Goal: Communication & Community: Answer question/provide support

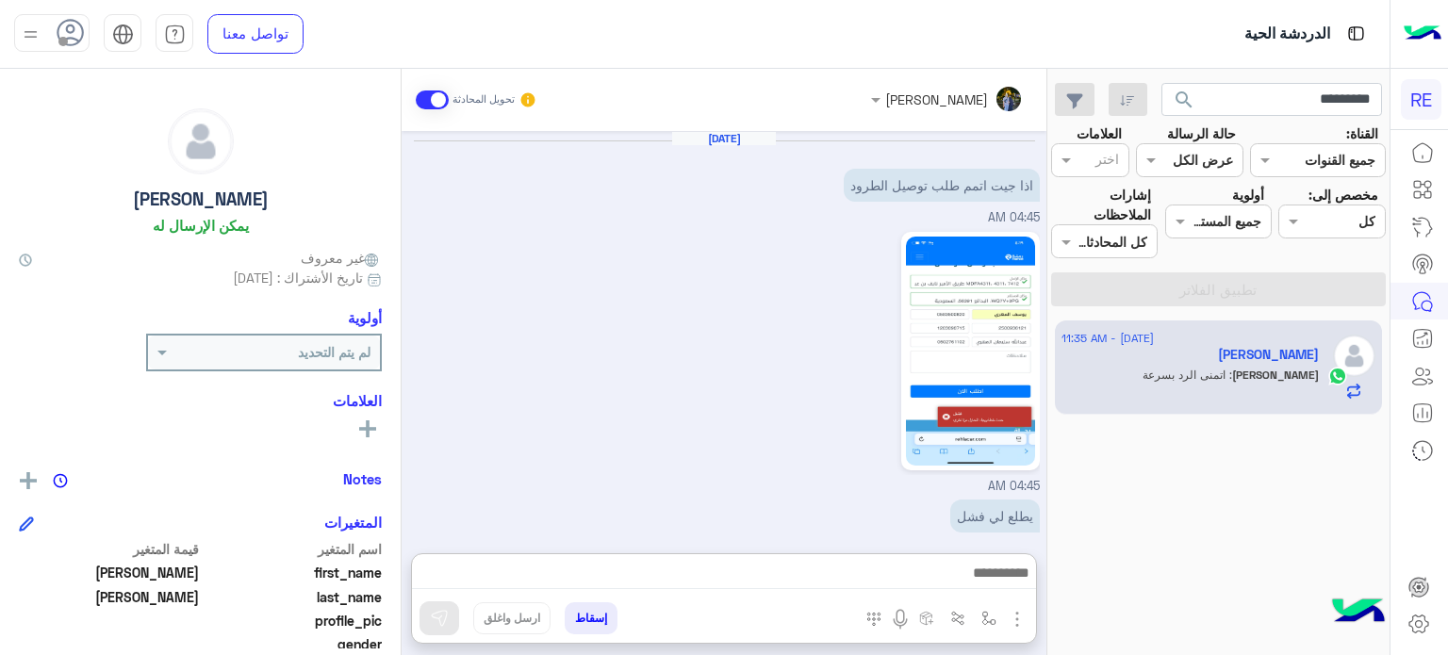
scroll to position [7529, 0]
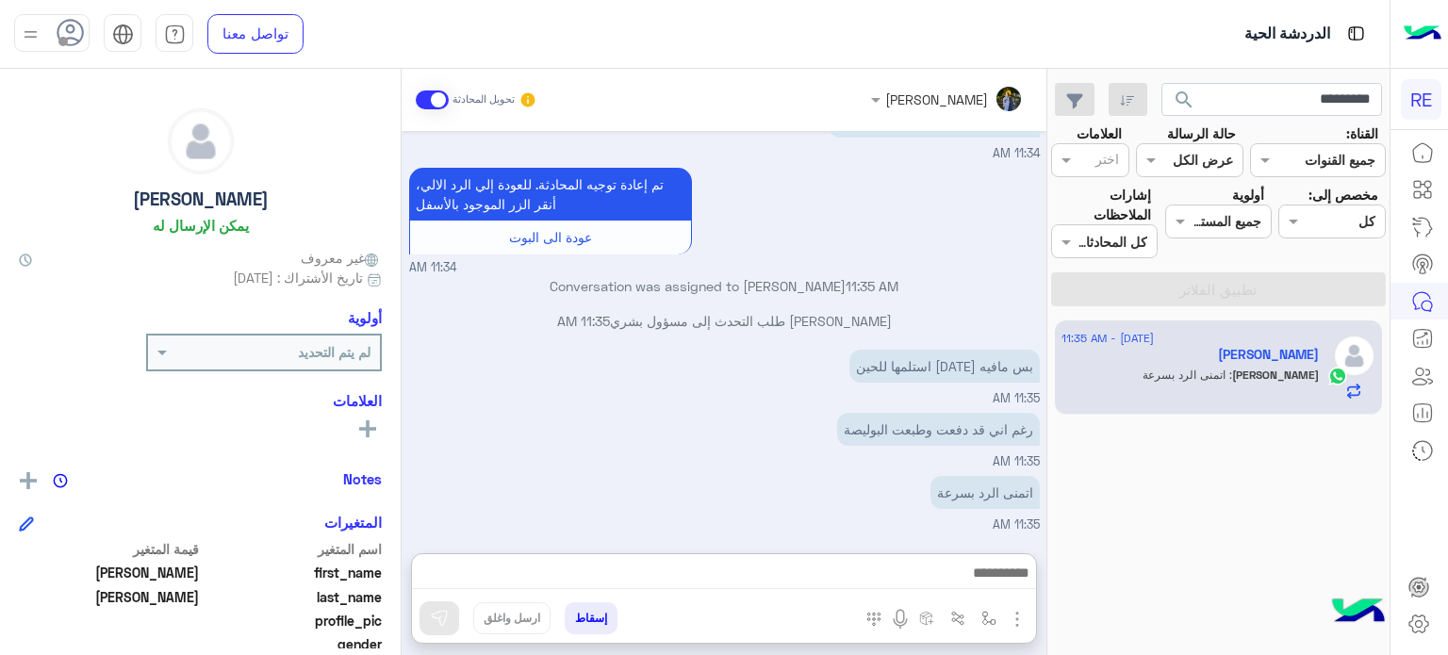
type textarea "*"
type textarea "**********"
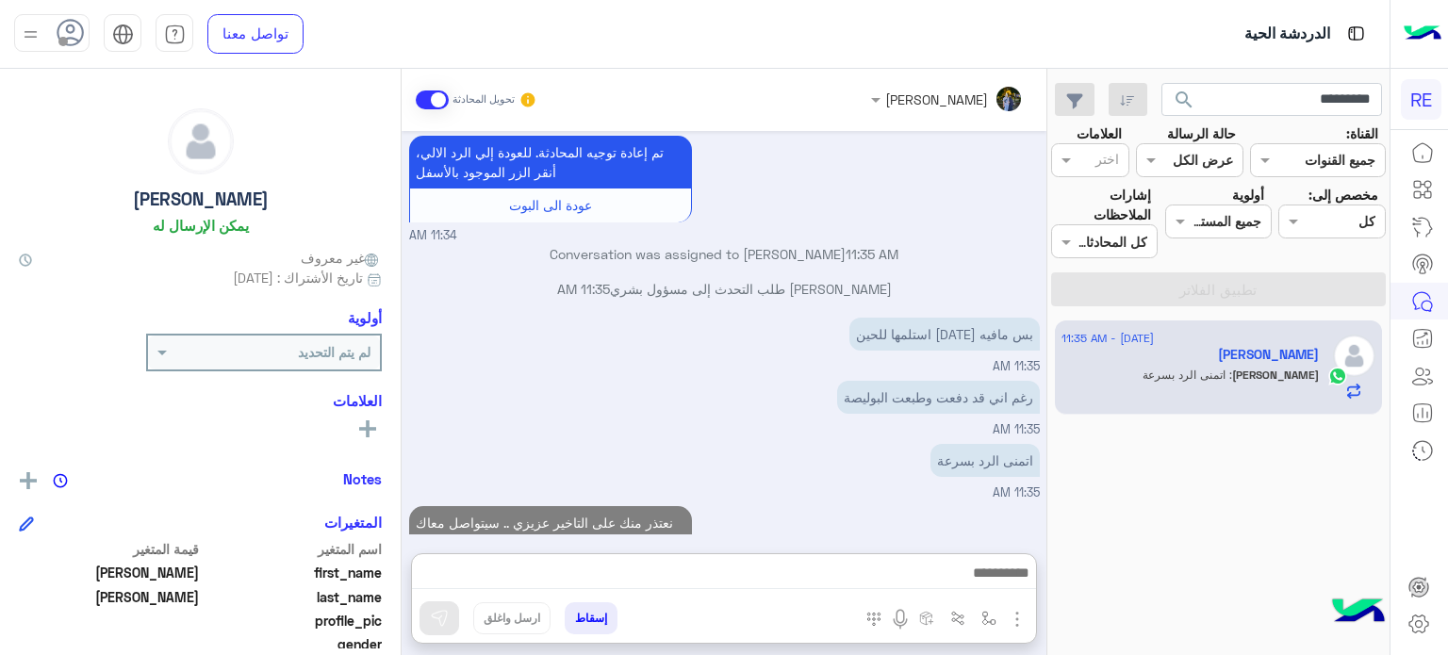
scroll to position [7609, 0]
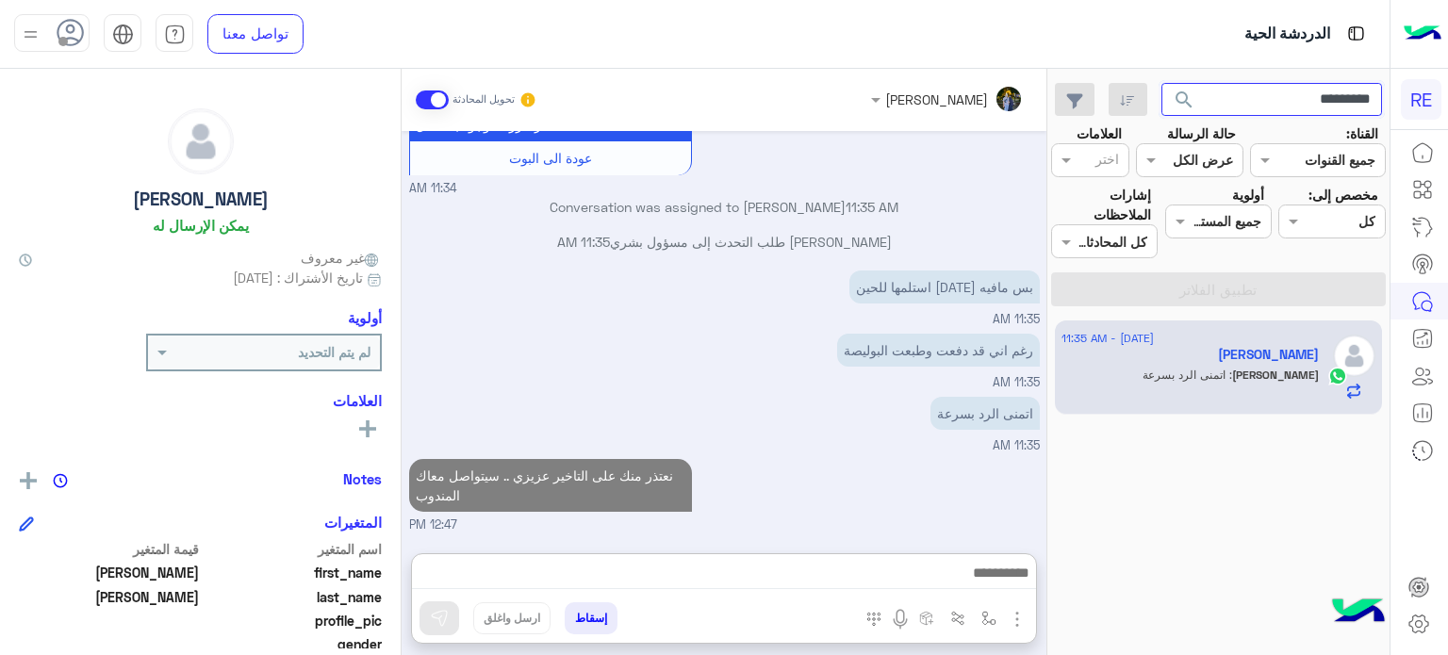
click at [1238, 105] on input "*********" at bounding box center [1271, 100] width 221 height 34
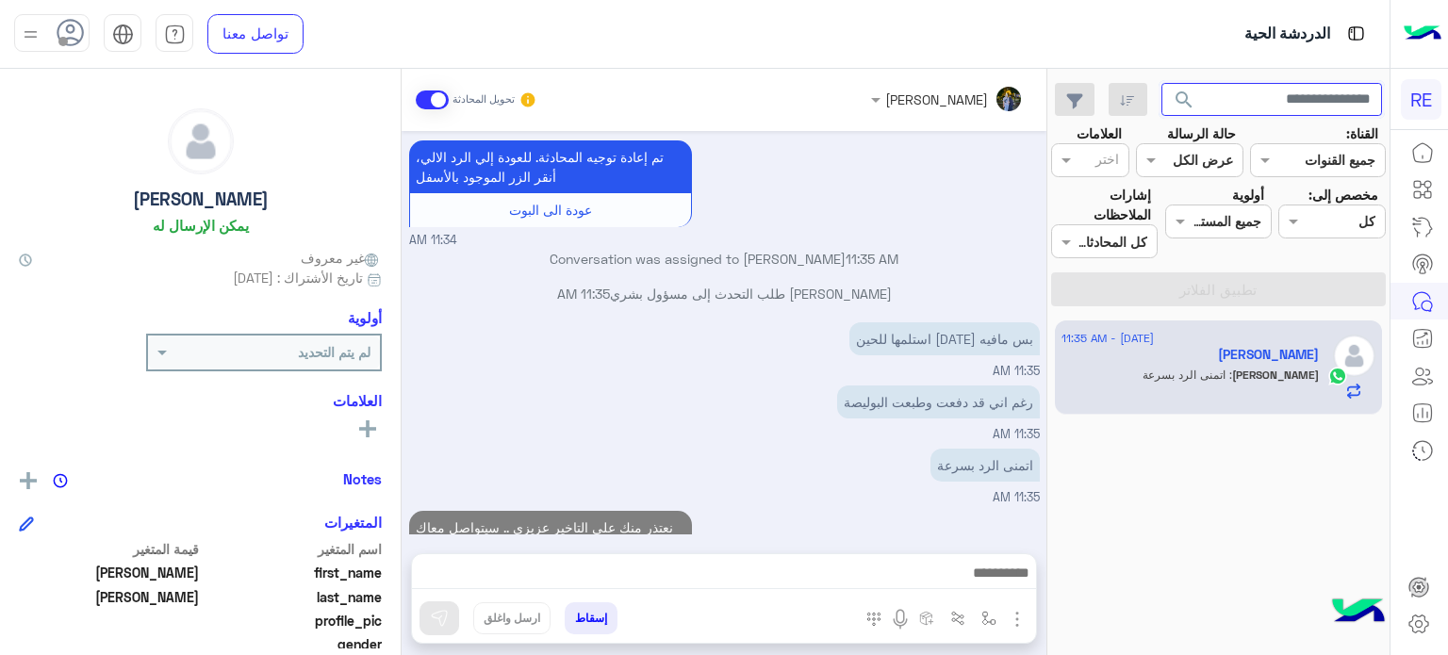
click at [1161, 83] on button "search" at bounding box center [1184, 103] width 46 height 41
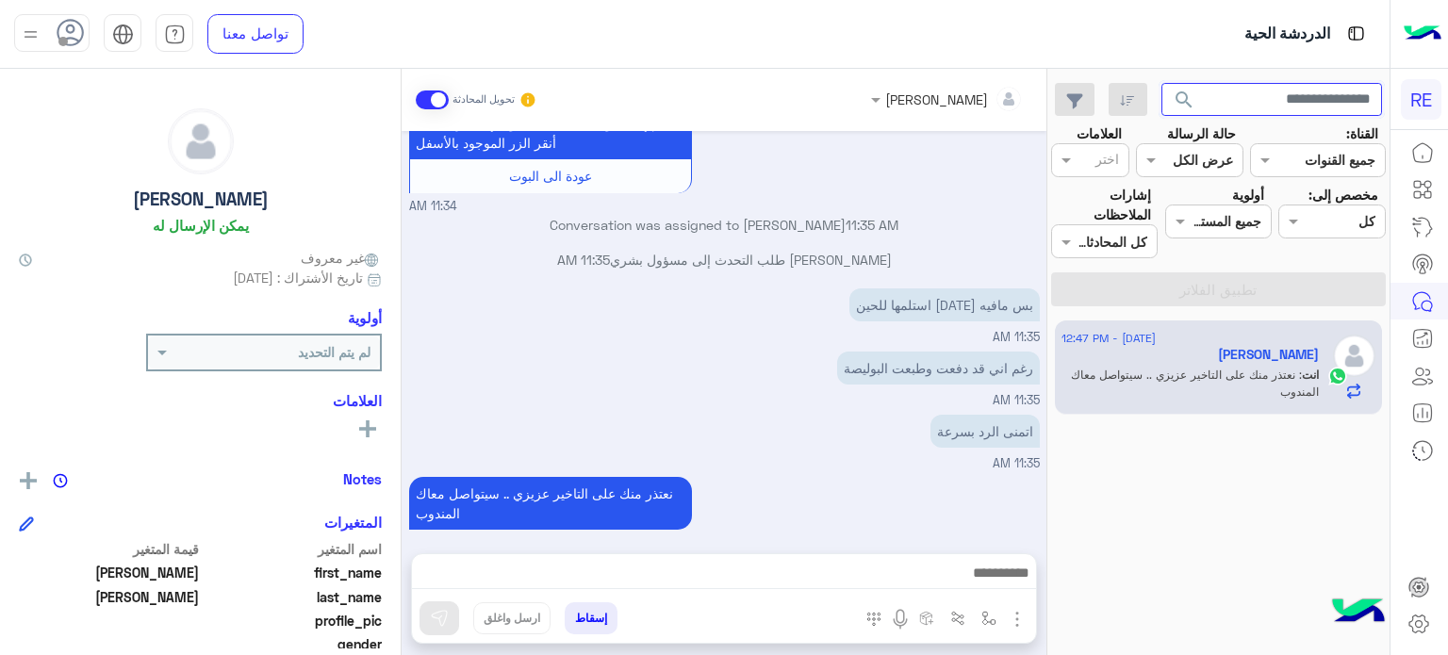
click at [1161, 83] on button "search" at bounding box center [1184, 103] width 46 height 41
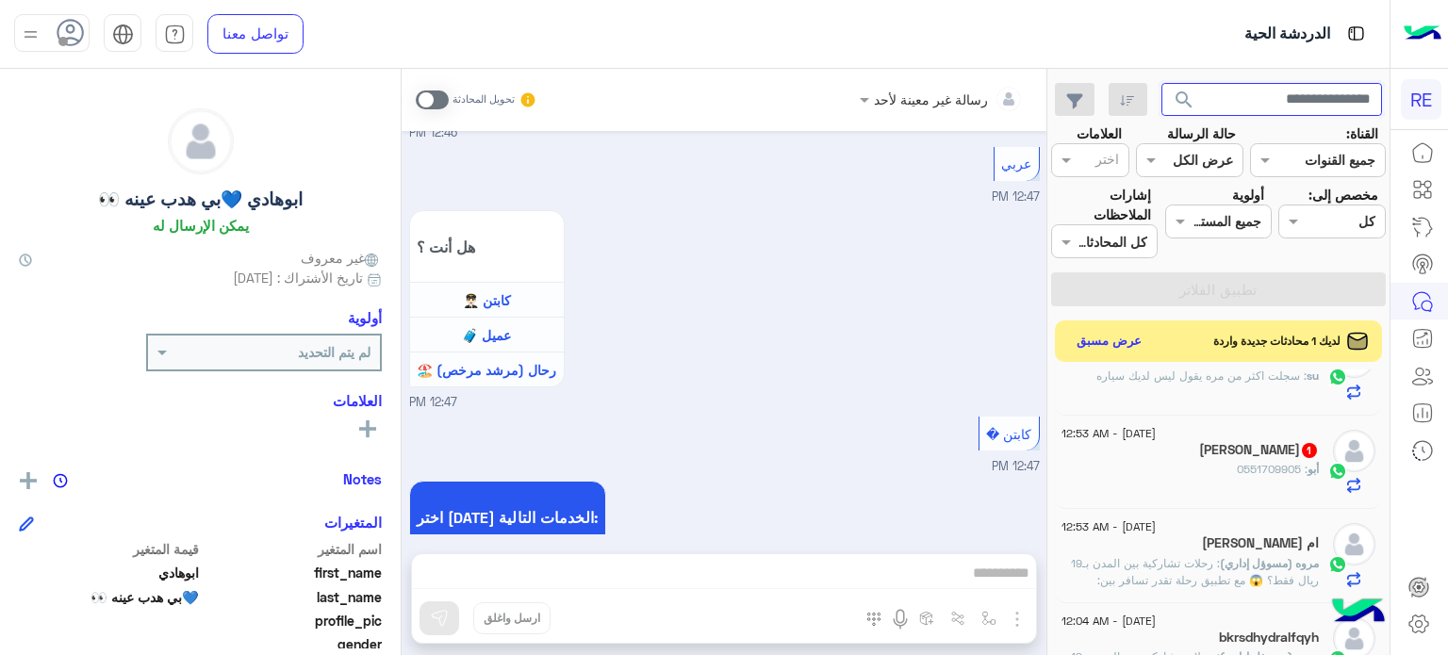
scroll to position [1371, 0]
click at [1180, 477] on div "أبو : 0551709905" at bounding box center [1189, 477] width 257 height 33
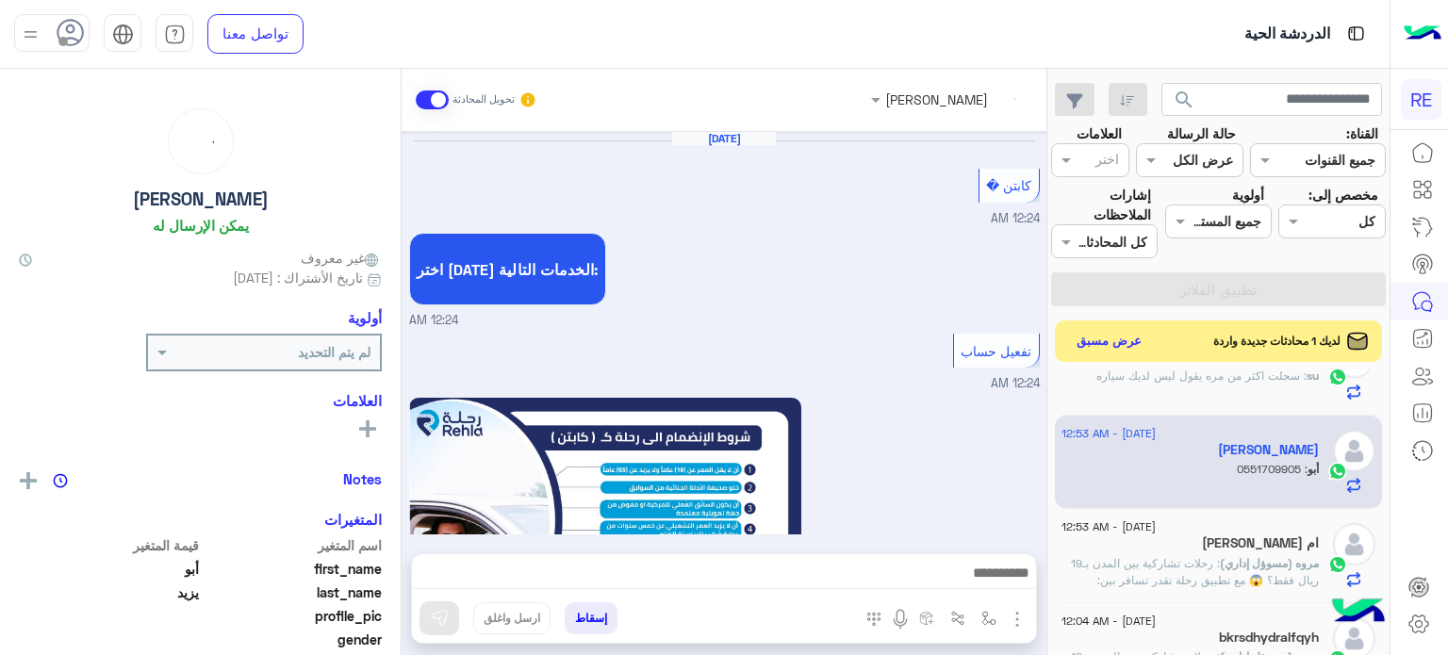
scroll to position [1119, 0]
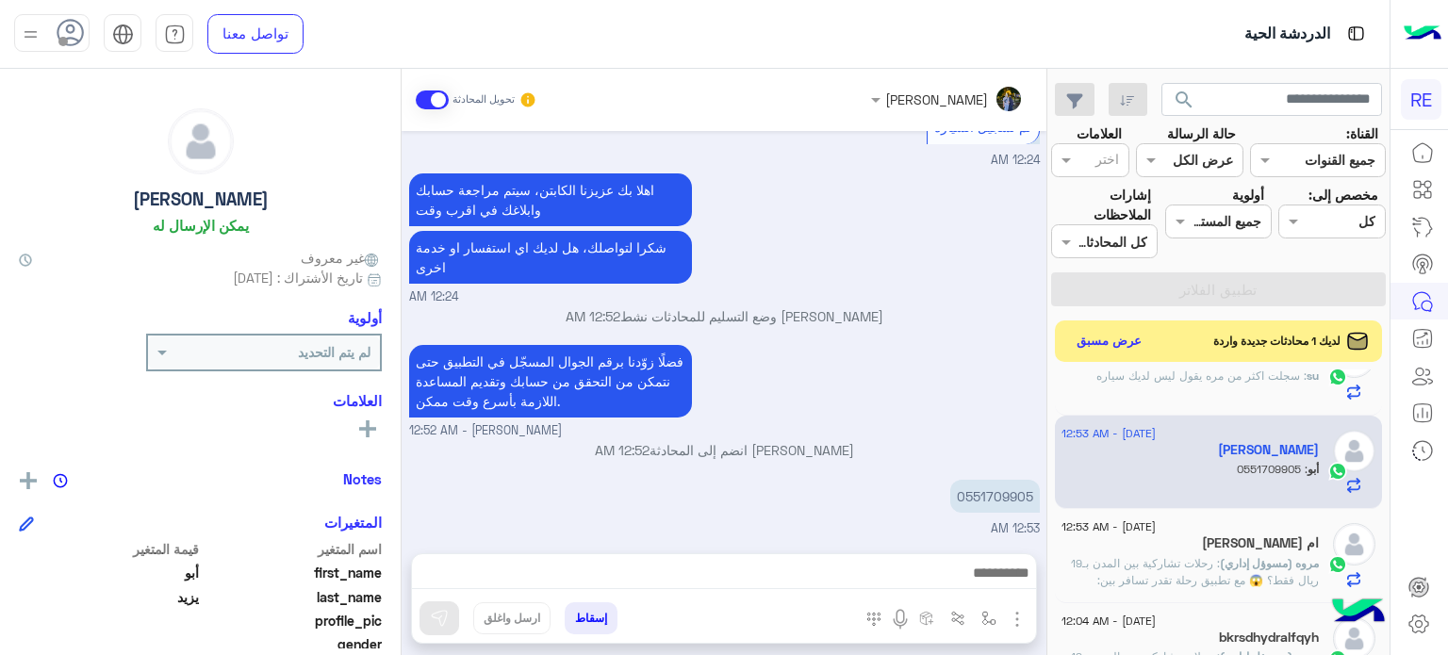
click at [1222, 397] on div "su : سجلت اكثر من مره يقول ليس لديك سياره" at bounding box center [1189, 384] width 257 height 33
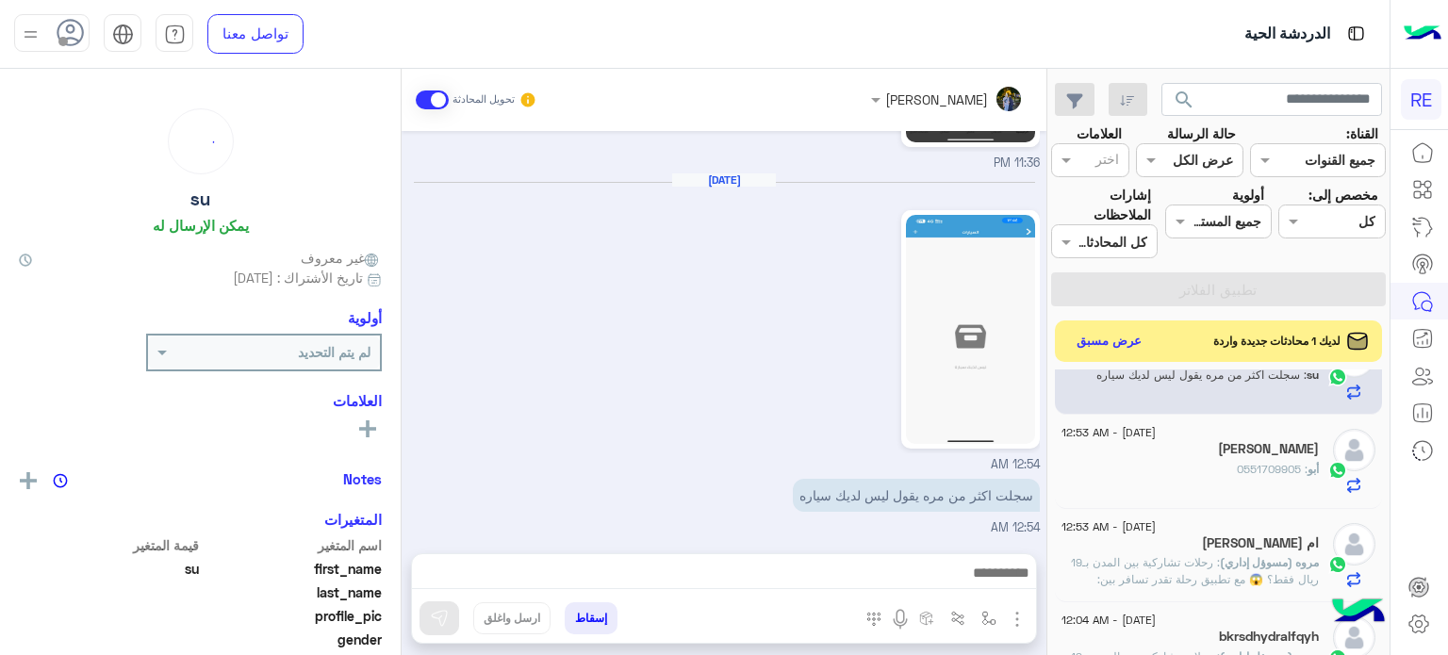
scroll to position [1251, 0]
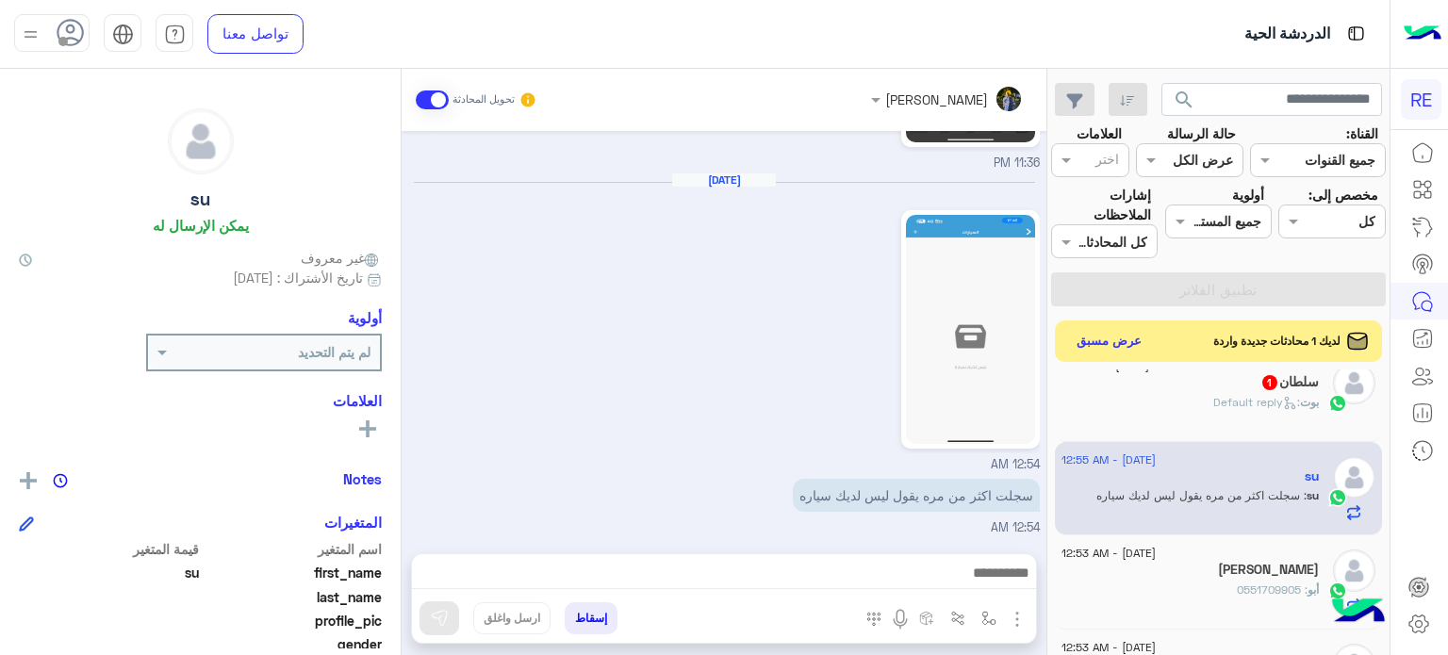
click at [1238, 424] on div "[PERSON_NAME] : Default reply" at bounding box center [1189, 410] width 257 height 33
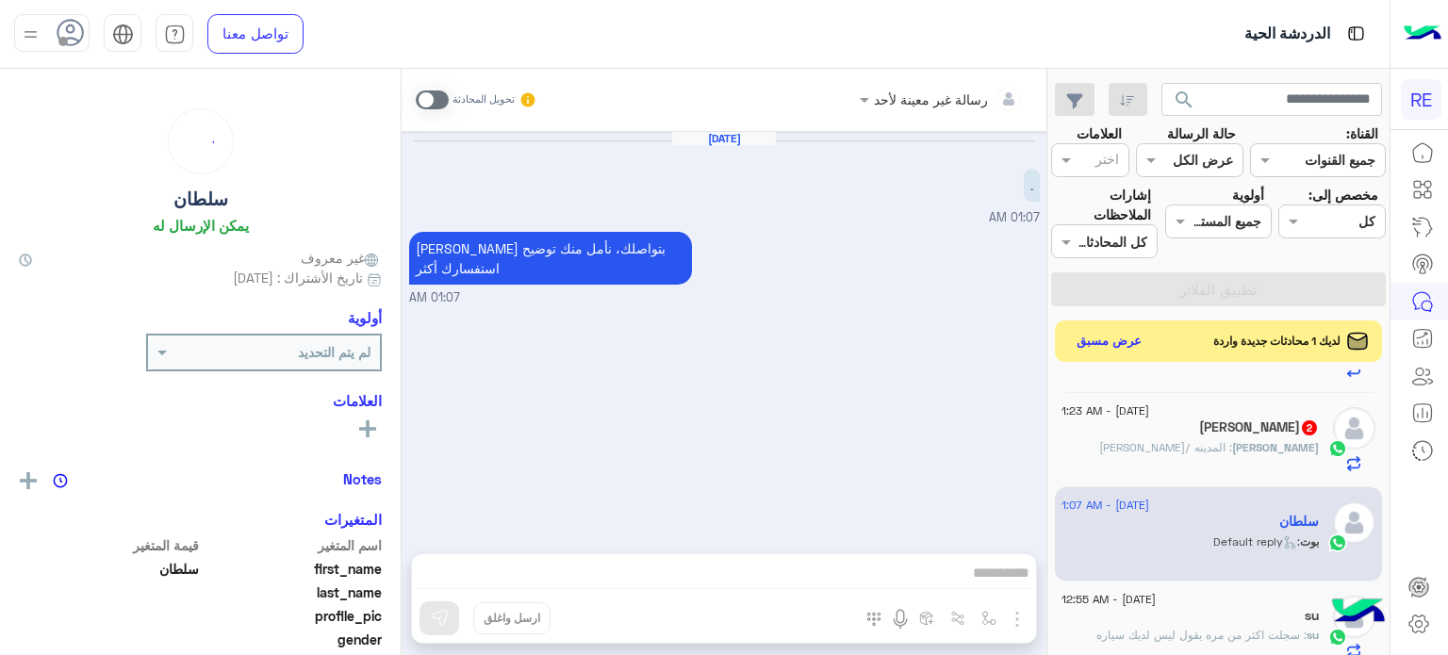
scroll to position [1100, 0]
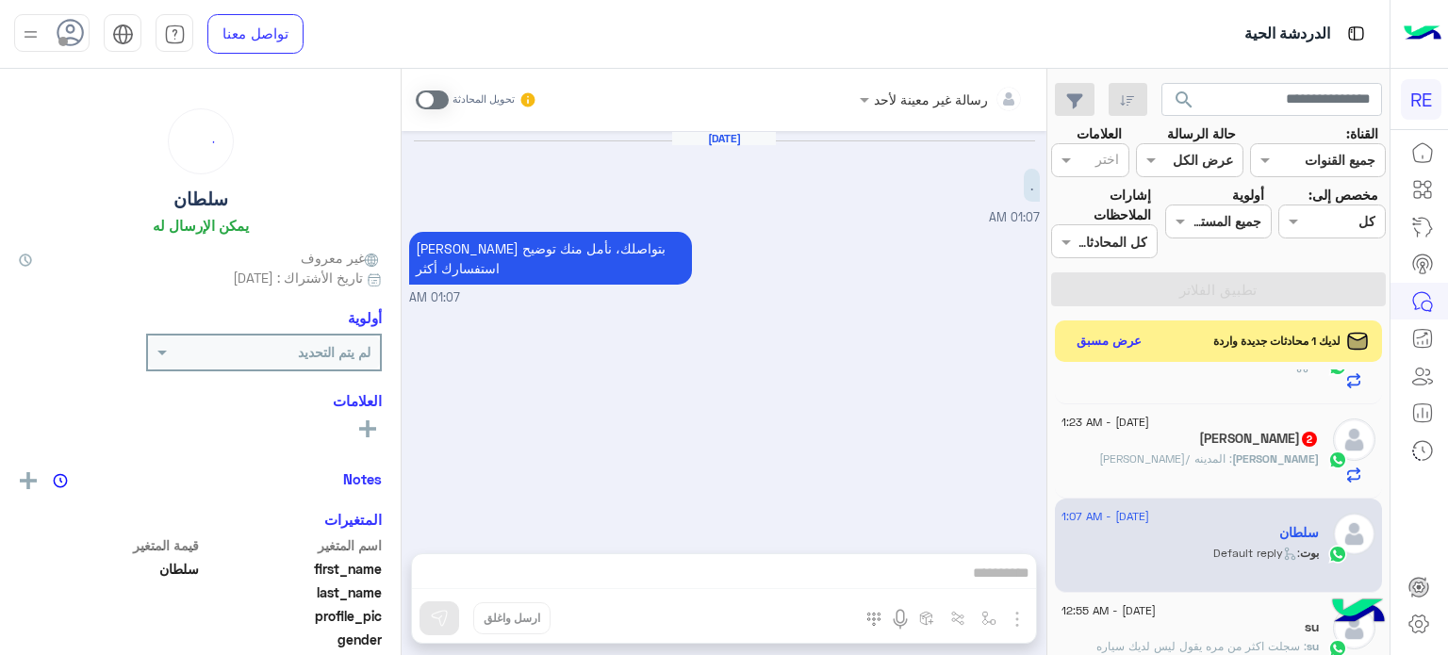
click at [1238, 424] on div "[DATE] - 1:23 AM" at bounding box center [1189, 424] width 257 height 12
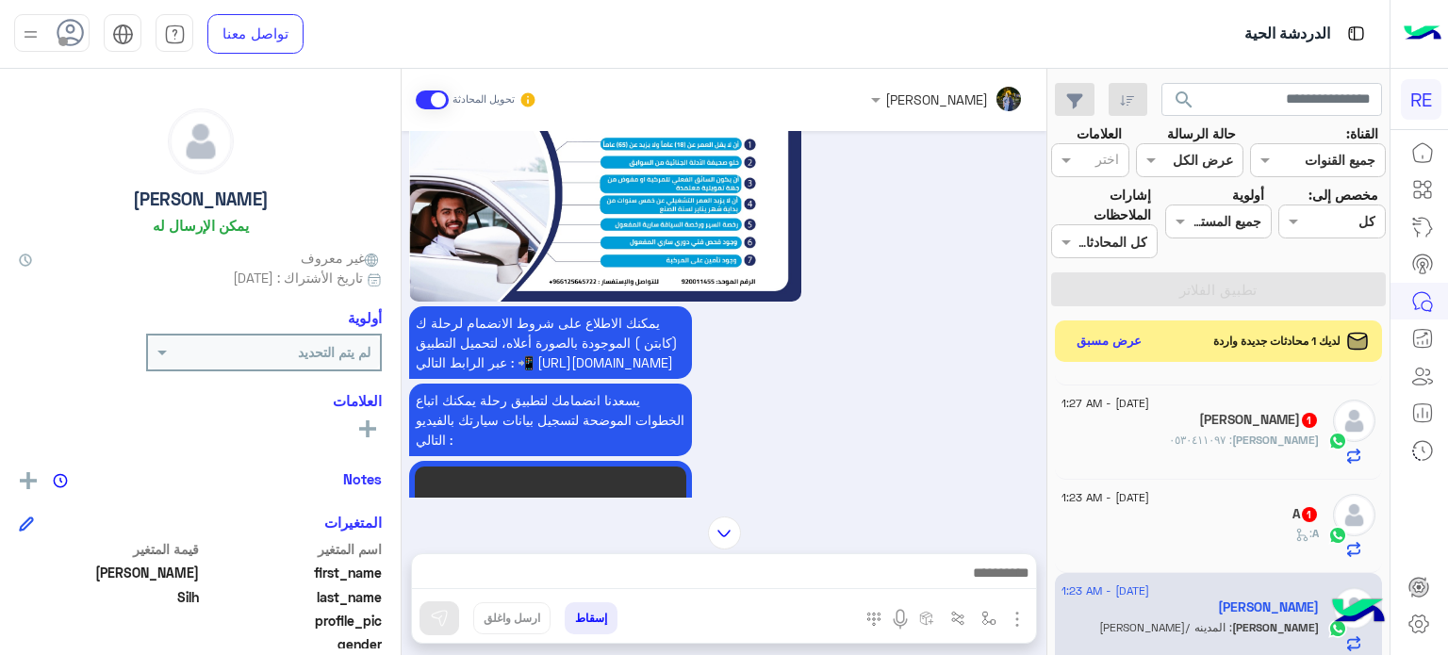
scroll to position [930, 0]
click at [1183, 504] on div "[DATE] - 1:23 AM" at bounding box center [1189, 501] width 257 height 12
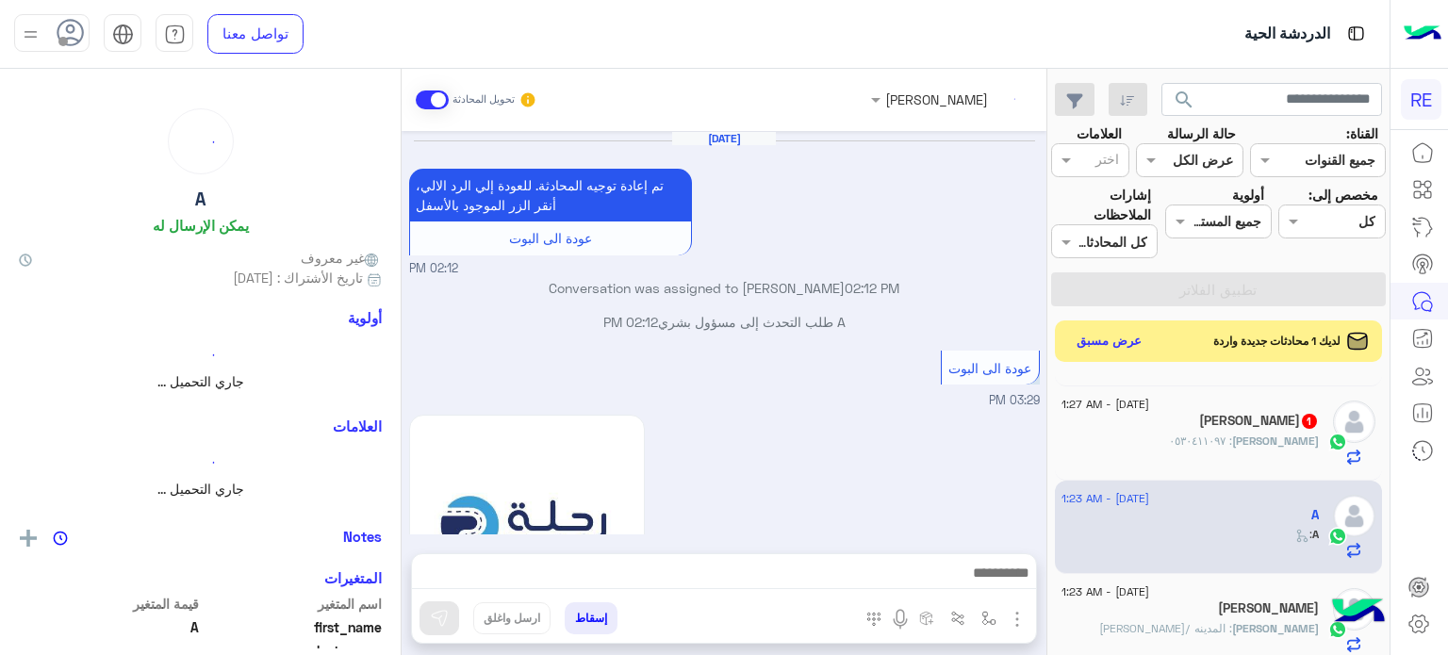
scroll to position [597, 0]
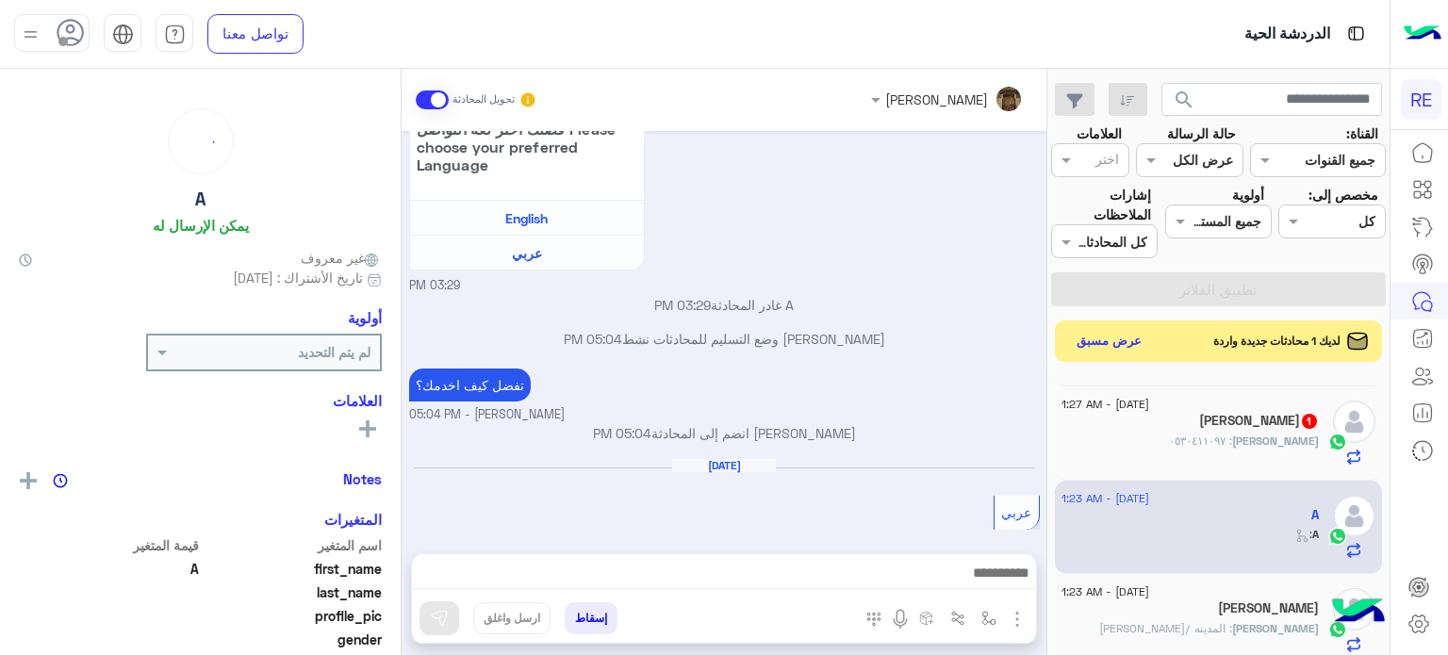
click at [1188, 440] on div "[PERSON_NAME] : ٠٥٣٠٤١١٠٩٧" at bounding box center [1189, 449] width 257 height 33
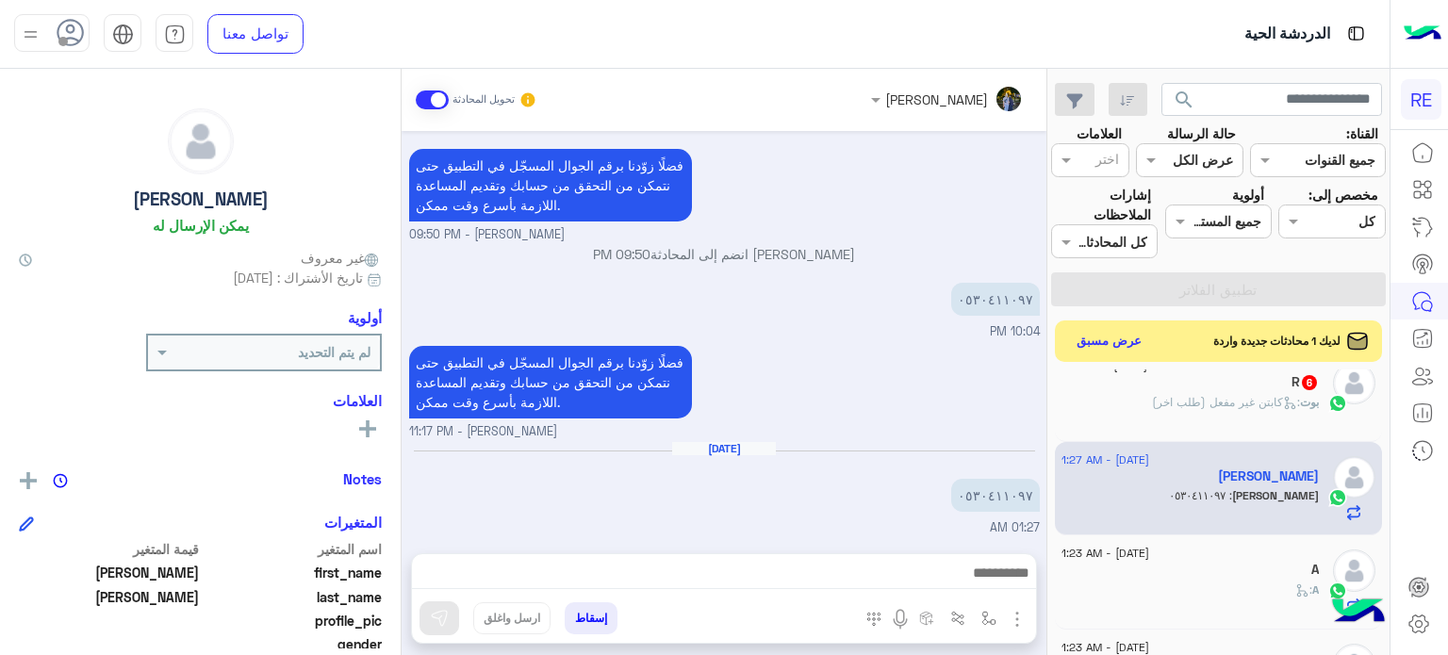
click at [1215, 405] on span ": كابتن غير مفعل (طلب اخر)" at bounding box center [1226, 402] width 148 height 14
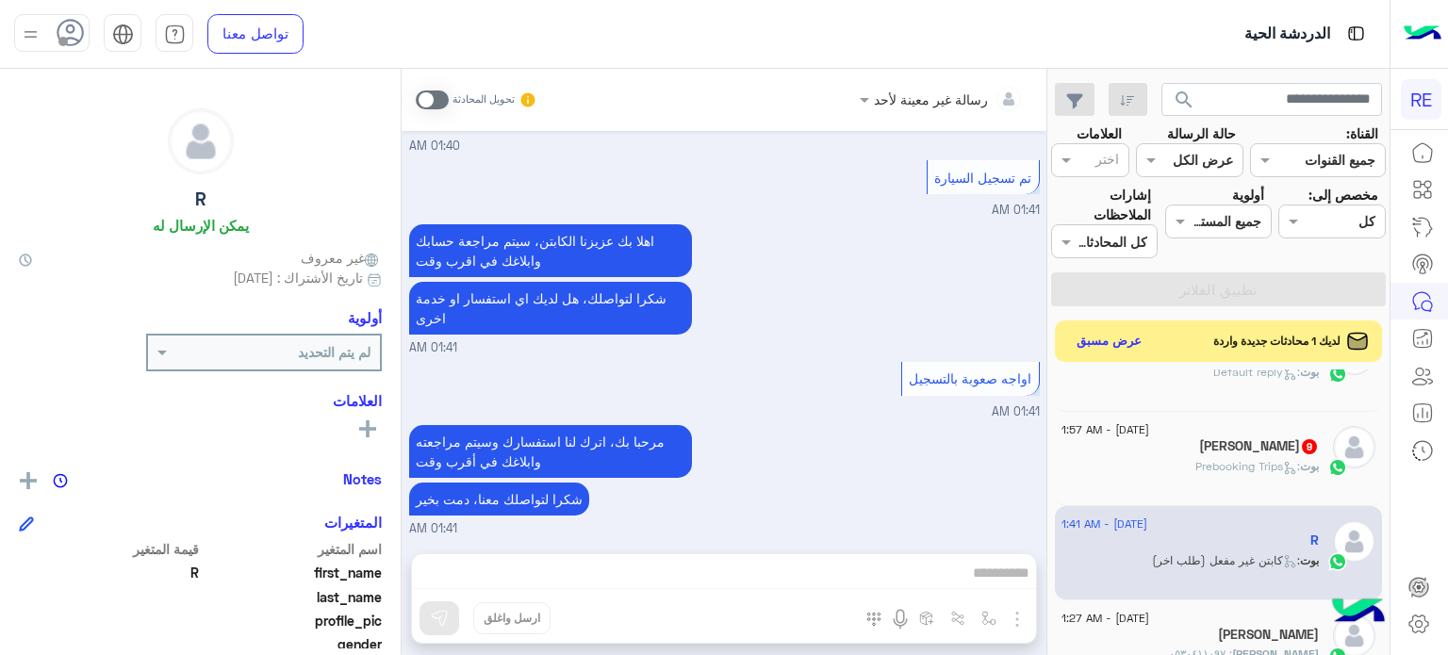
click at [1211, 452] on div "[PERSON_NAME] 9" at bounding box center [1189, 448] width 257 height 20
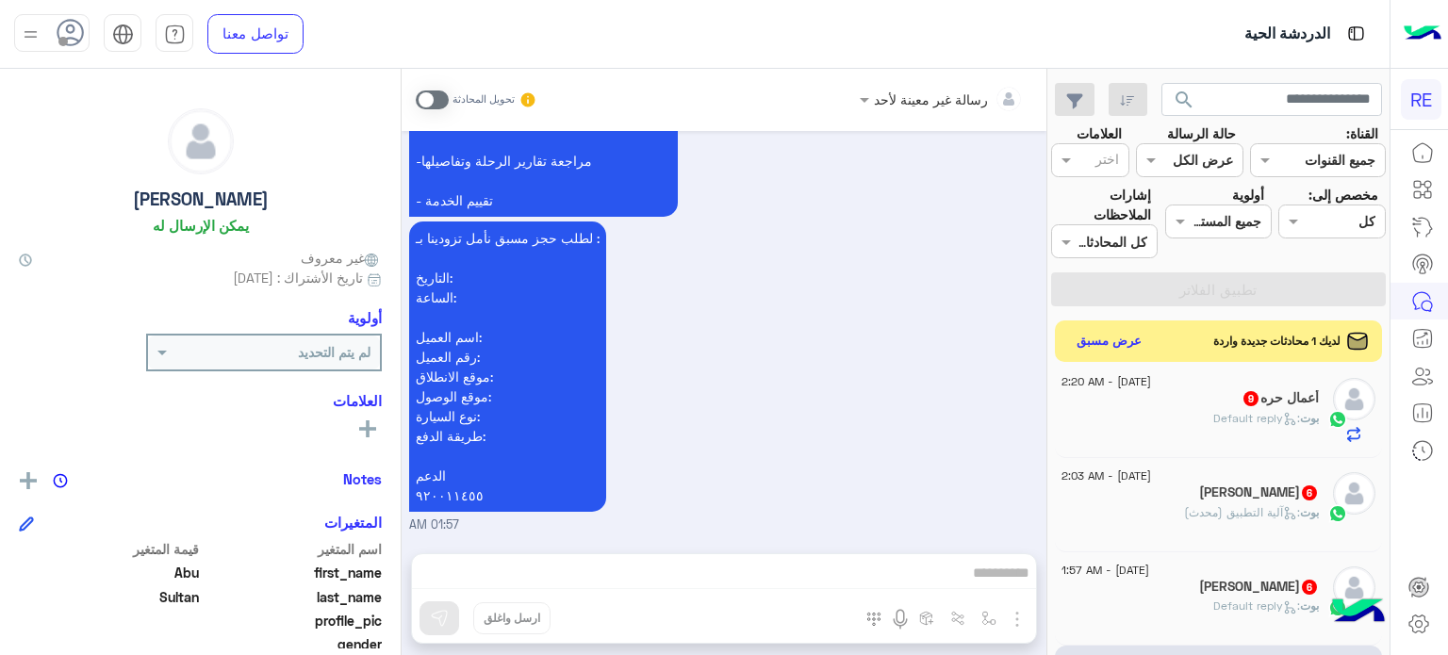
click at [1198, 598] on div "[PERSON_NAME] 6" at bounding box center [1189, 589] width 257 height 20
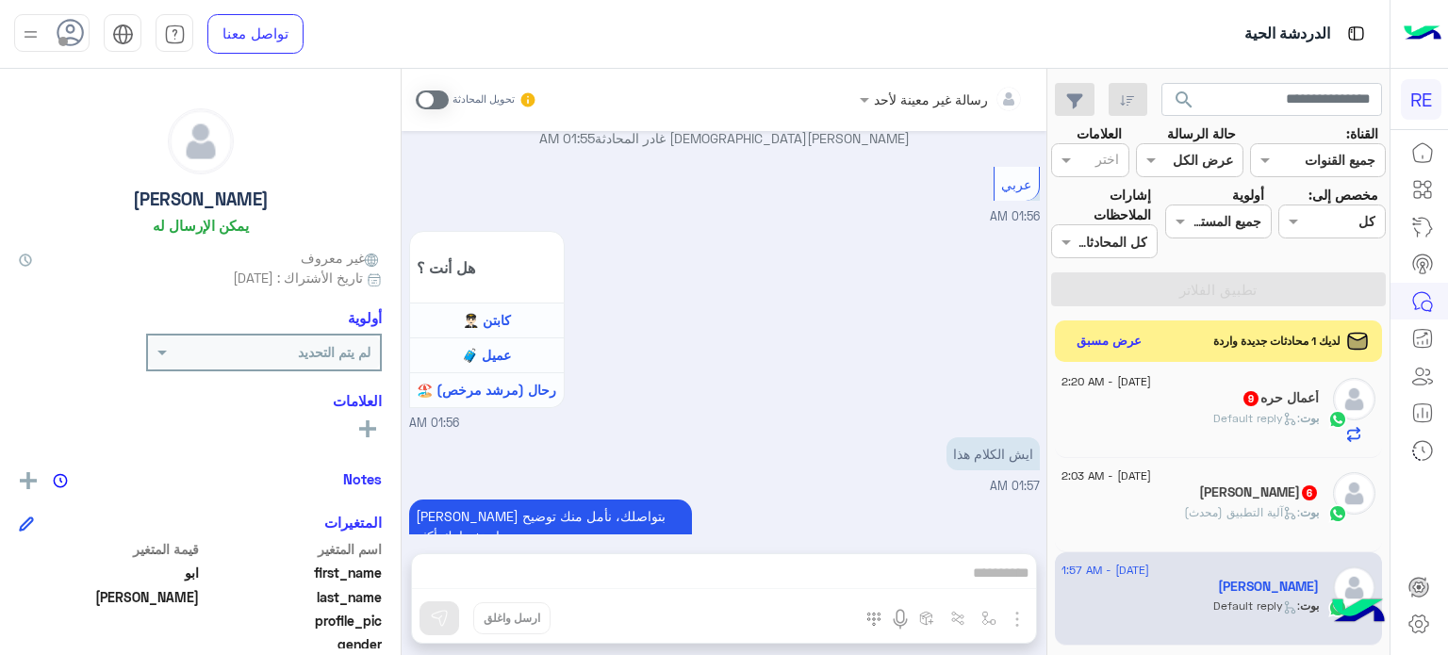
click at [1235, 515] on span ": آلية التطبيق (محدث)" at bounding box center [1242, 512] width 116 height 14
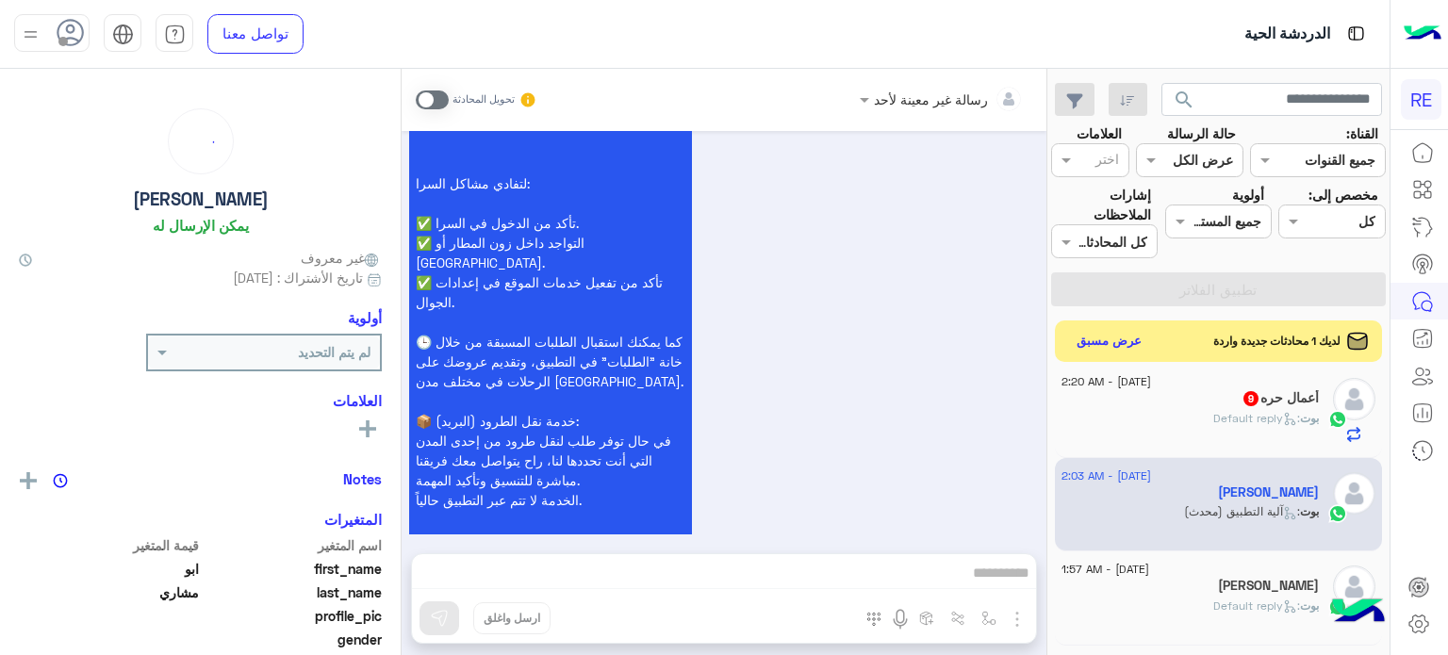
click at [1236, 444] on div "[DATE] - 2:20 AM أعمال حره 9 بوت : Default reply" at bounding box center [1219, 411] width 328 height 94
click at [1252, 422] on span ": Default reply" at bounding box center [1256, 418] width 87 height 14
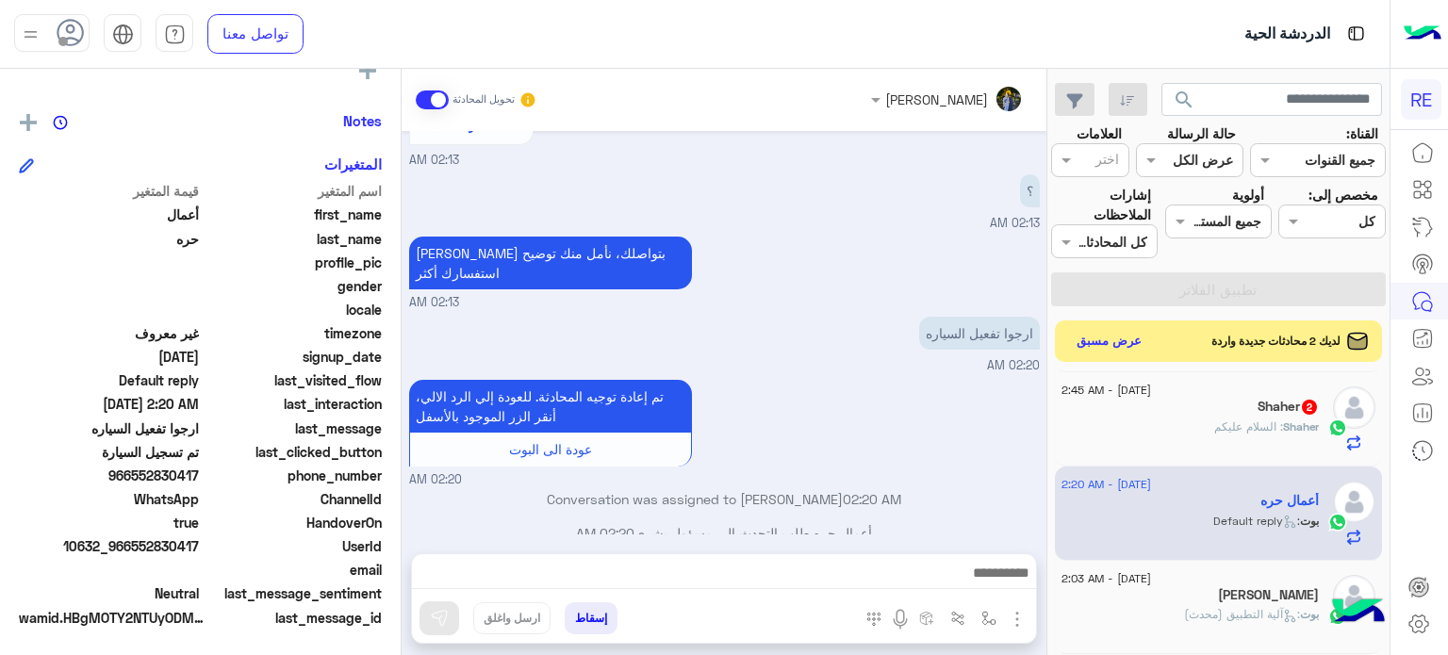
drag, startPoint x: 201, startPoint y: 545, endPoint x: 134, endPoint y: 542, distance: 67.0
click at [134, 542] on span "10632_966552830417" at bounding box center [109, 546] width 180 height 20
copy span "552830417"
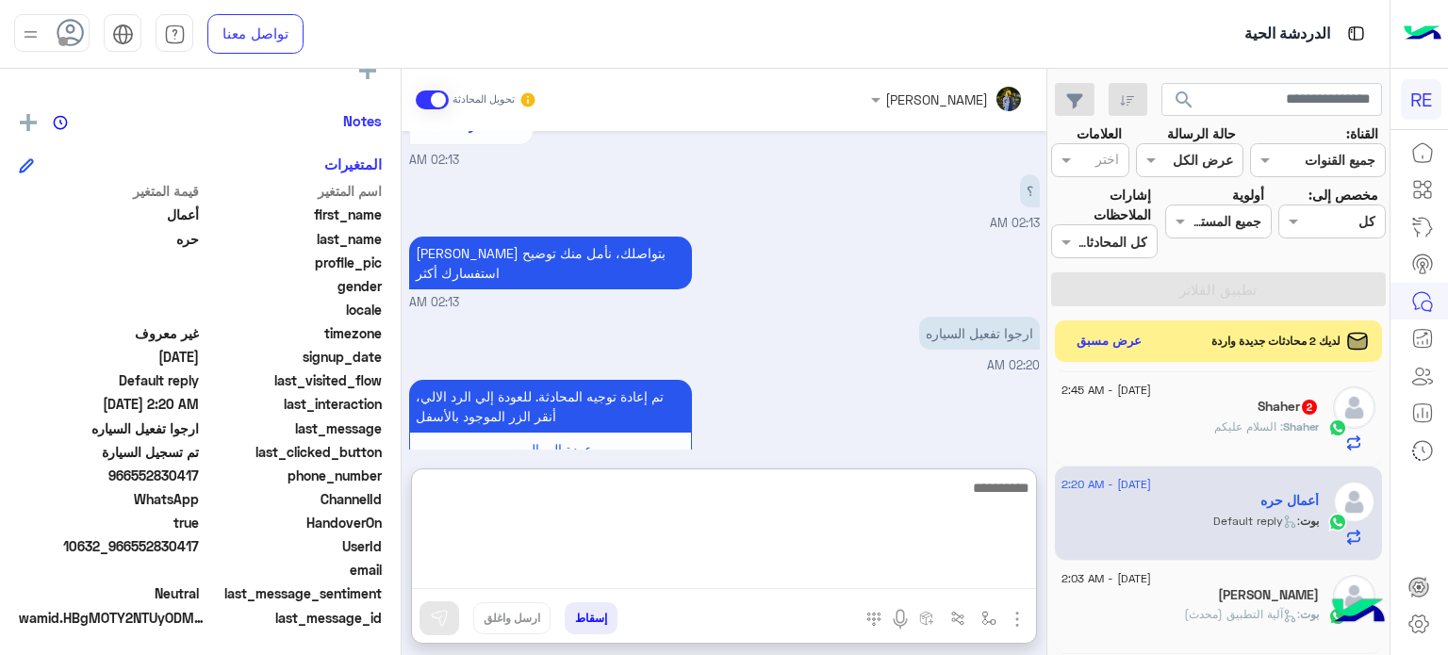
click at [1008, 565] on textarea at bounding box center [724, 532] width 624 height 113
click at [825, 582] on textarea "**********" at bounding box center [724, 532] width 624 height 113
type textarea "**********"
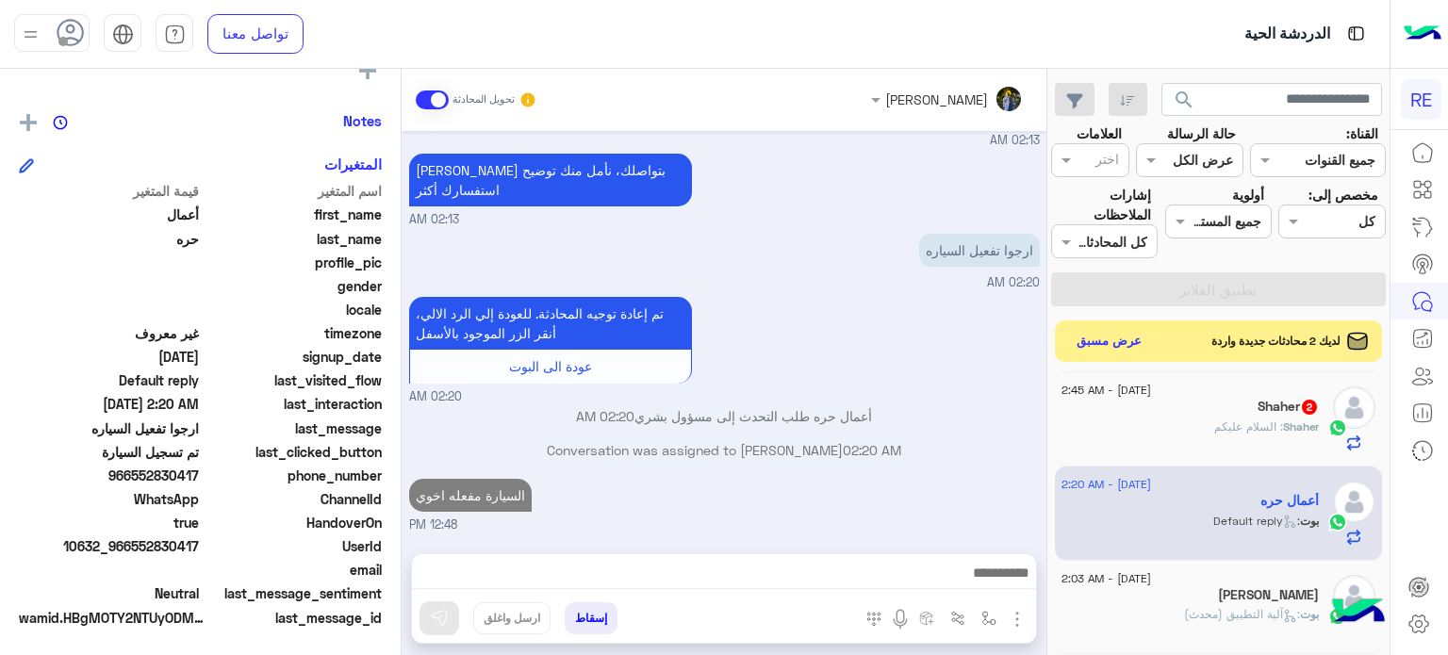
click at [1204, 433] on div "Shaher : السلام عليكم" at bounding box center [1189, 434] width 257 height 33
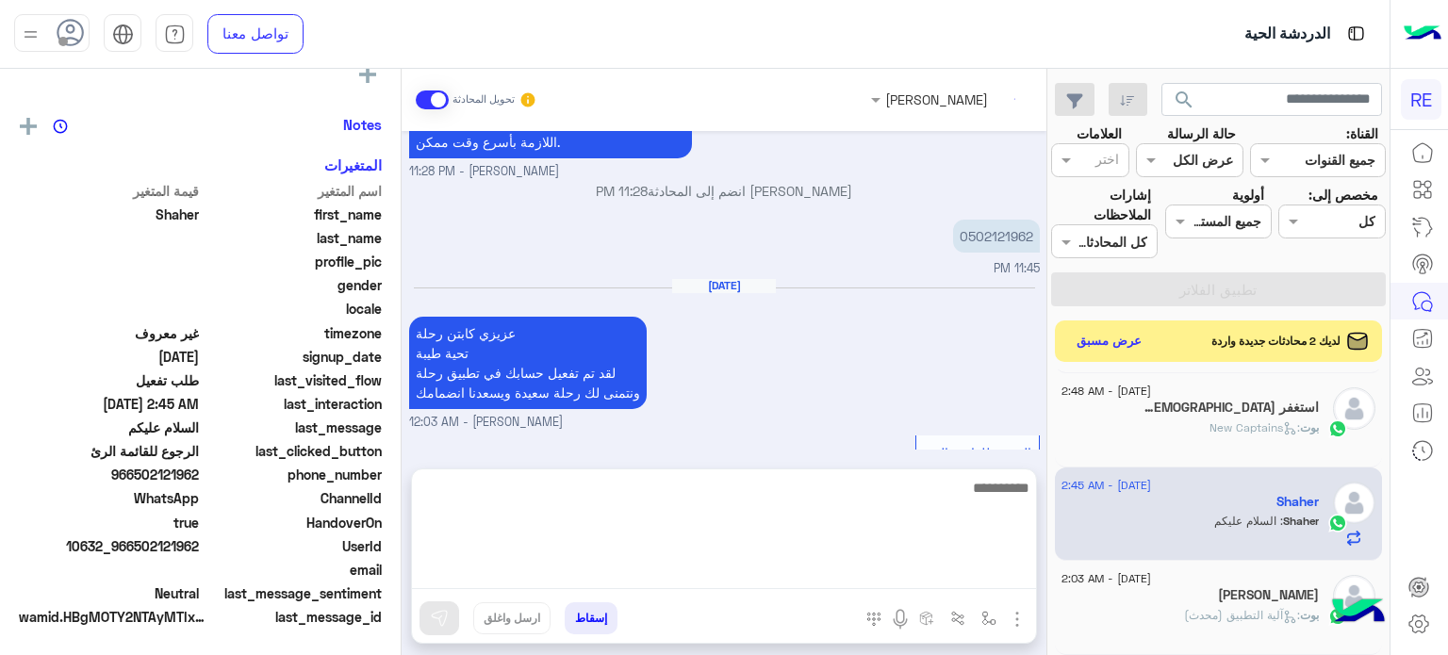
click at [867, 570] on textarea at bounding box center [724, 532] width 624 height 113
type textarea "**********"
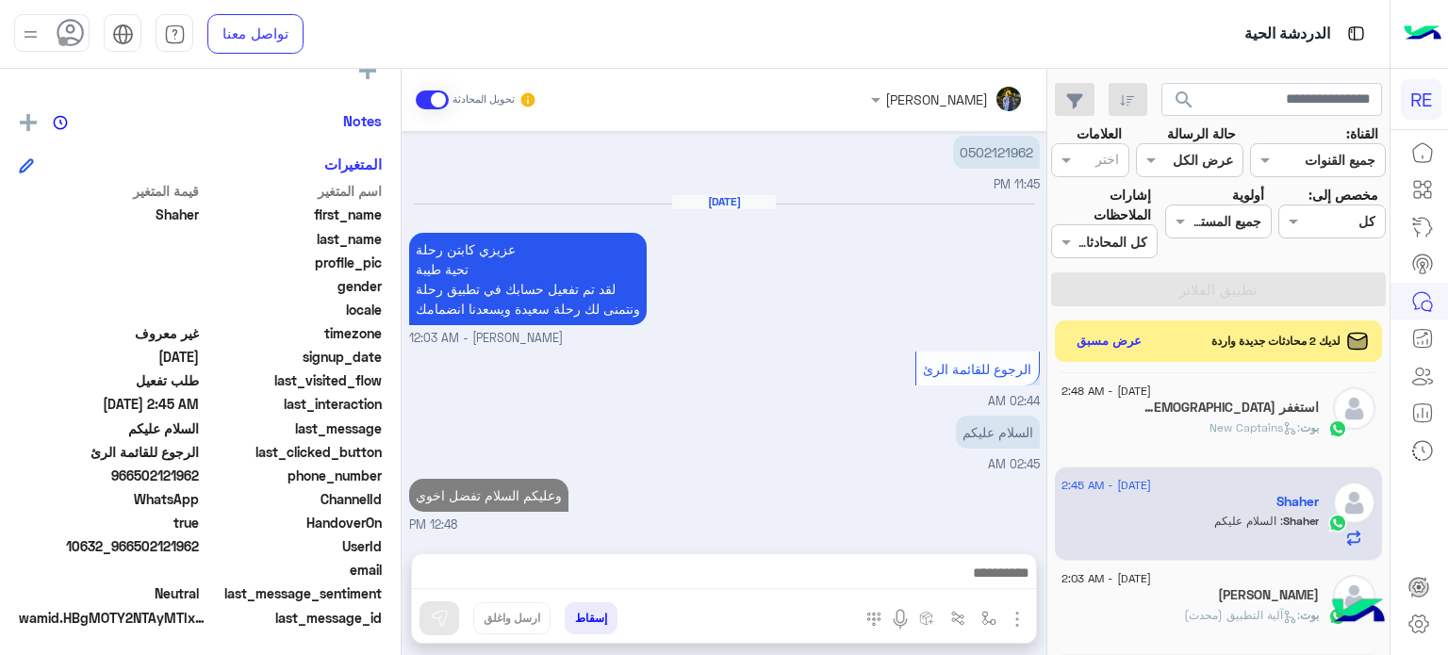
click at [1140, 448] on div "بوت : New Captains" at bounding box center [1189, 435] width 257 height 33
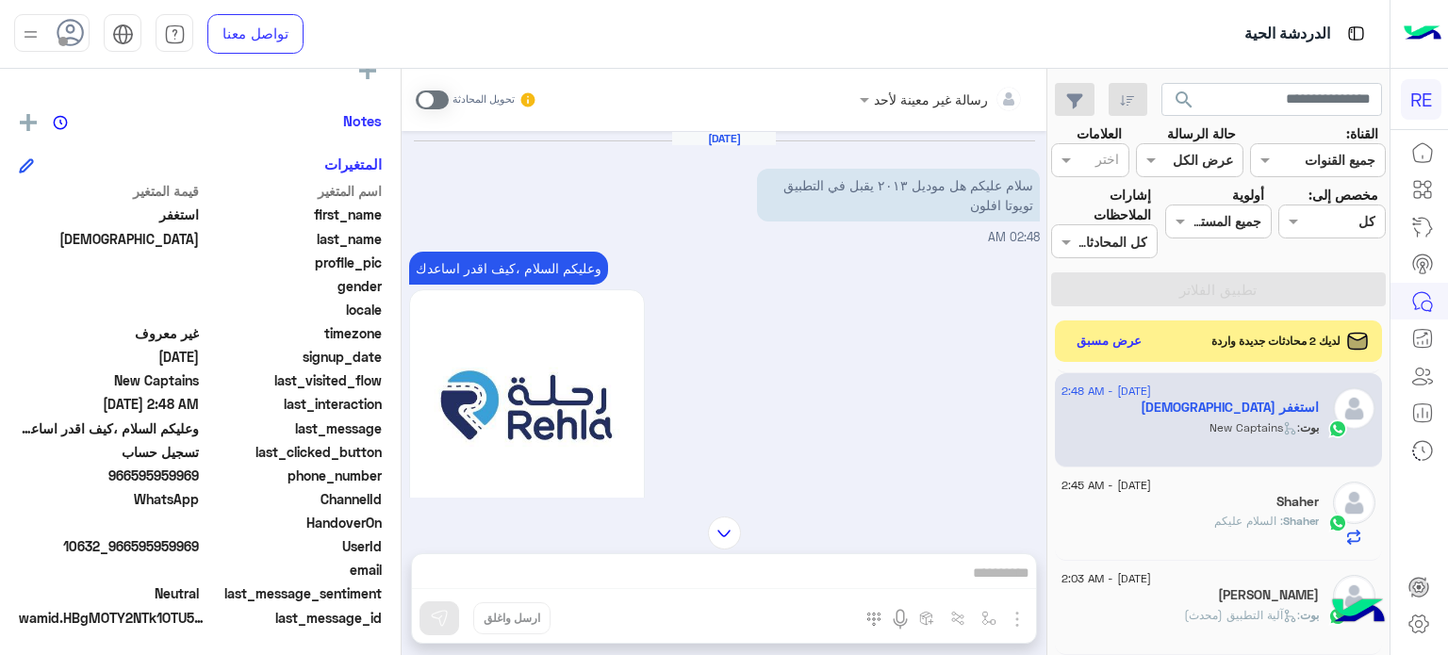
click at [919, 568] on div "رسالة غير معينة لأحد تحويل المحادثة [DATE] سلام عليكم هل موديل ٢٠١٣ يقبل في الت…" at bounding box center [724, 366] width 645 height 594
click at [432, 102] on span at bounding box center [432, 99] width 33 height 19
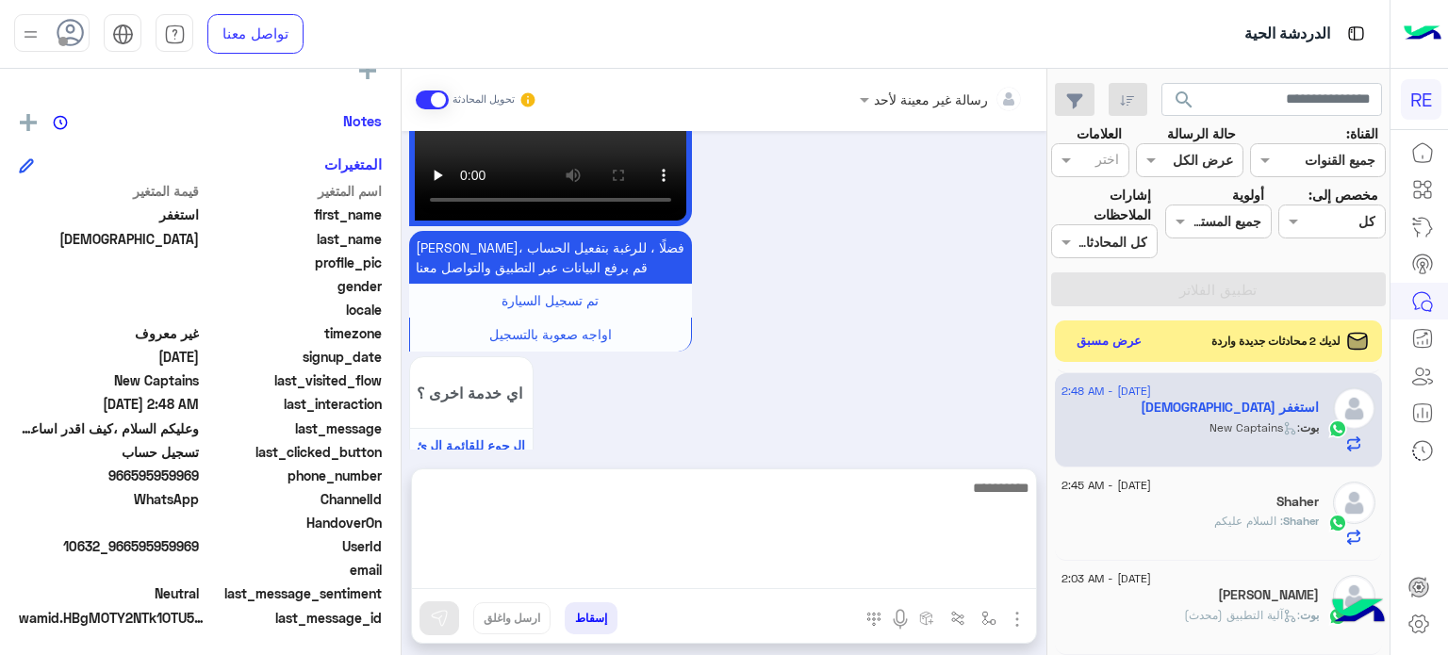
click at [641, 565] on textarea at bounding box center [724, 532] width 624 height 113
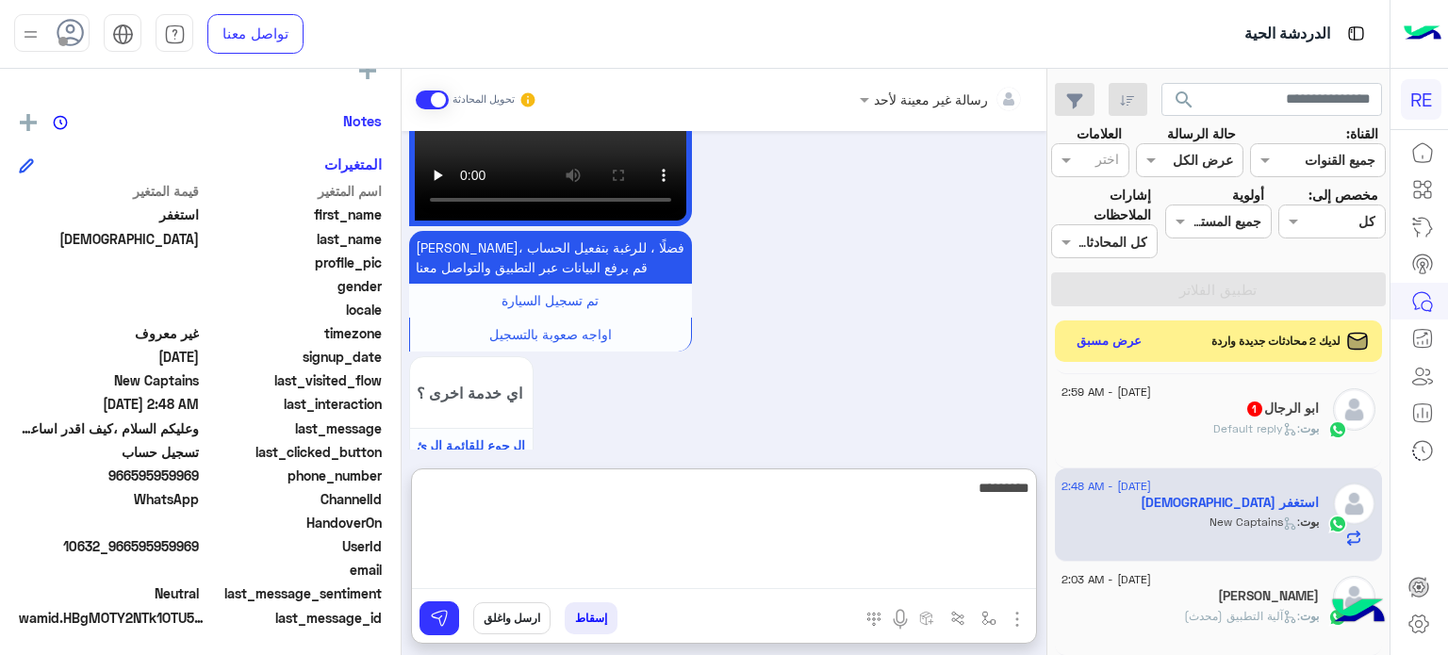
type textarea "*********"
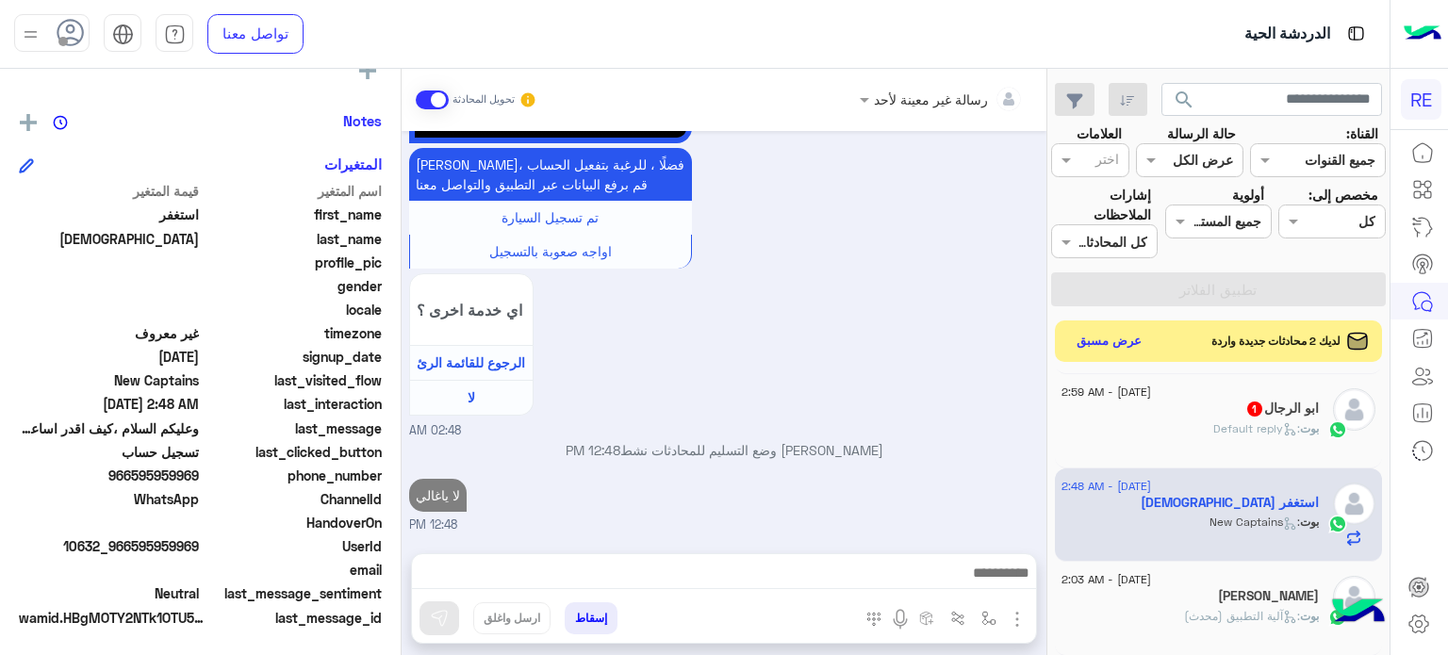
click at [1167, 418] on div "ابو الرجال 1" at bounding box center [1189, 411] width 257 height 20
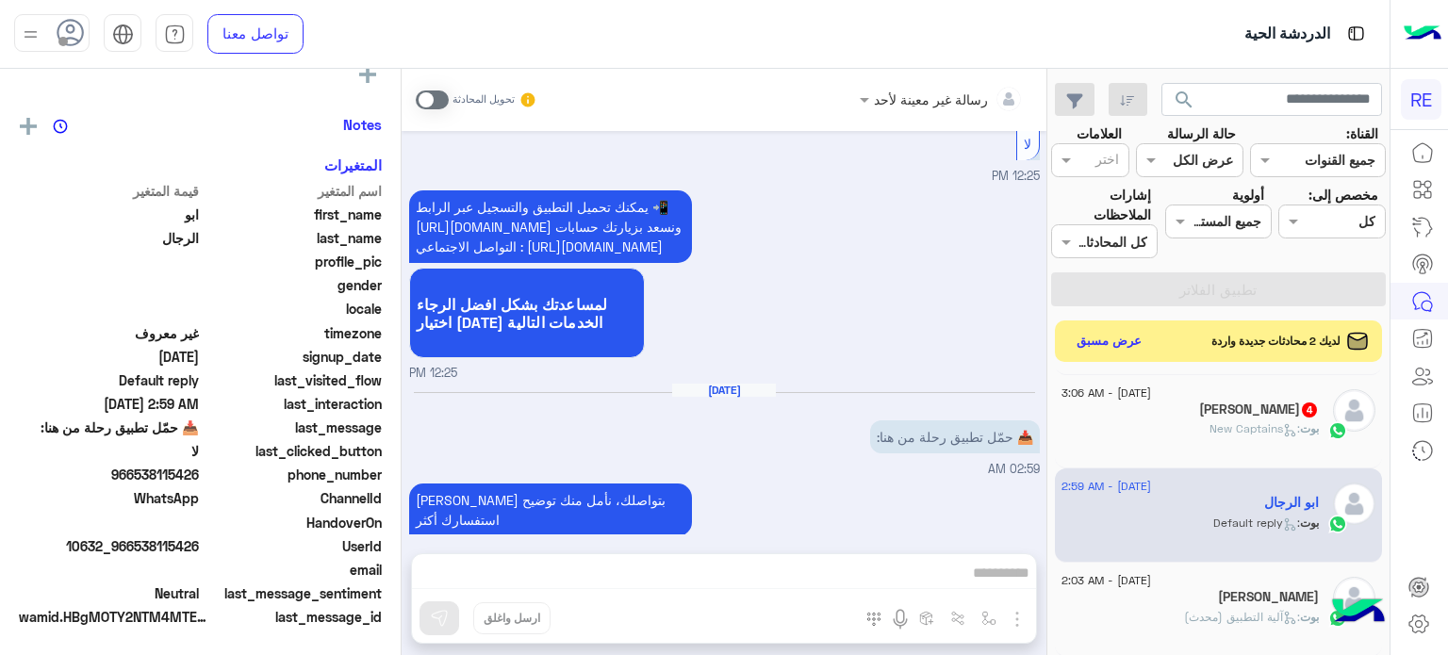
click at [1163, 430] on div "بوت : New Captains" at bounding box center [1189, 436] width 257 height 33
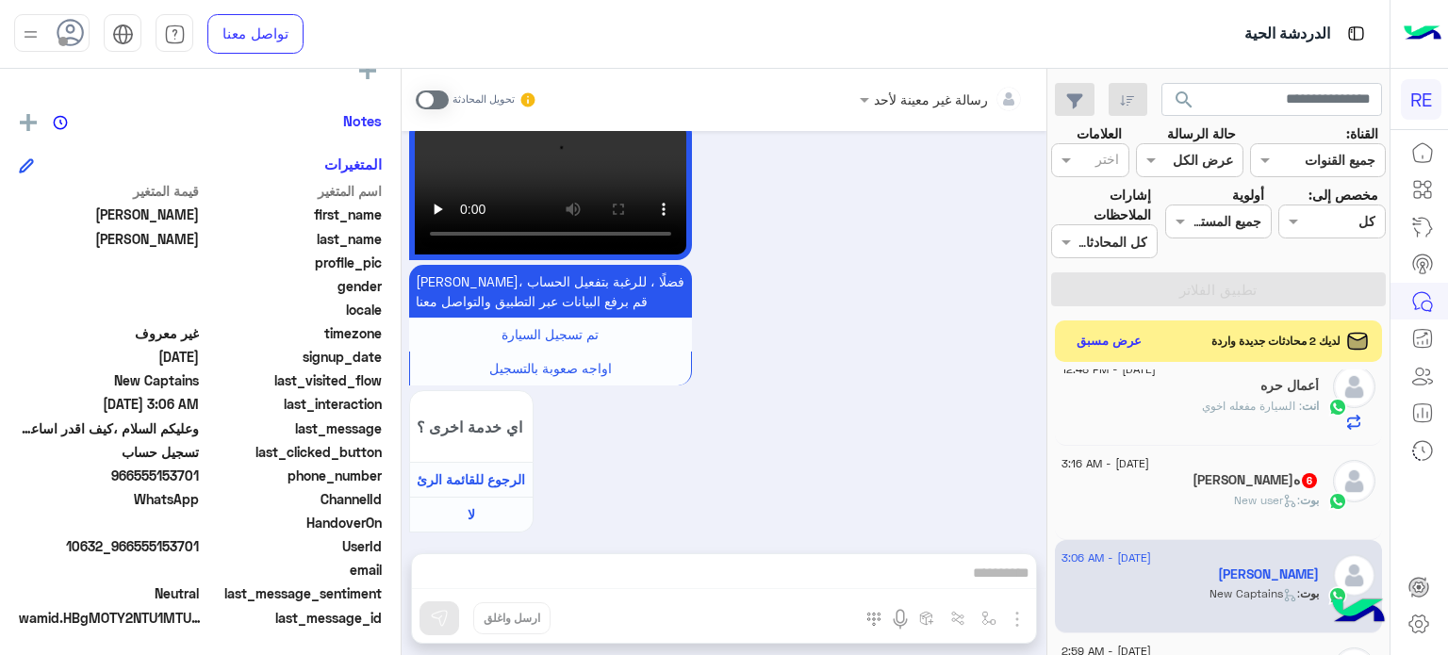
click at [1135, 479] on div "[PERSON_NAME]ه 6" at bounding box center [1189, 482] width 257 height 20
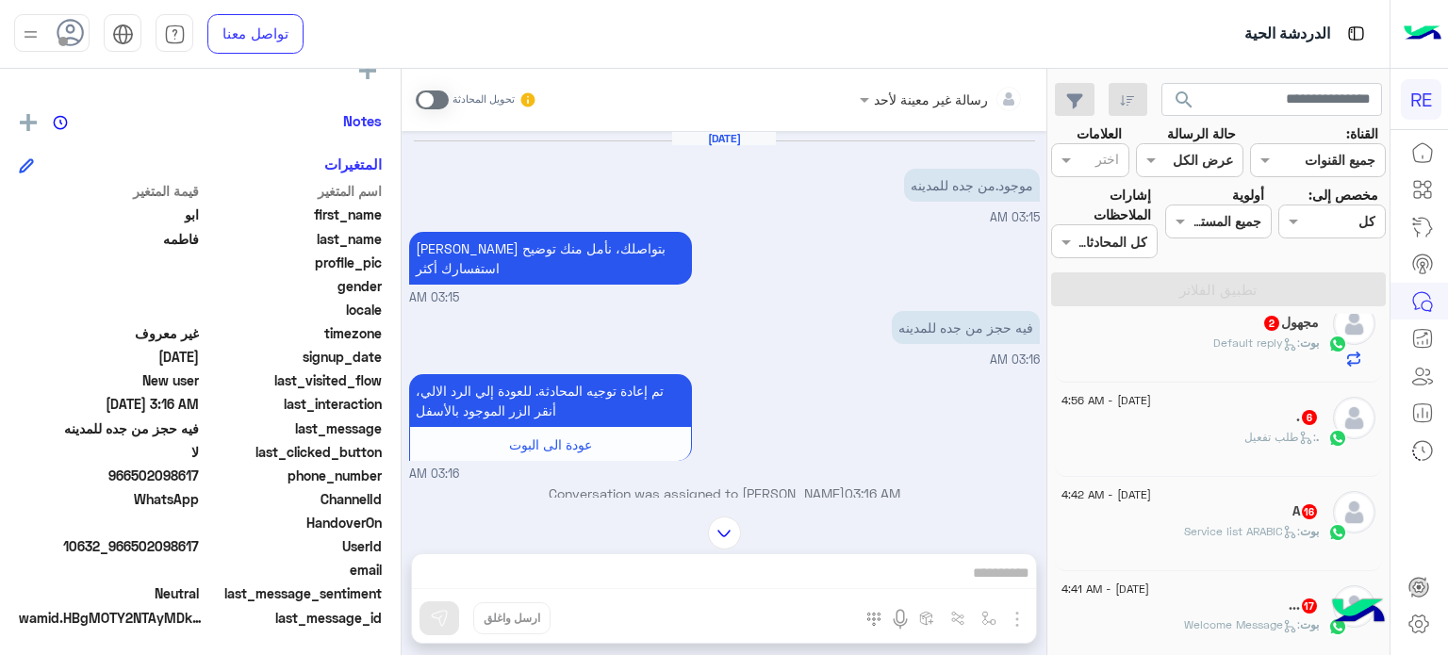
click at [1200, 598] on div "... 17" at bounding box center [1189, 608] width 257 height 20
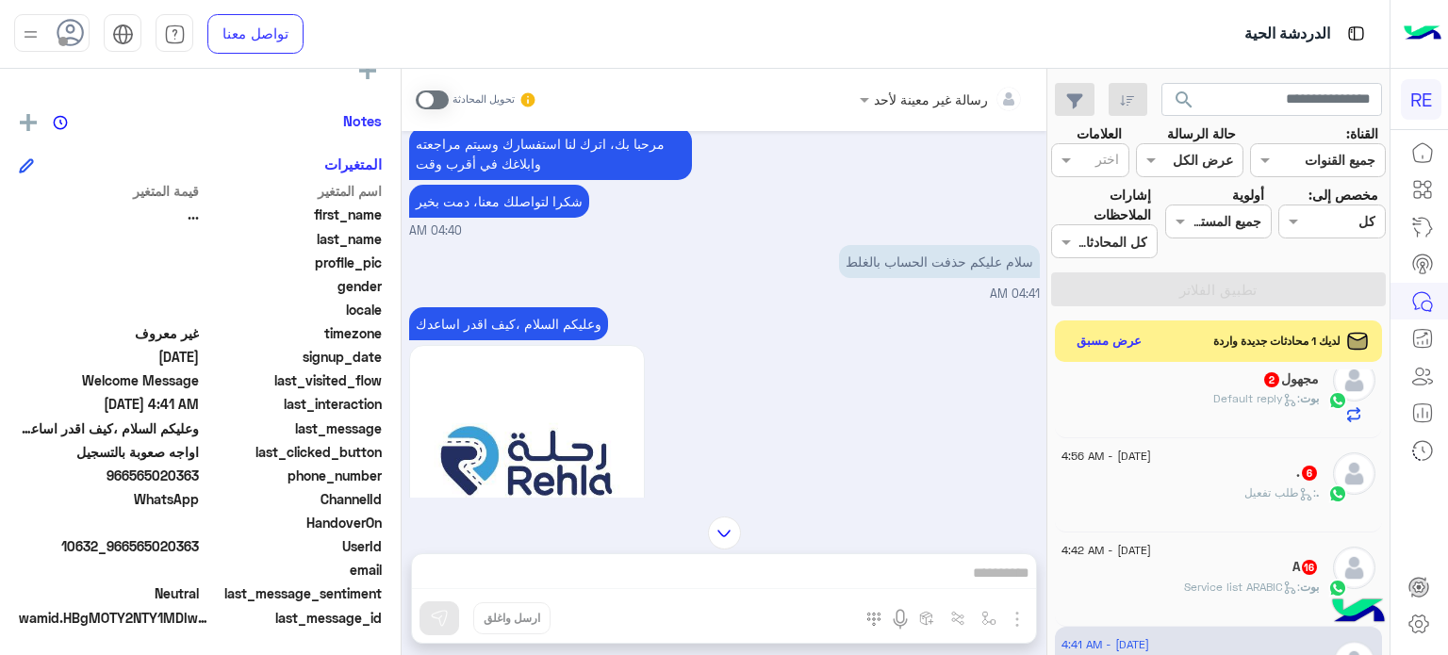
drag, startPoint x: 180, startPoint y: 545, endPoint x: 113, endPoint y: 550, distance: 67.2
click at [113, 550] on span "10632_966565020363" at bounding box center [109, 546] width 180 height 20
copy span "565020363"
click at [713, 576] on div "رسالة غير معينة لأحد تحويل المحادثة [DATE] سحب الرصيد 04:39 AM عزيزي الكابتن بخ…" at bounding box center [724, 366] width 645 height 594
click at [419, 95] on span at bounding box center [432, 99] width 33 height 19
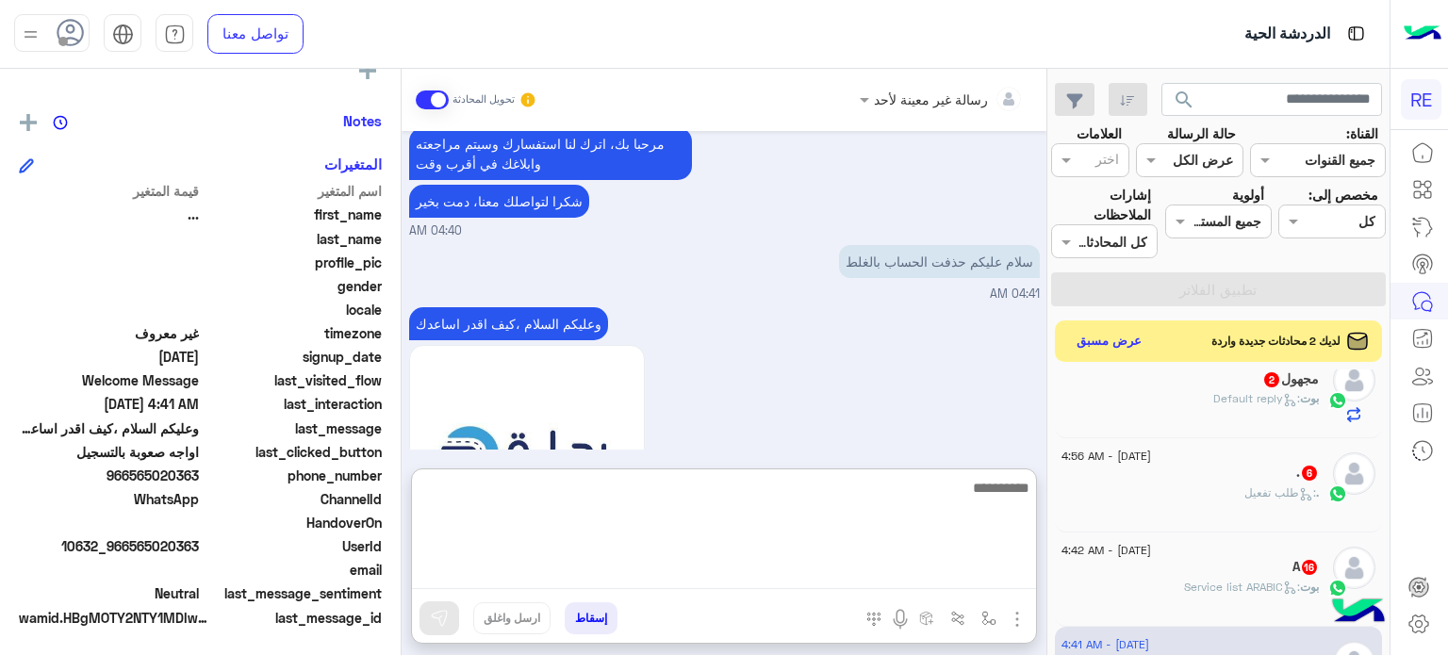
click at [880, 569] on textarea at bounding box center [724, 532] width 624 height 113
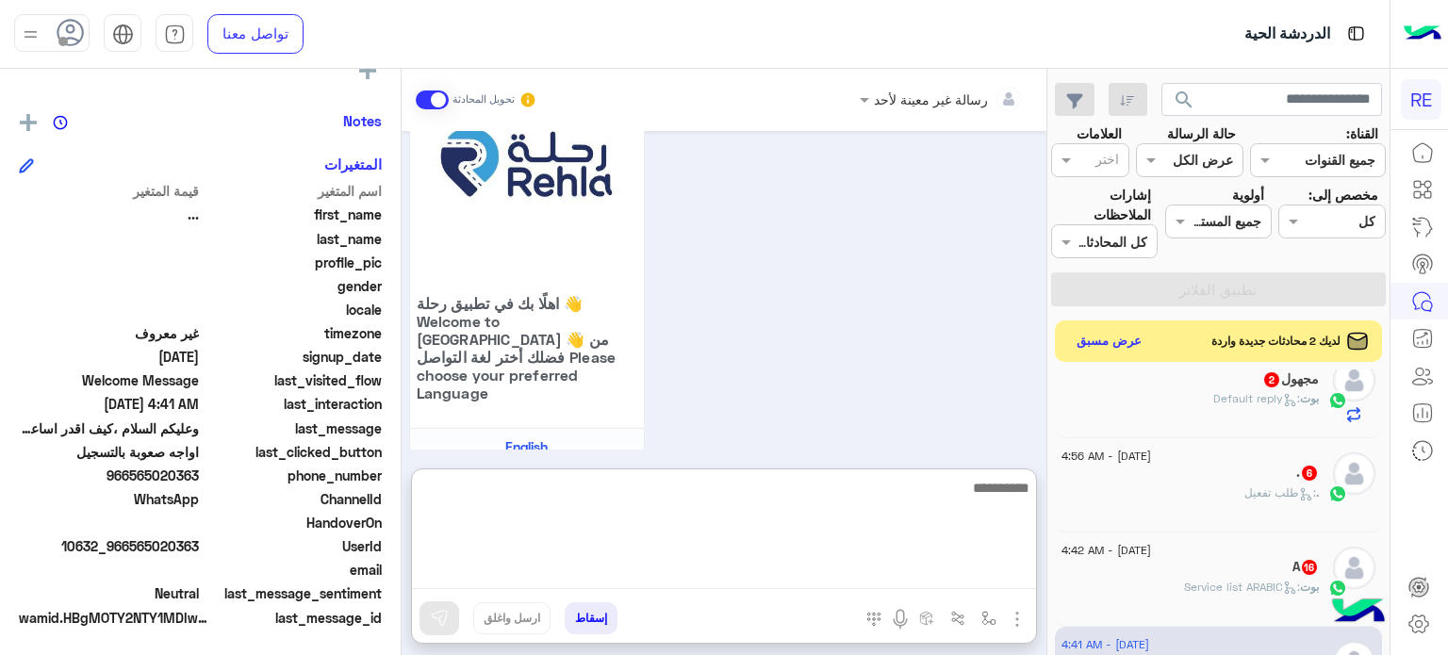
click at [880, 569] on textarea at bounding box center [724, 532] width 624 height 113
type textarea "**********"
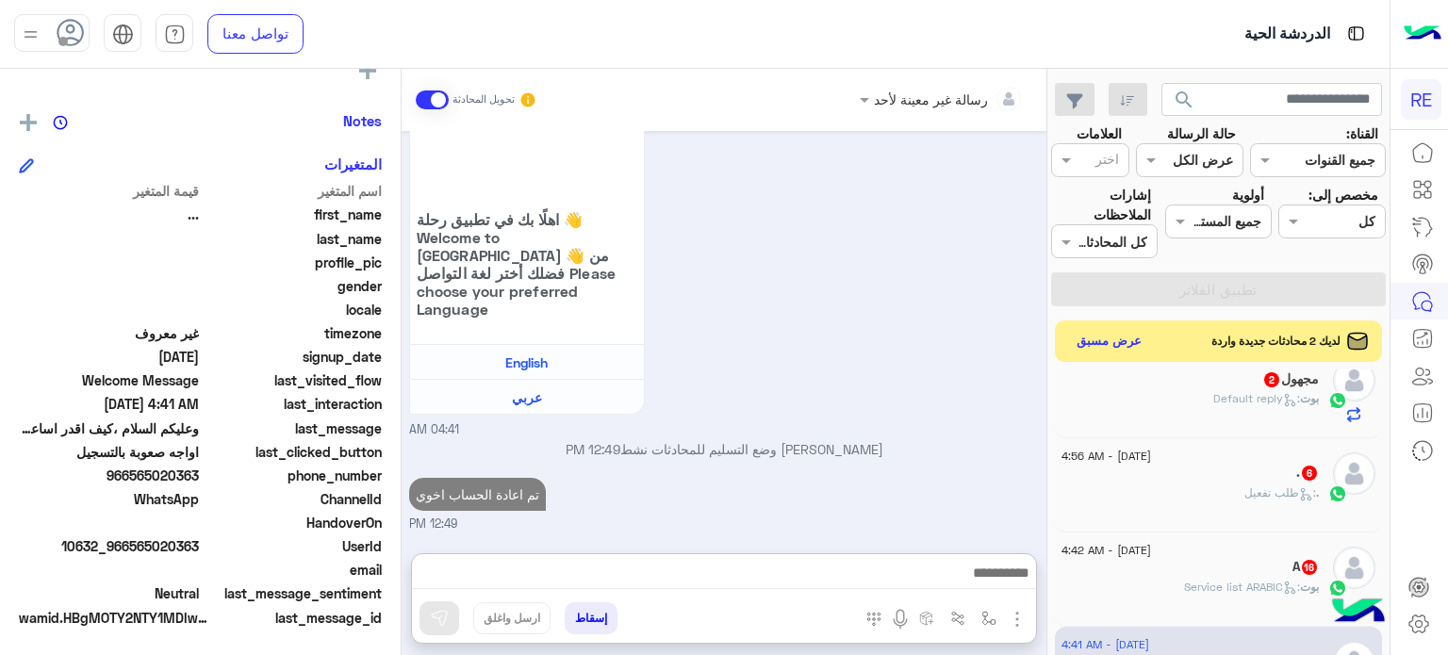
click at [1153, 591] on div "بوت : Service list ARABIC" at bounding box center [1189, 595] width 257 height 33
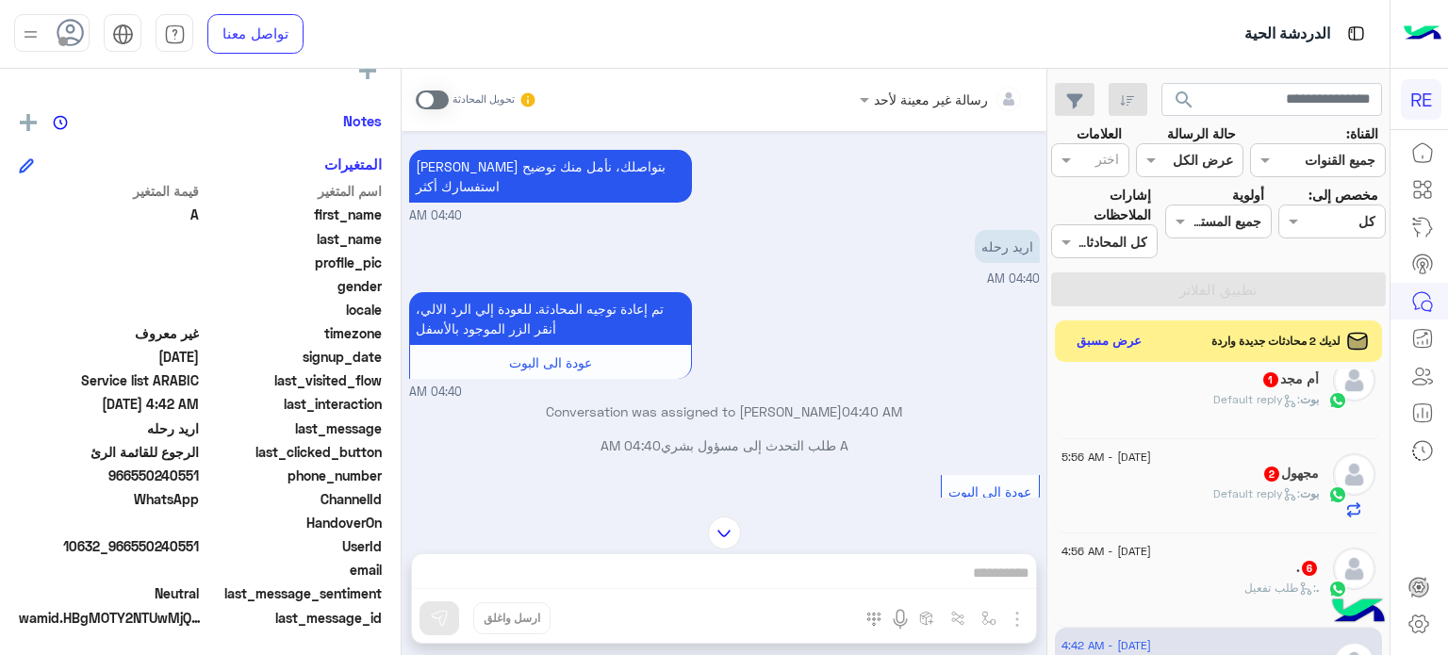
click at [1203, 533] on div "[DATE] - 4:56 AM . 6 . : طلب تفعيل" at bounding box center [1219, 580] width 328 height 94
click at [1171, 560] on div ". 6" at bounding box center [1189, 570] width 257 height 20
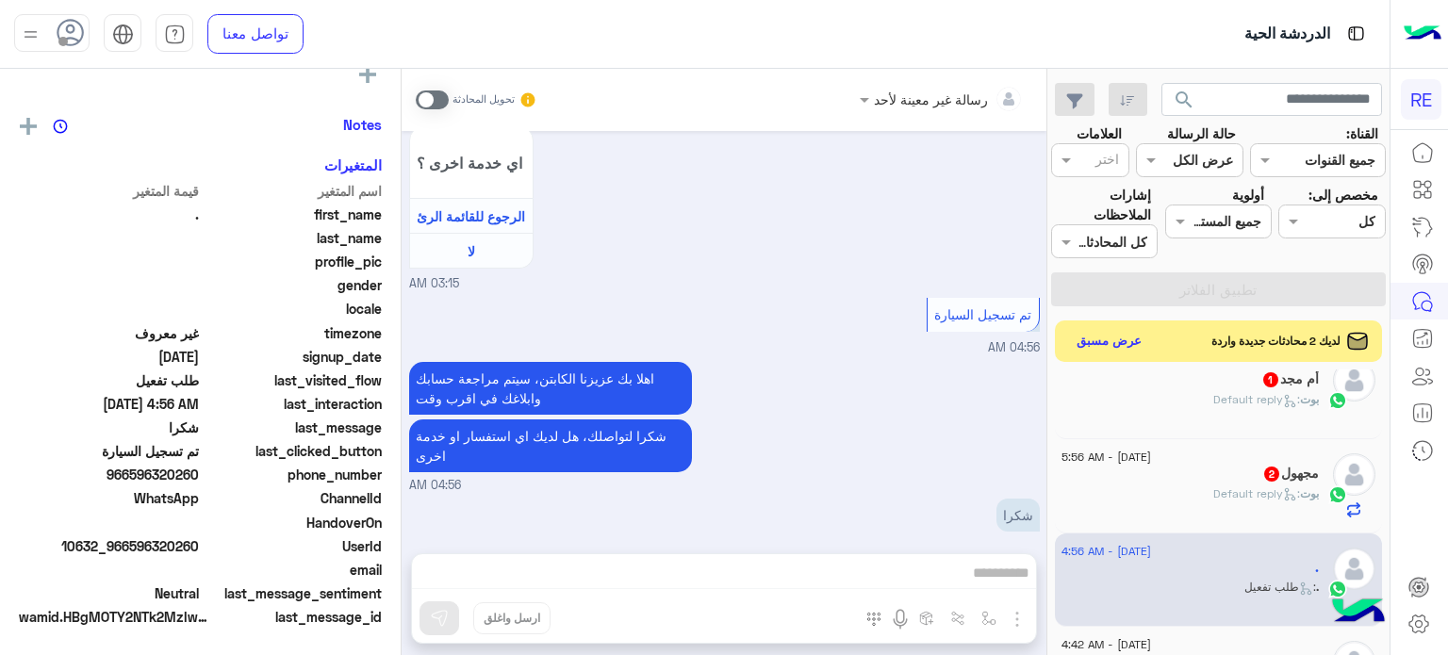
click at [1205, 485] on div "[PERSON_NAME] : Default reply" at bounding box center [1189, 501] width 257 height 33
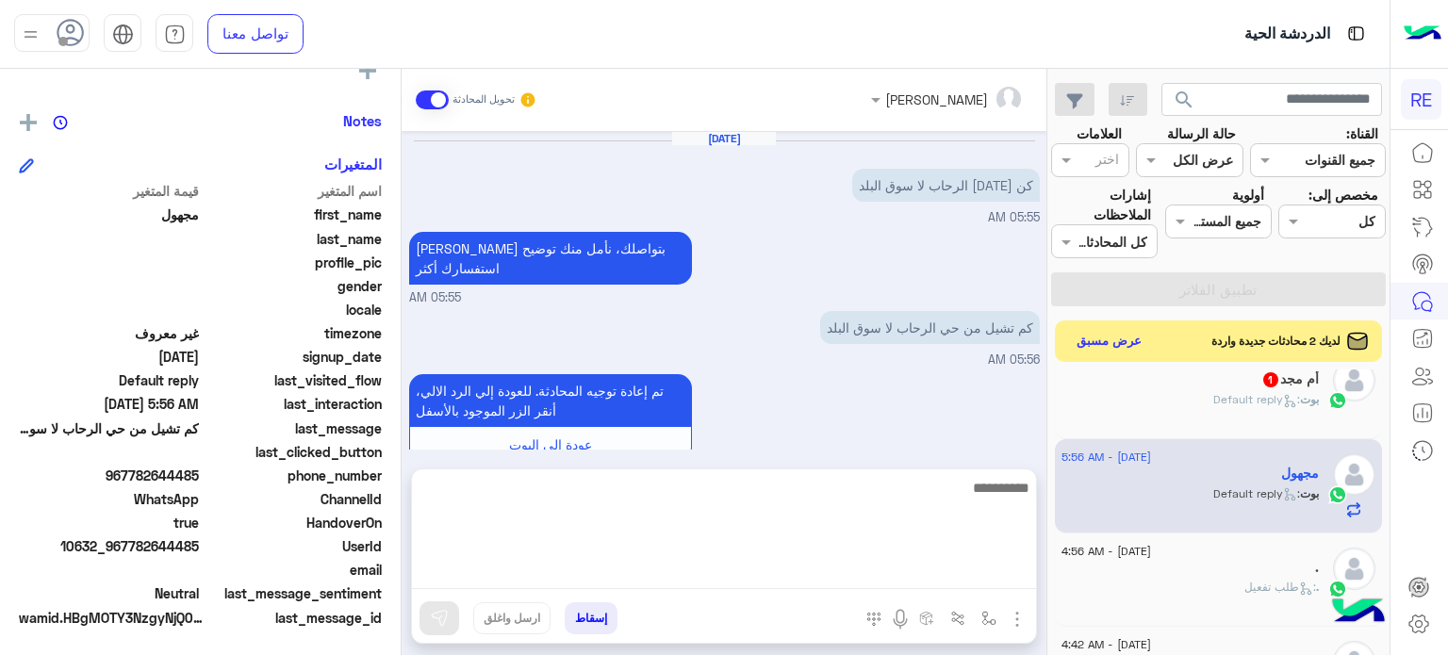
click at [869, 569] on textarea at bounding box center [724, 532] width 624 height 113
type textarea "**********"
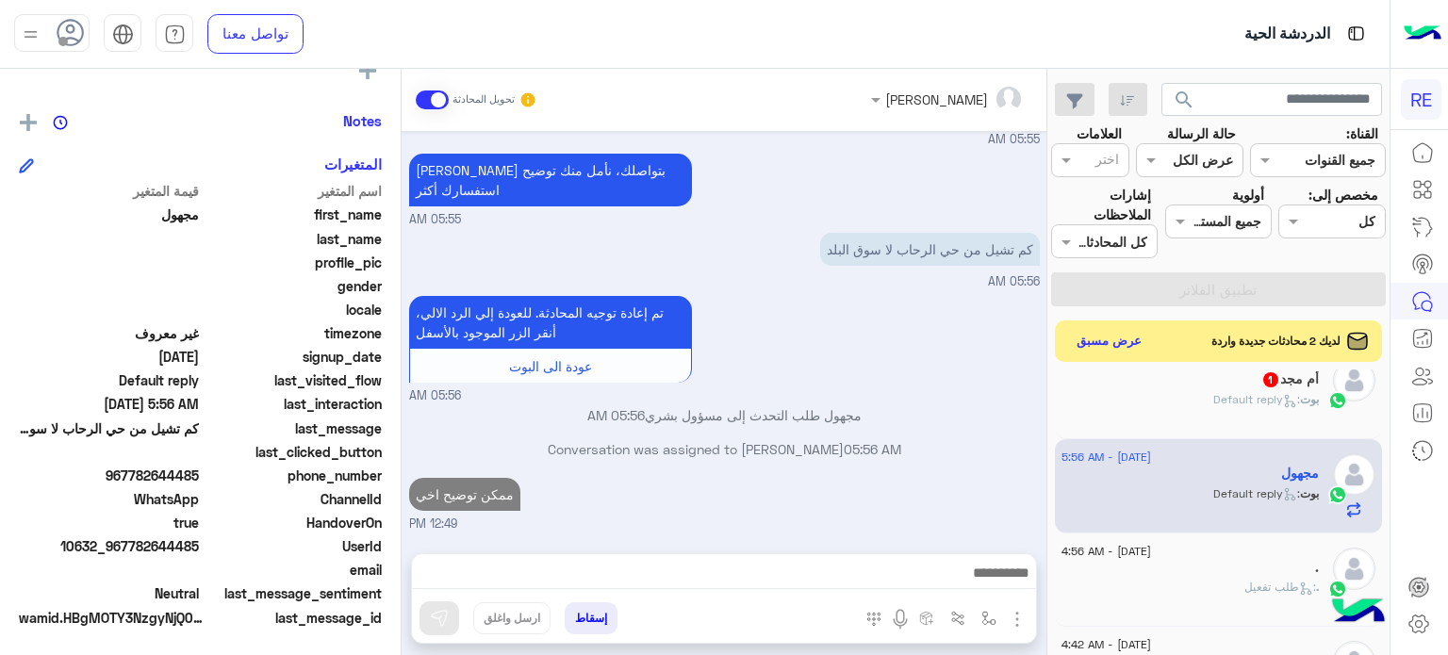
click at [1129, 391] on div "[PERSON_NAME] : Default reply" at bounding box center [1189, 407] width 257 height 33
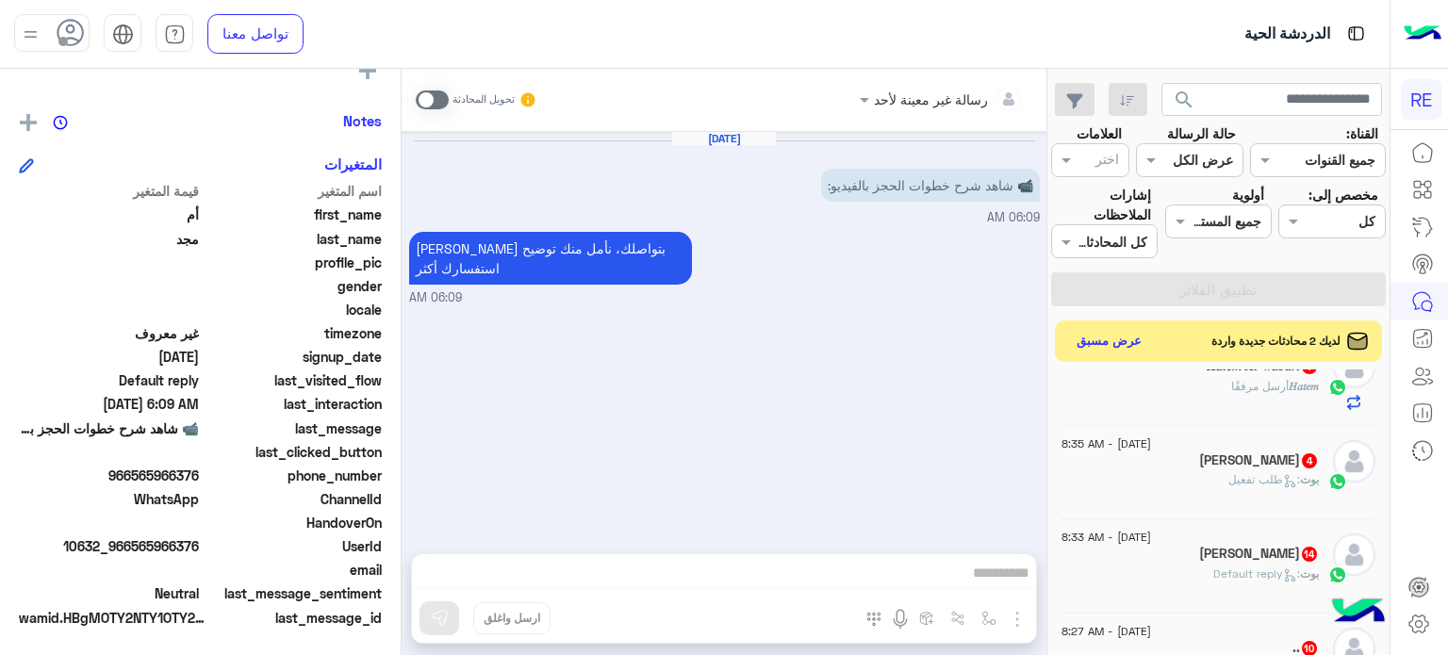
scroll to position [1128, 0]
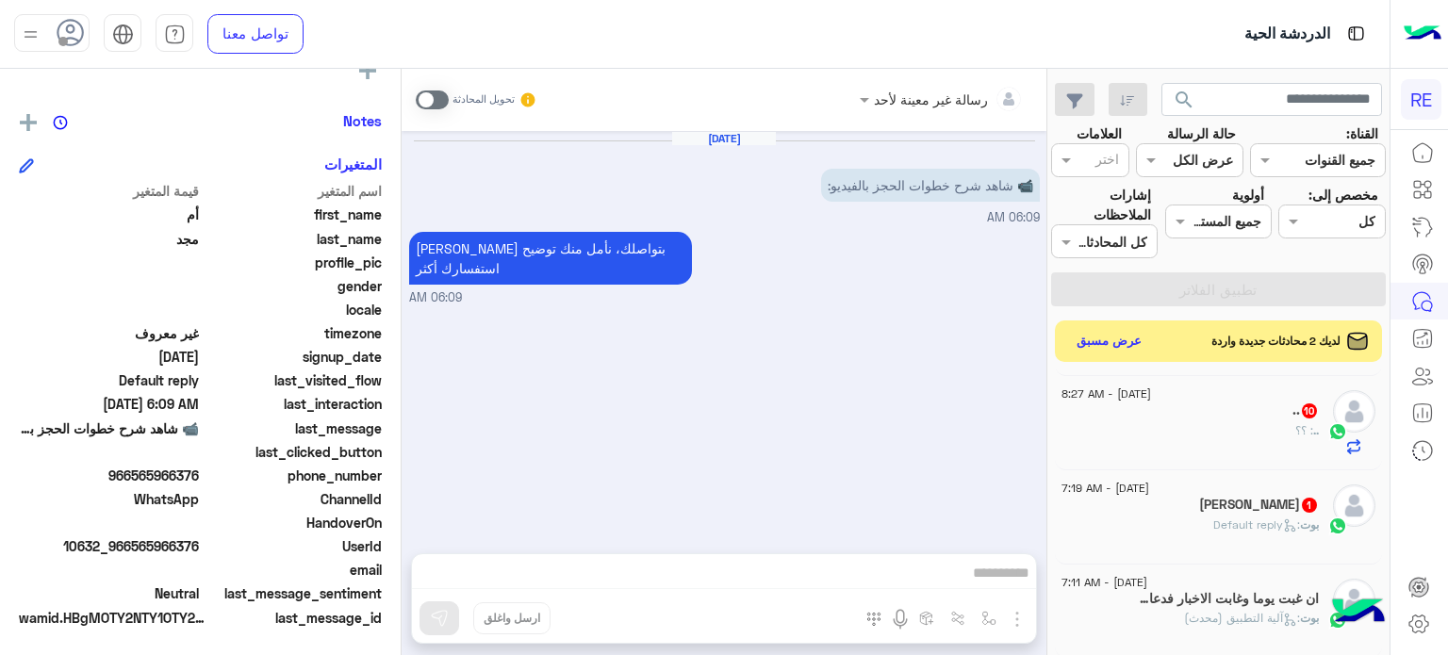
click at [1218, 527] on div "[PERSON_NAME] : Default reply" at bounding box center [1189, 532] width 257 height 33
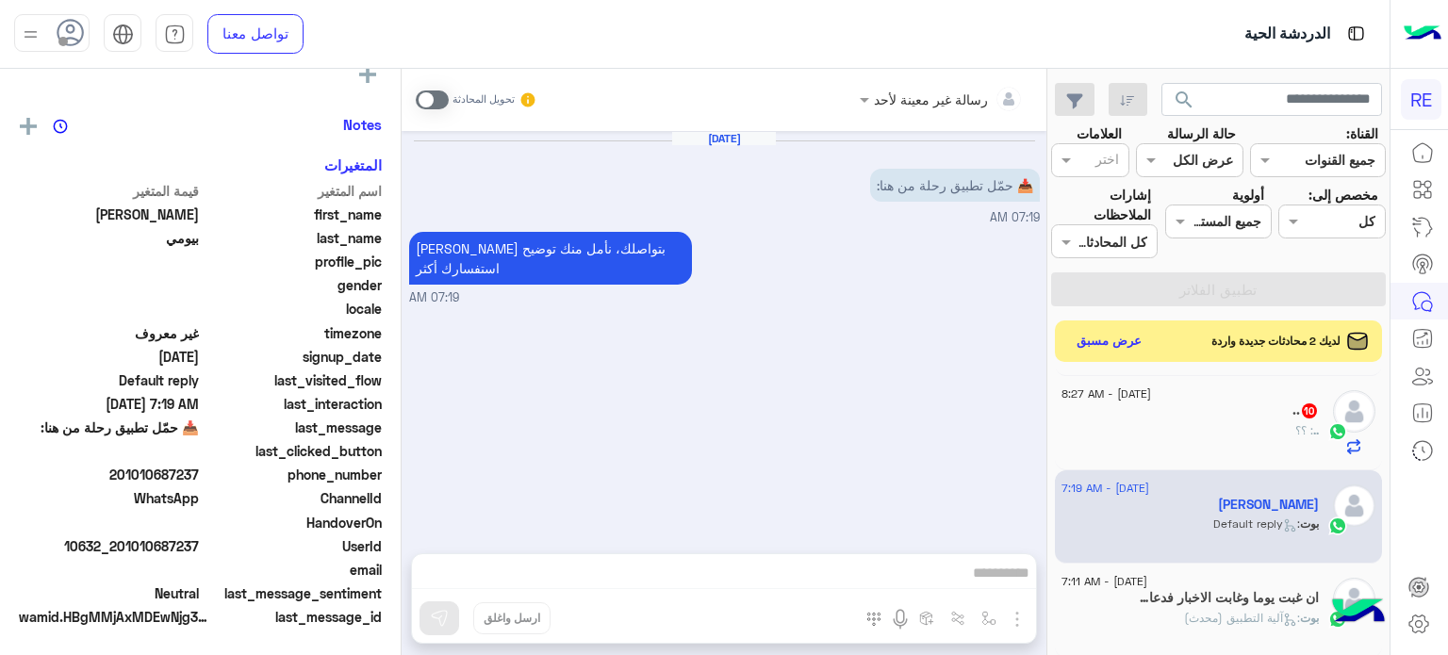
click at [1248, 402] on div ".. 10" at bounding box center [1189, 412] width 257 height 20
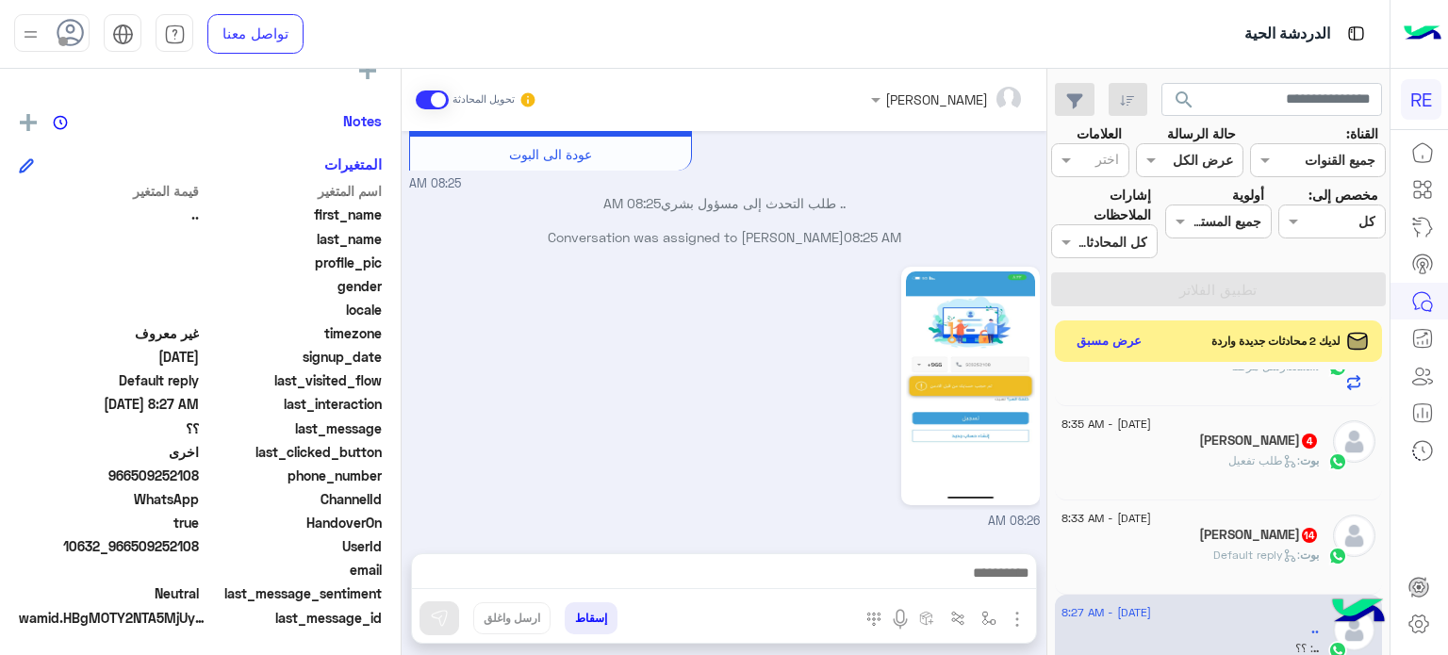
scroll to position [1003, 0]
click at [174, 543] on span "10632_966509252108" at bounding box center [109, 546] width 180 height 20
drag, startPoint x: 183, startPoint y: 543, endPoint x: 129, endPoint y: 546, distance: 53.8
click at [129, 546] on div "UserId 10632_966509252108" at bounding box center [200, 548] width 363 height 24
click at [113, 546] on span "10632_966509252108" at bounding box center [109, 546] width 180 height 20
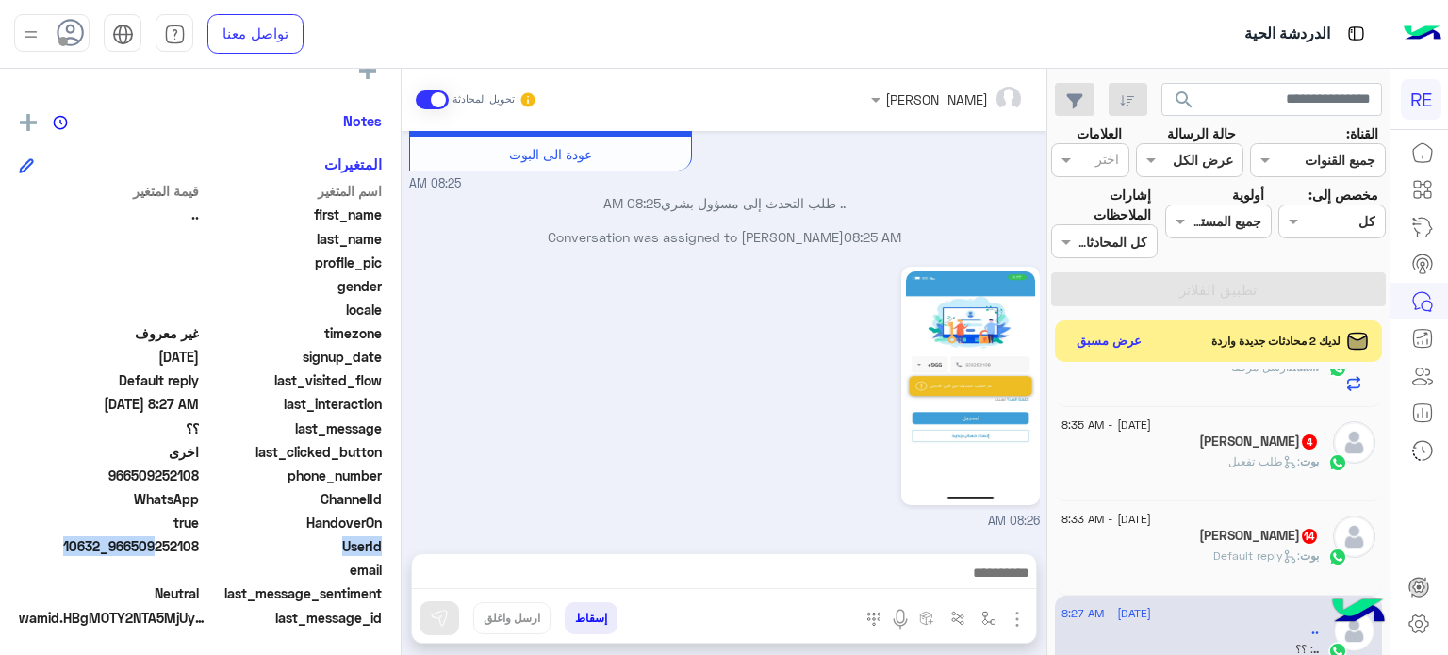
drag, startPoint x: 114, startPoint y: 546, endPoint x: 181, endPoint y: 549, distance: 67.0
click at [181, 549] on div "UserId 10632_966509252108" at bounding box center [200, 548] width 363 height 24
copy span "509252108"
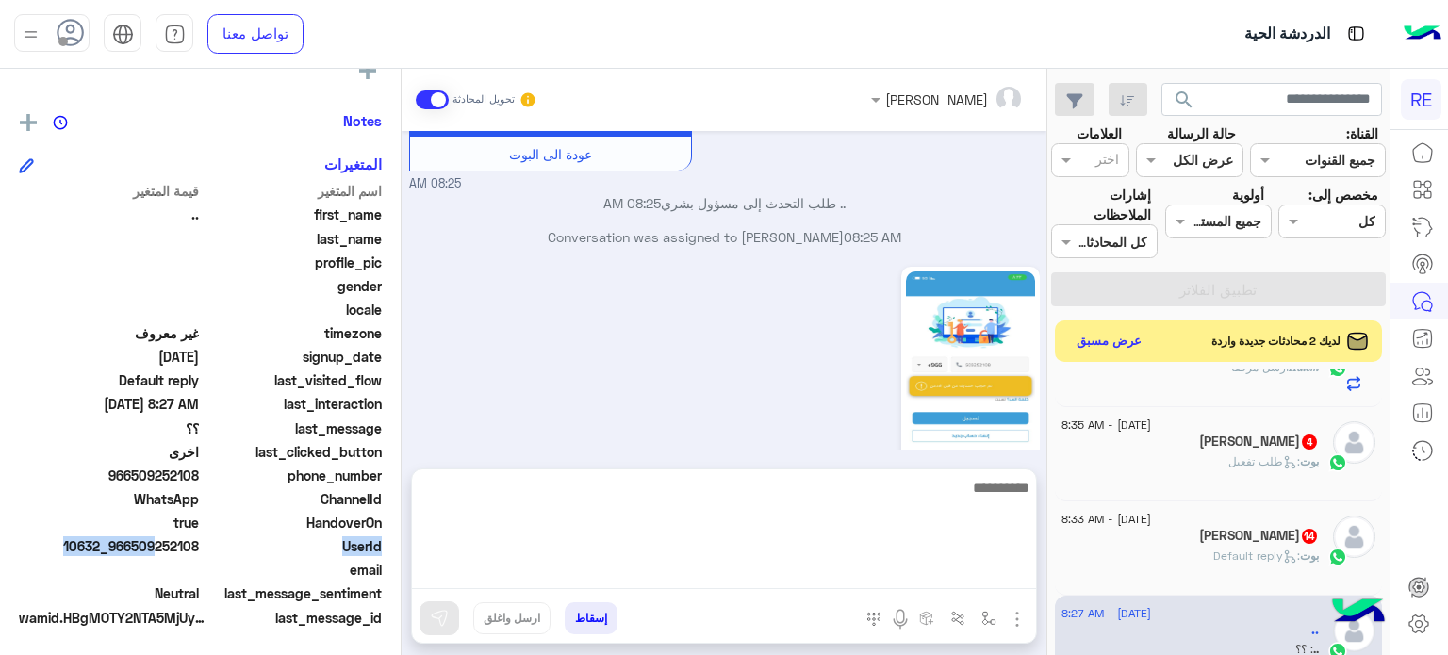
click at [823, 565] on textarea at bounding box center [724, 532] width 624 height 113
type textarea "*"
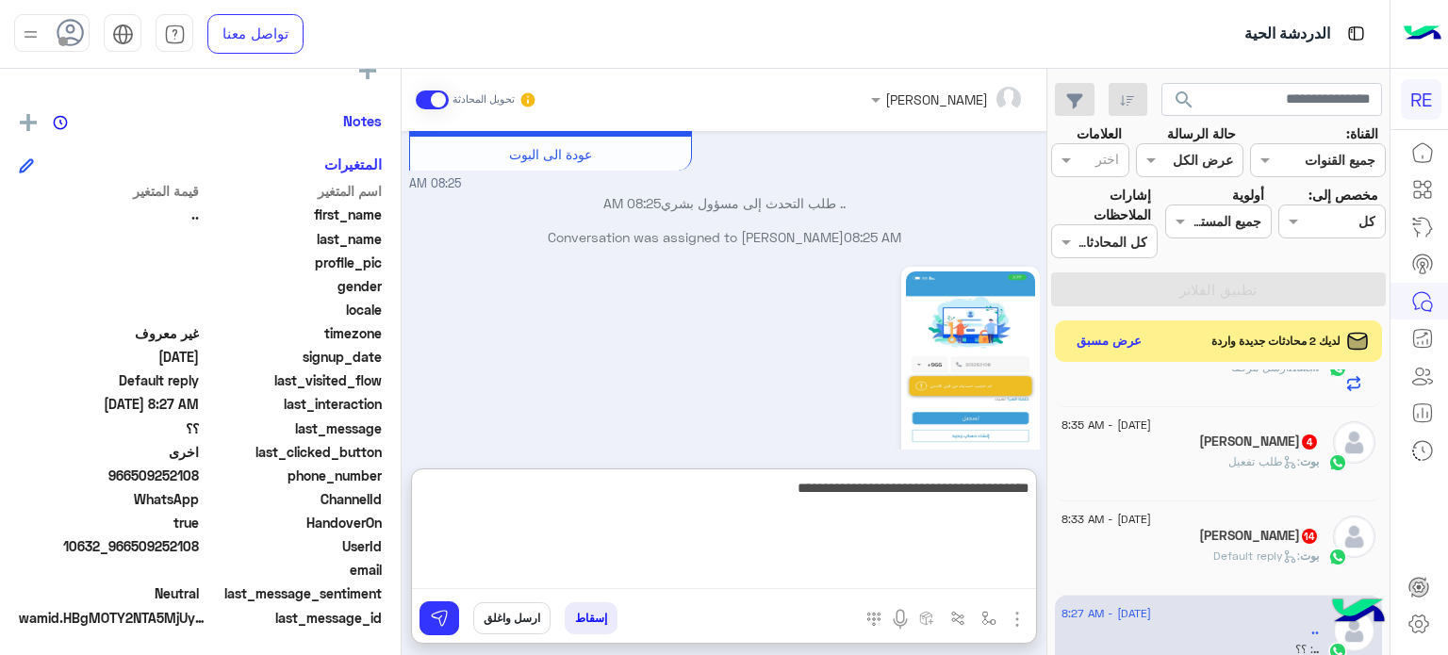
type textarea "**********"
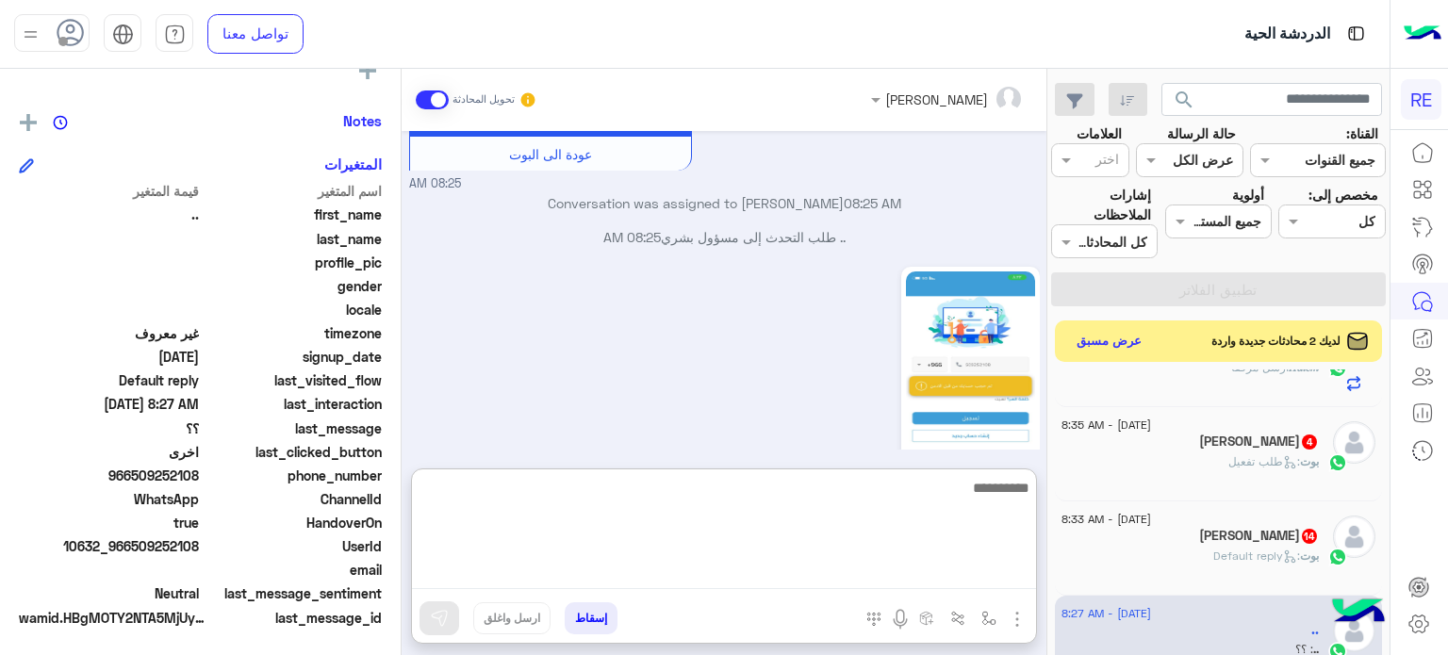
scroll to position [882, 0]
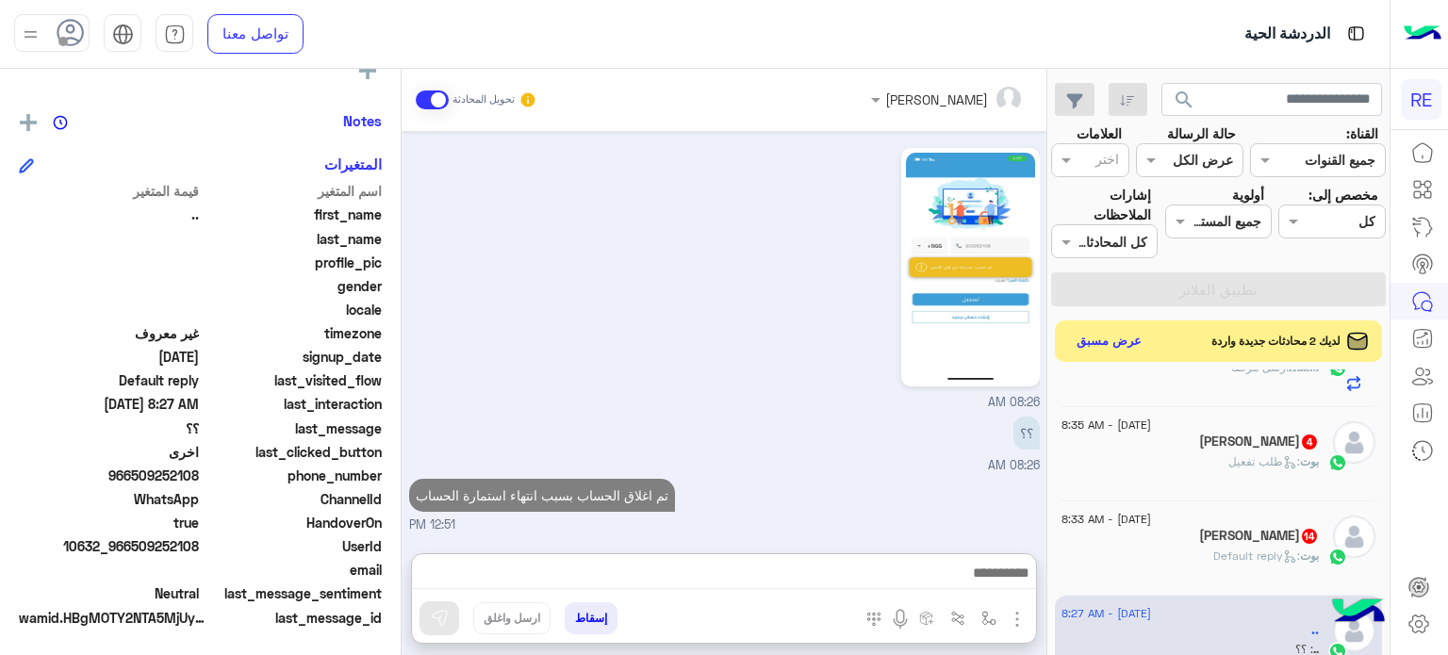
click at [1209, 528] on div "[PERSON_NAME] 14" at bounding box center [1189, 538] width 257 height 20
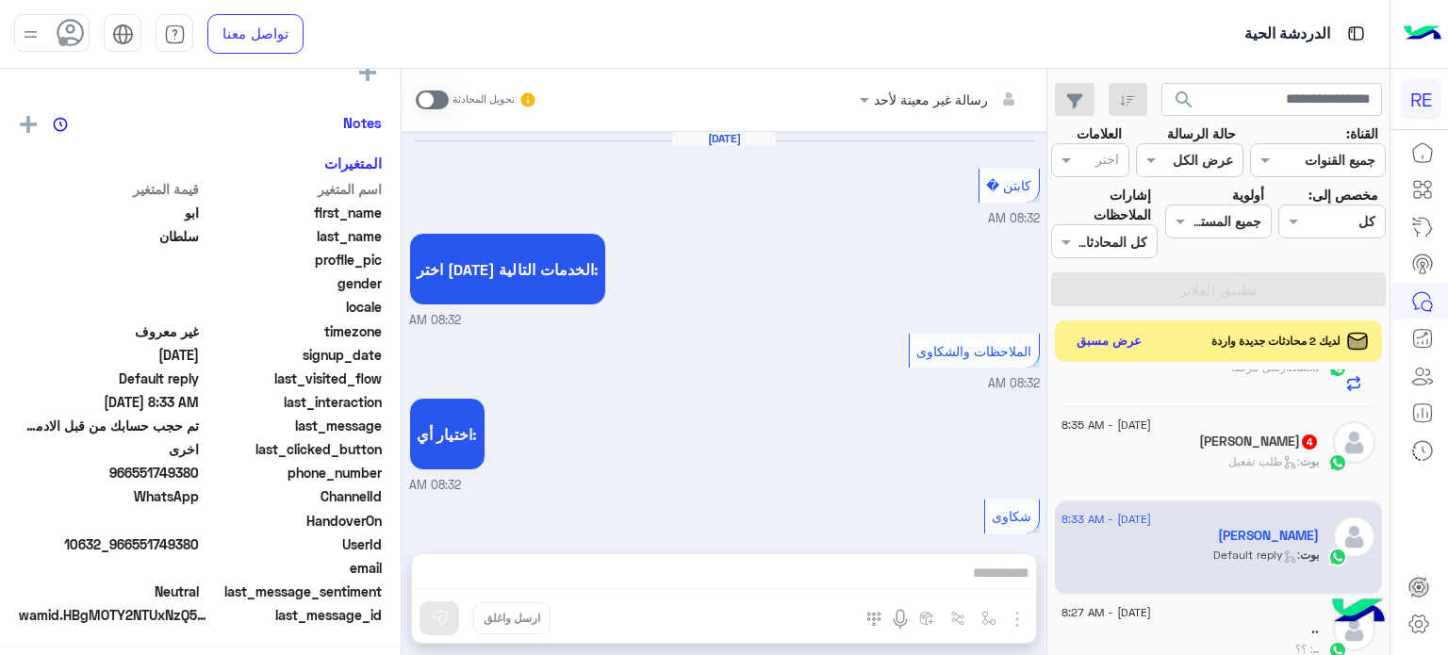
scroll to position [629, 0]
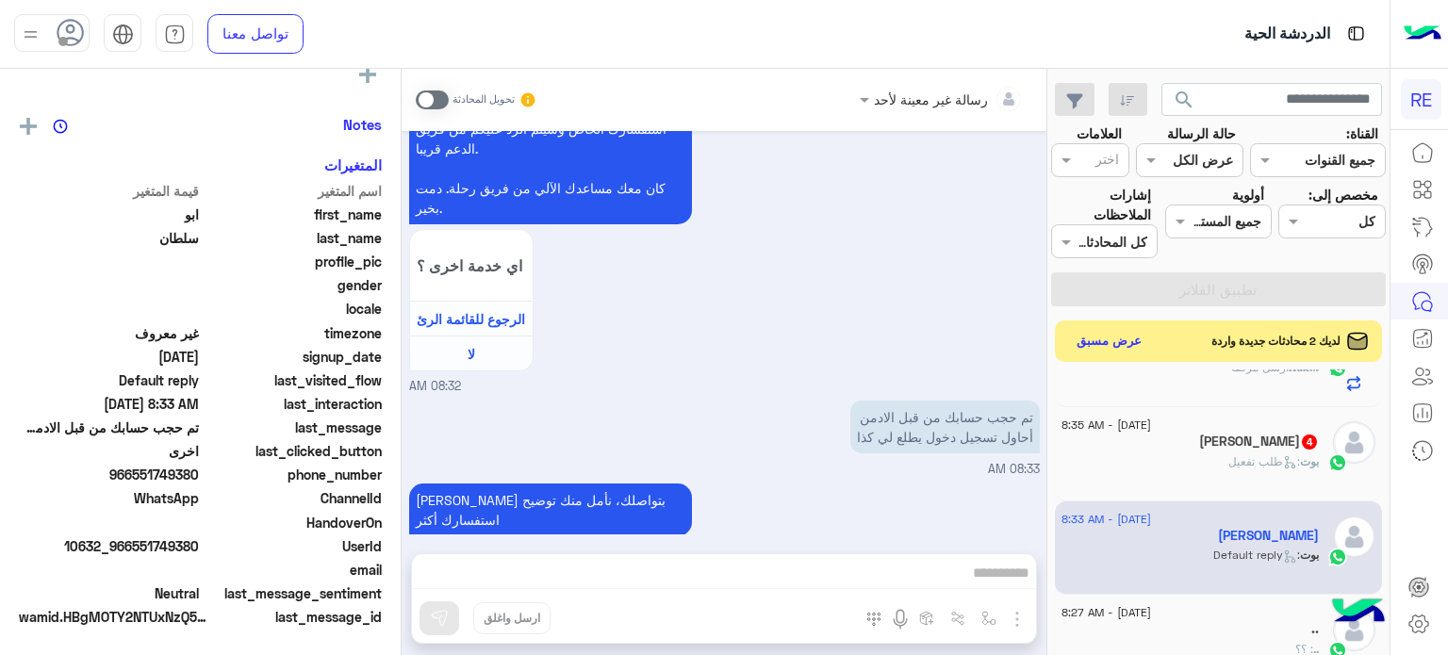
click at [1148, 621] on div ".." at bounding box center [1189, 631] width 257 height 20
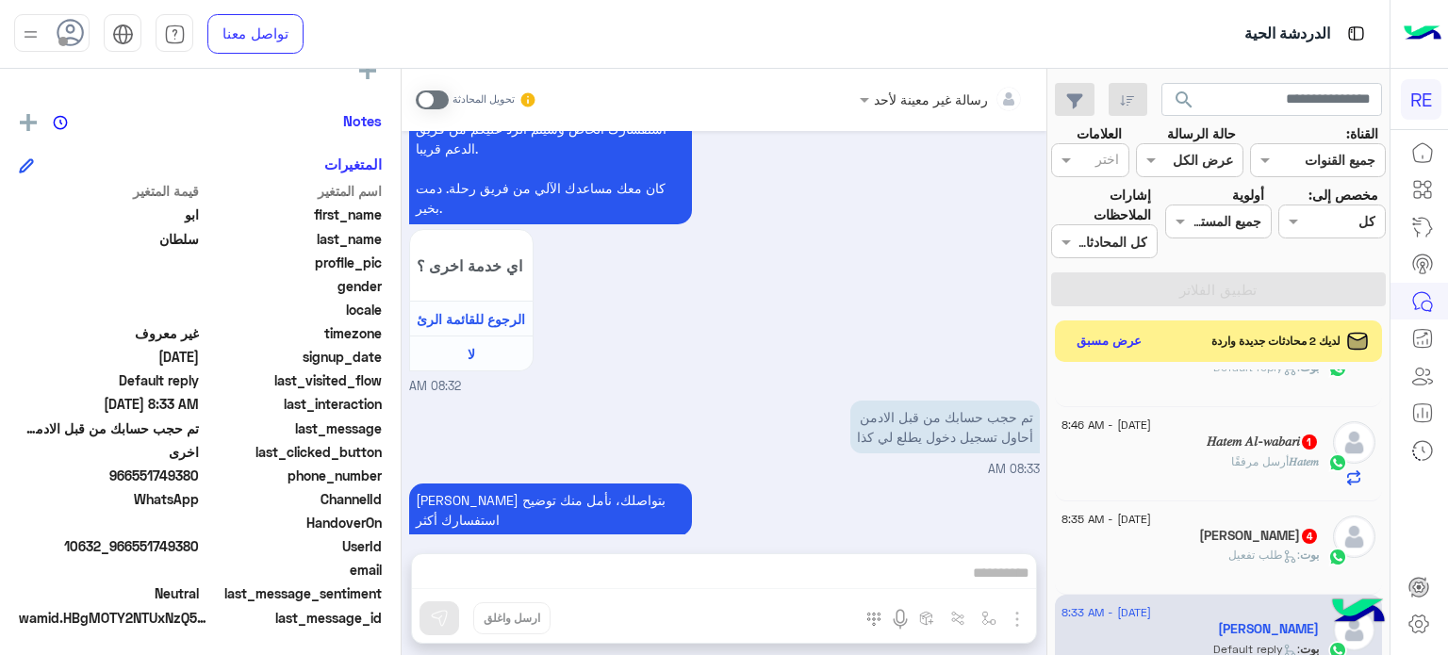
scroll to position [1090, 0]
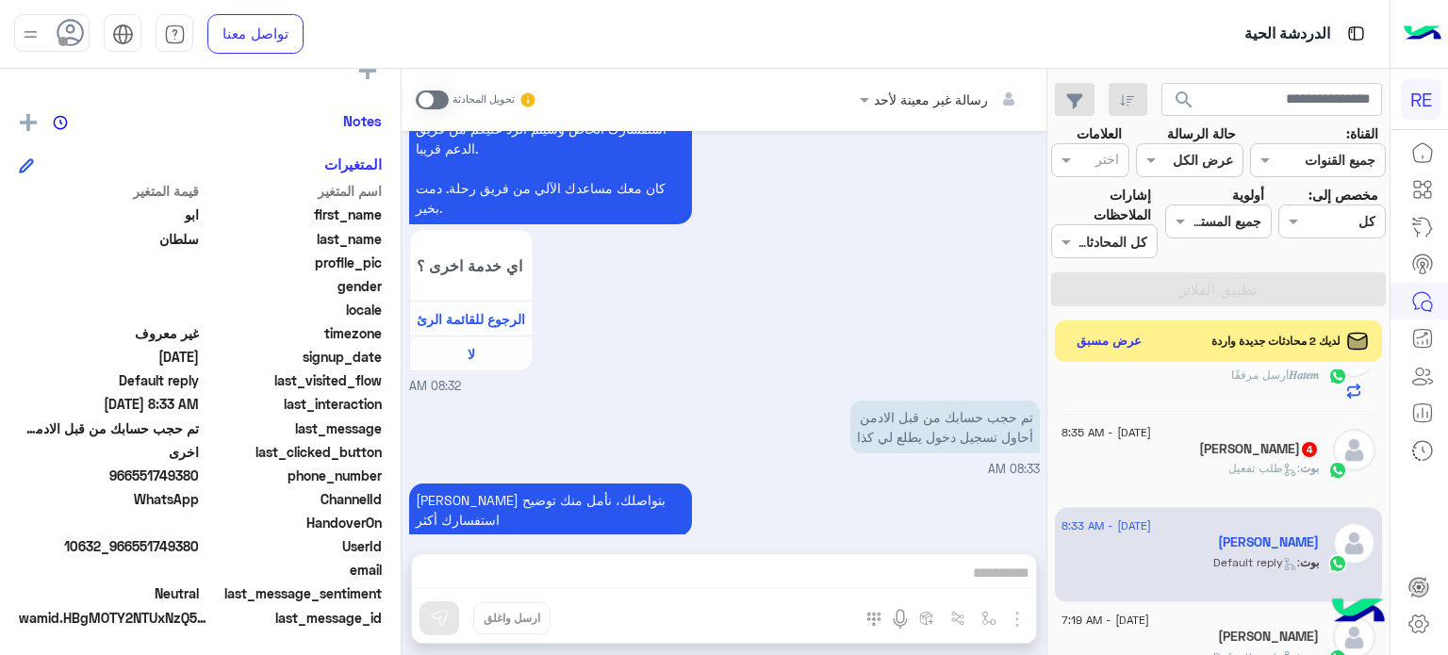
click at [1184, 616] on div "[DATE] - 7:19 AM" at bounding box center [1189, 622] width 257 height 12
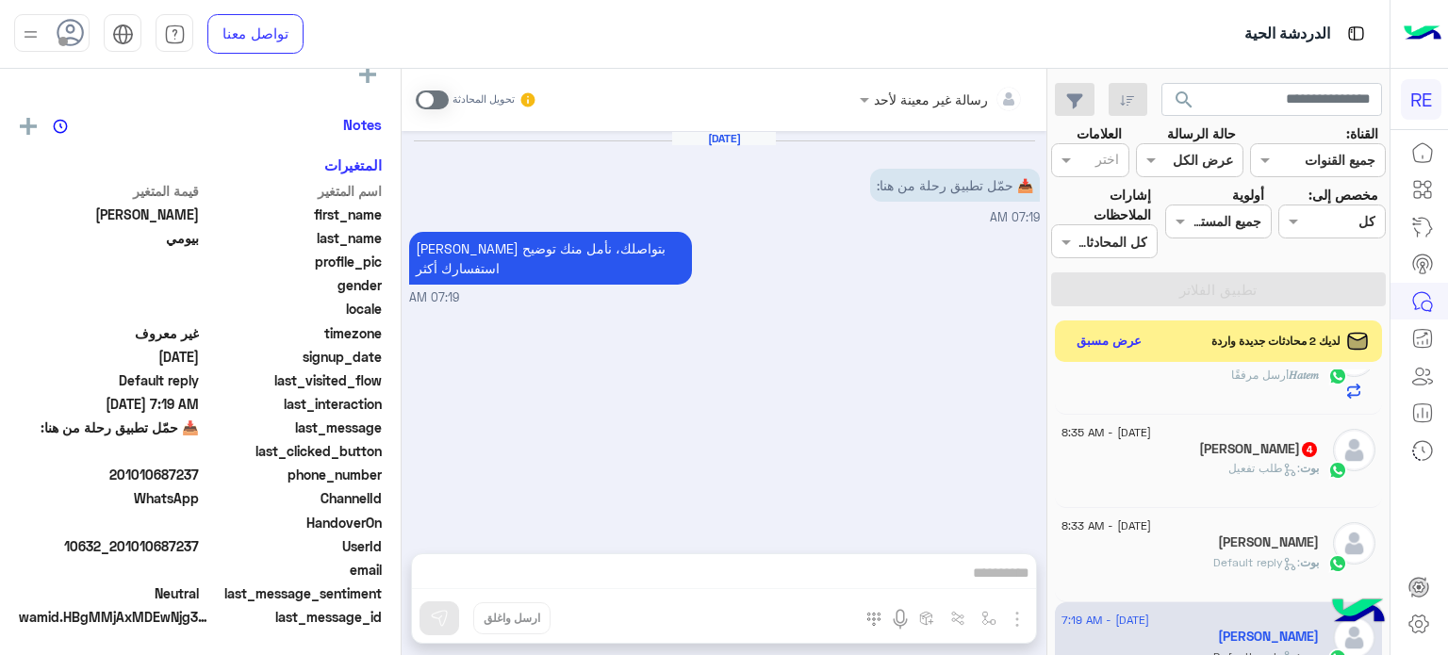
click at [1221, 555] on span ": Default reply" at bounding box center [1256, 562] width 87 height 14
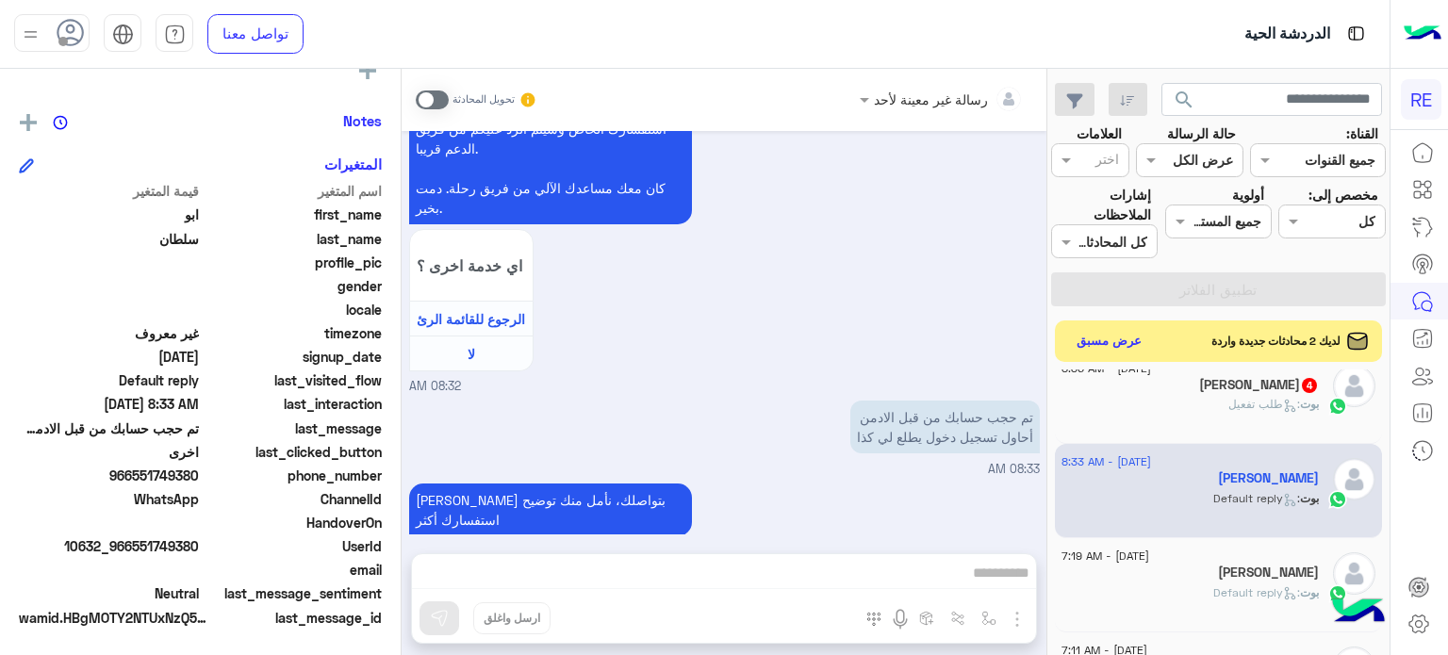
scroll to position [1255, 0]
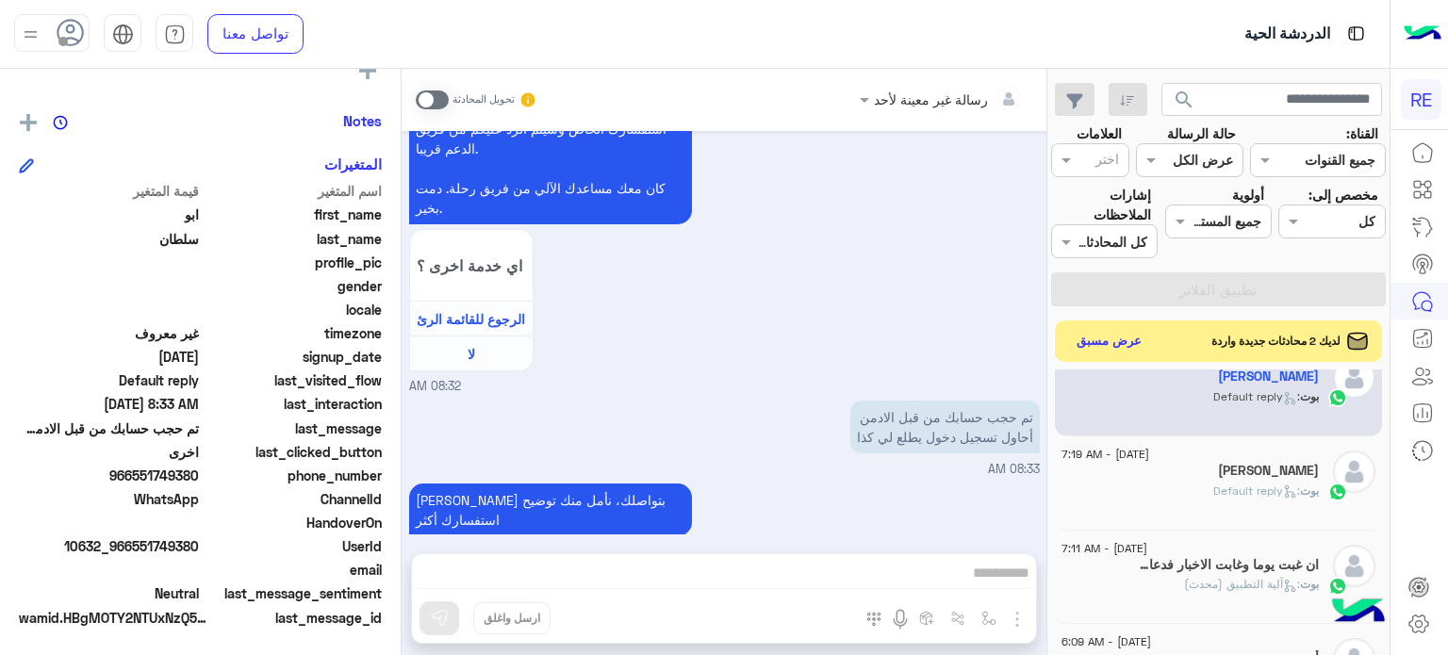
click at [1217, 578] on div "بوت : آلية التطبيق (محدث)" at bounding box center [1189, 592] width 257 height 33
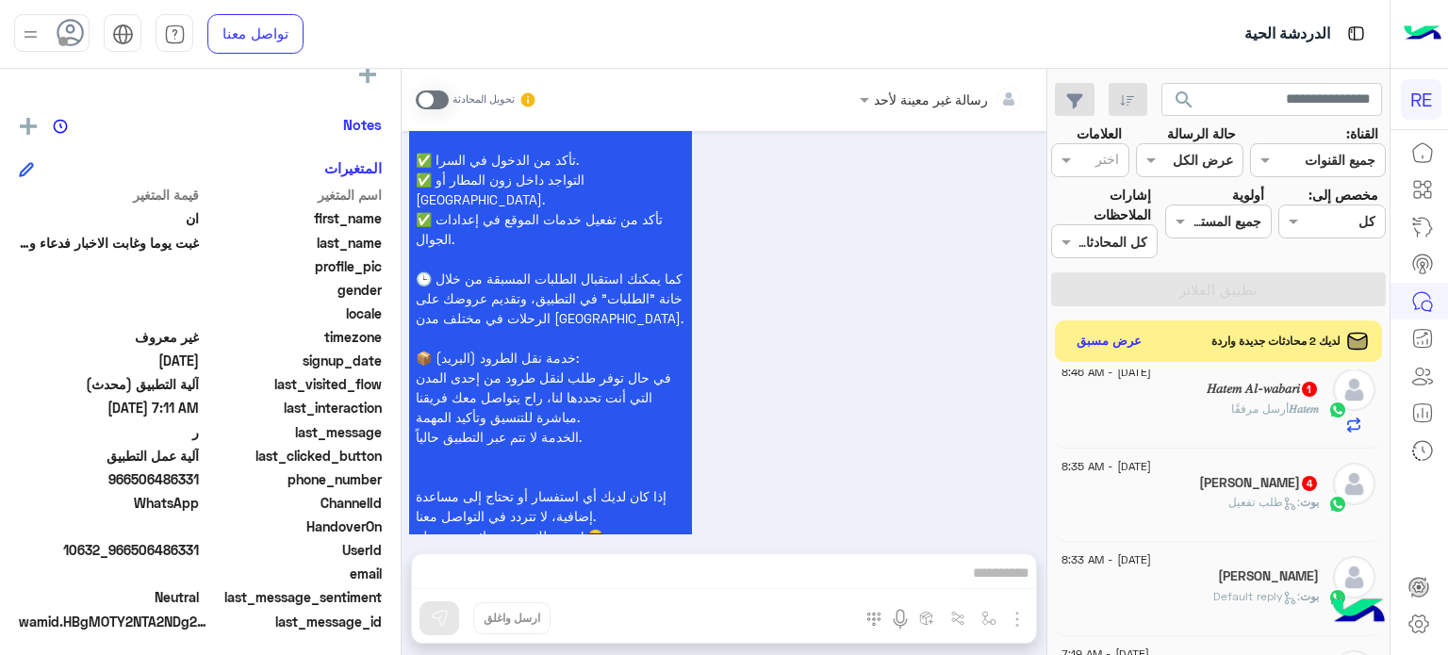
scroll to position [358, 0]
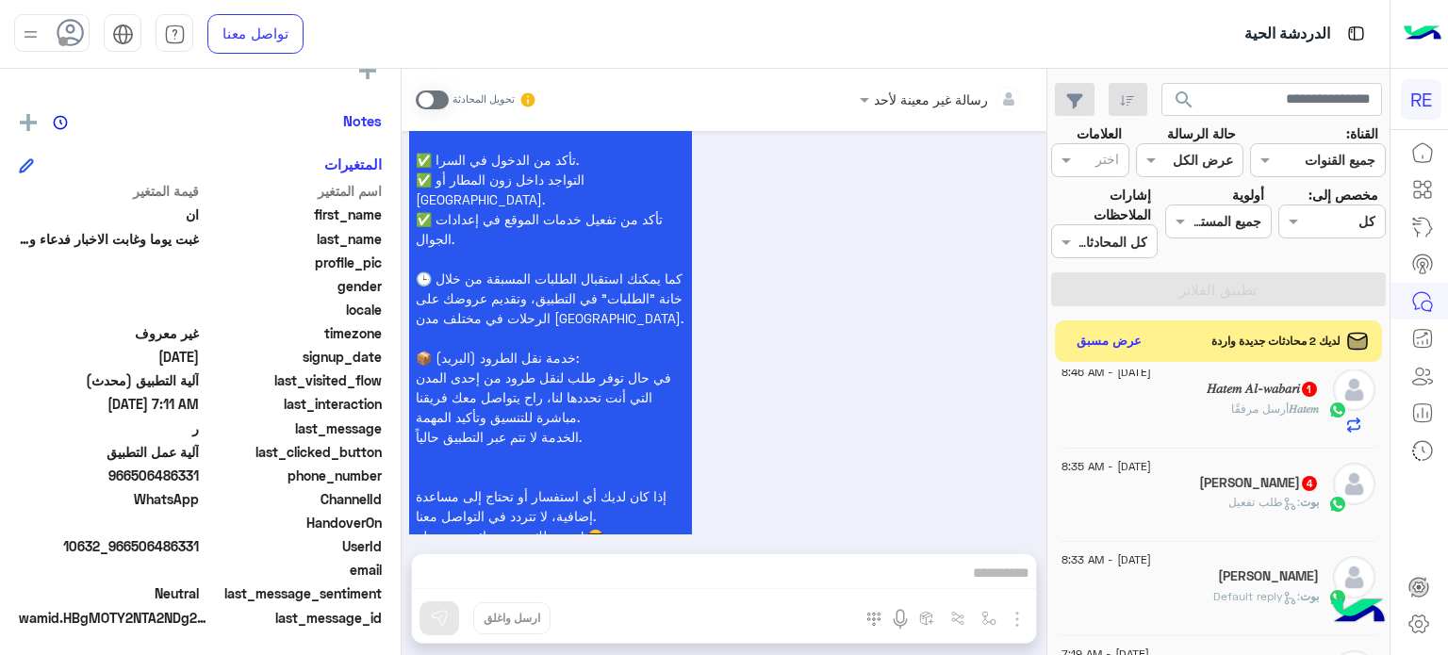
click at [1290, 503] on icon at bounding box center [1290, 504] width 14 height 14
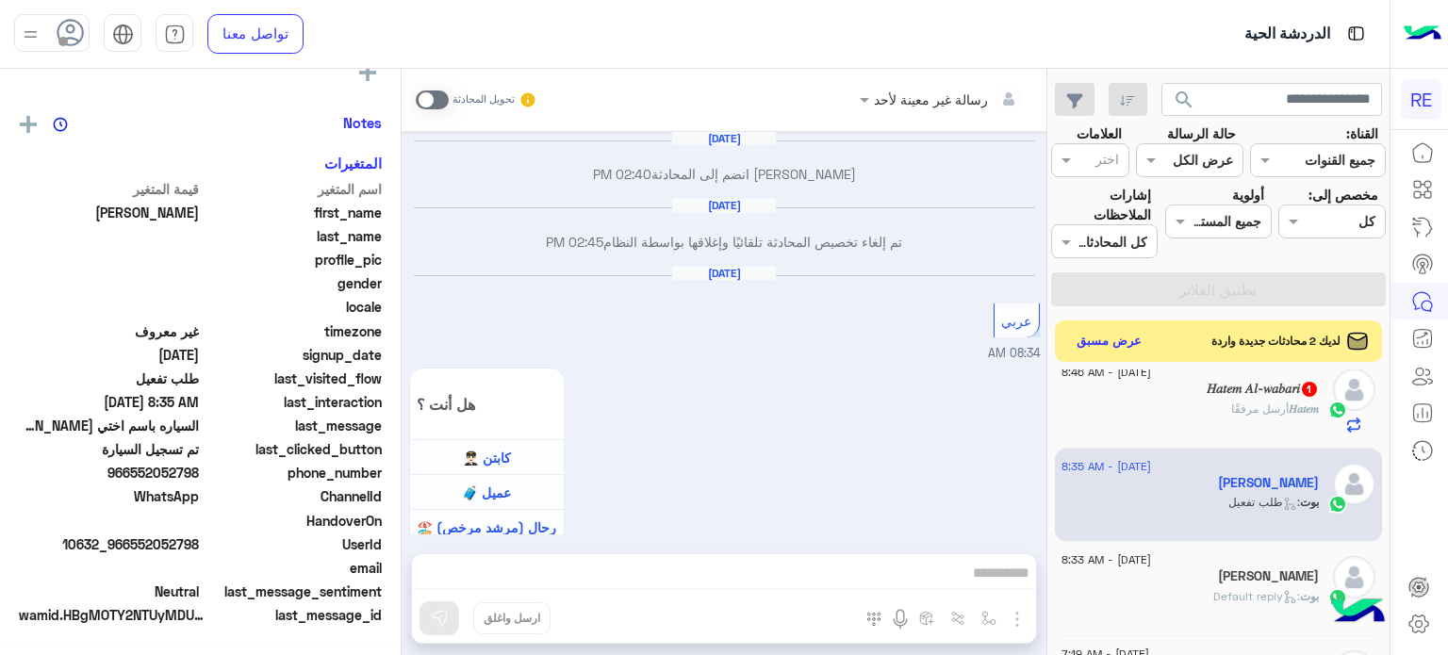
scroll to position [354, 0]
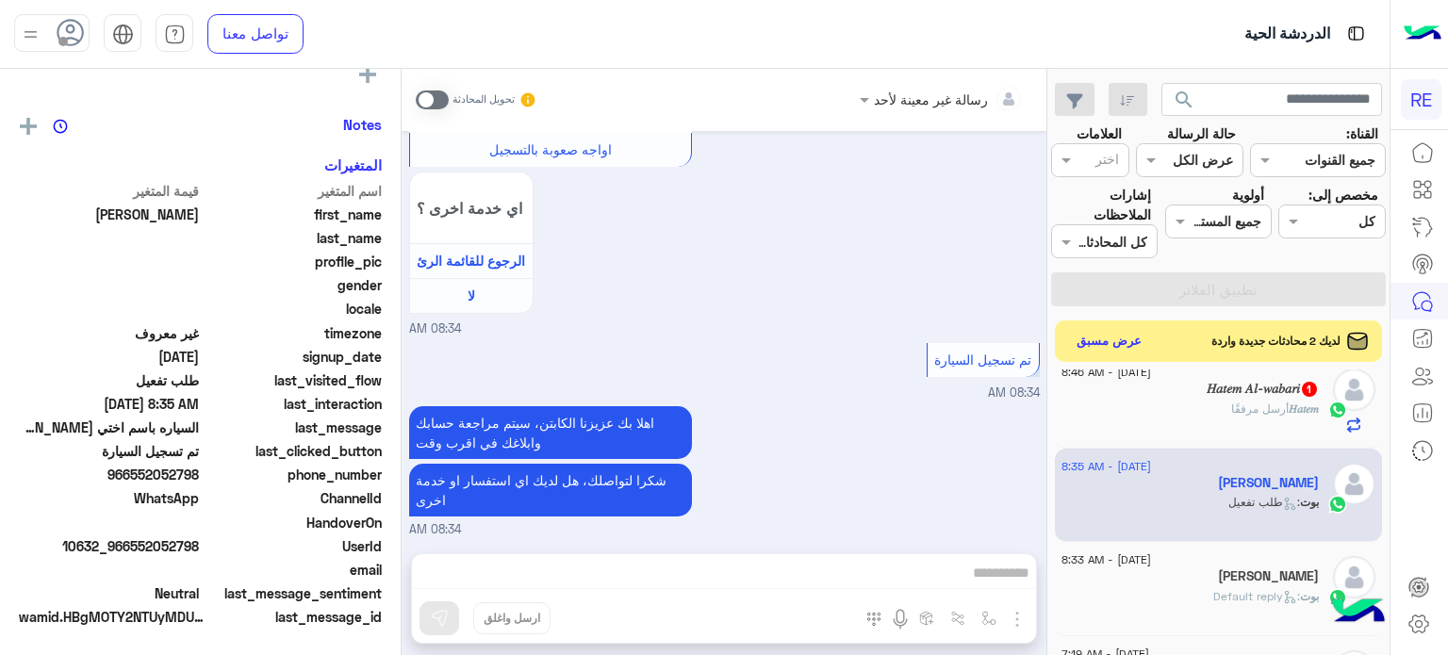
click at [1259, 414] on span "أرسل مرفقًا" at bounding box center [1259, 409] width 57 height 14
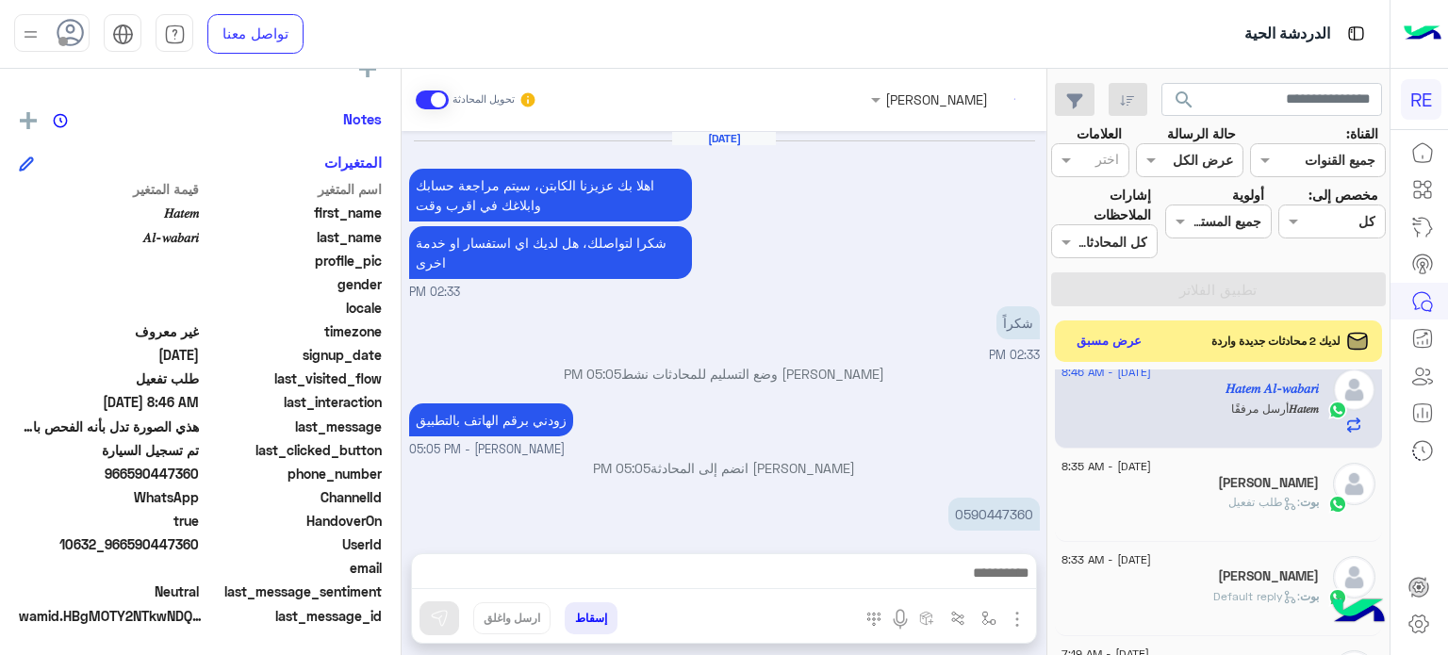
scroll to position [358, 0]
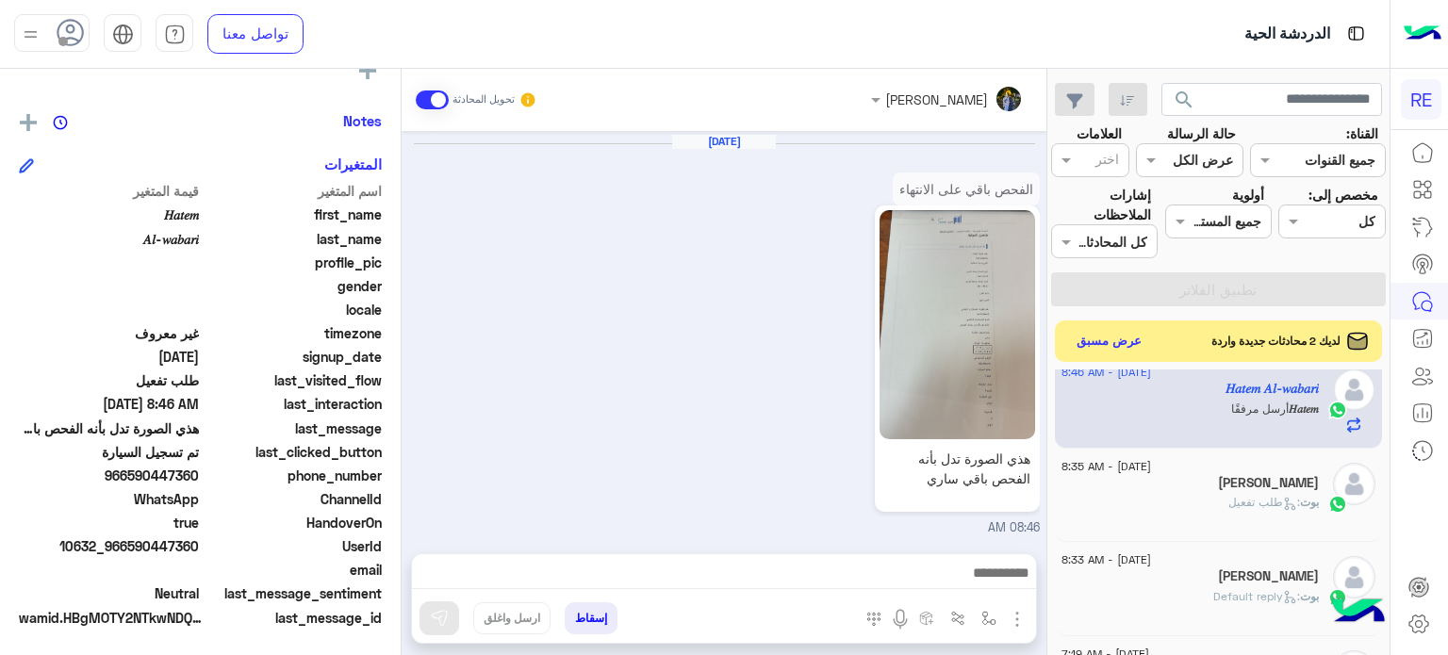
drag, startPoint x: 200, startPoint y: 546, endPoint x: 131, endPoint y: 549, distance: 68.9
click at [131, 549] on span "10632_966590447360" at bounding box center [109, 546] width 180 height 20
copy span "590447360"
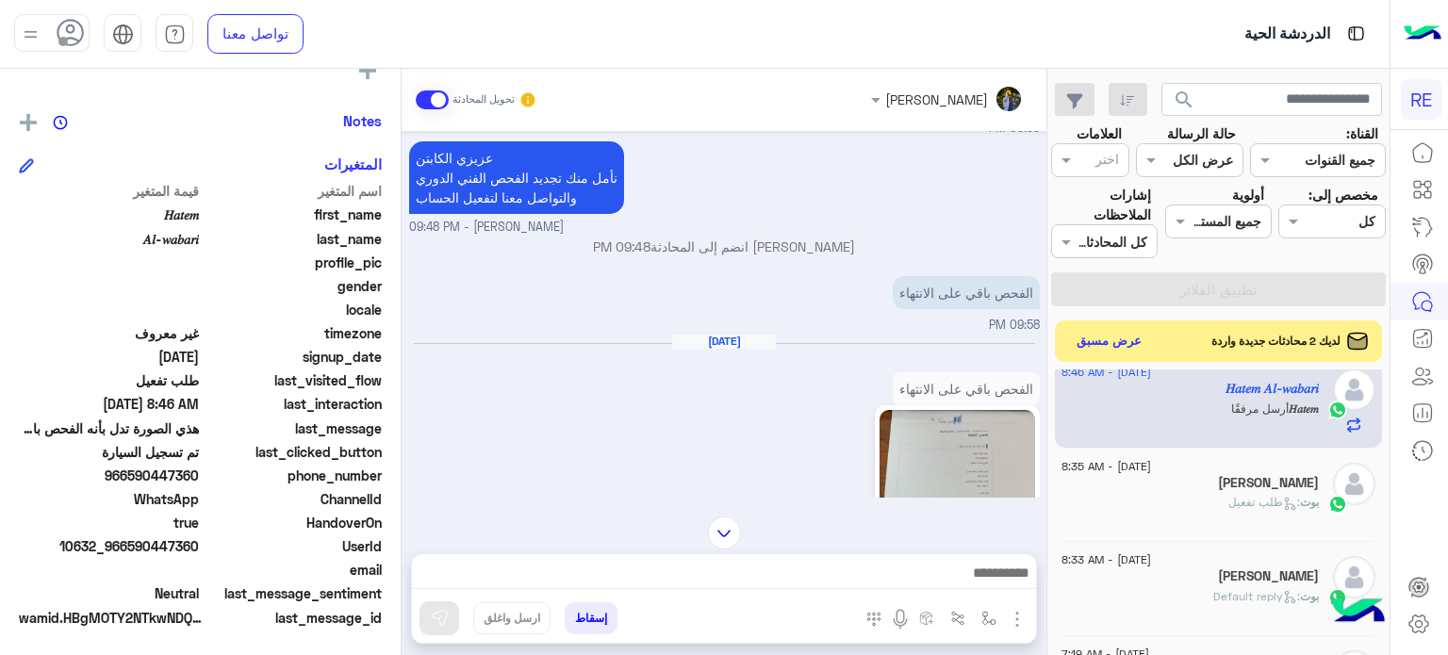
scroll to position [418, 0]
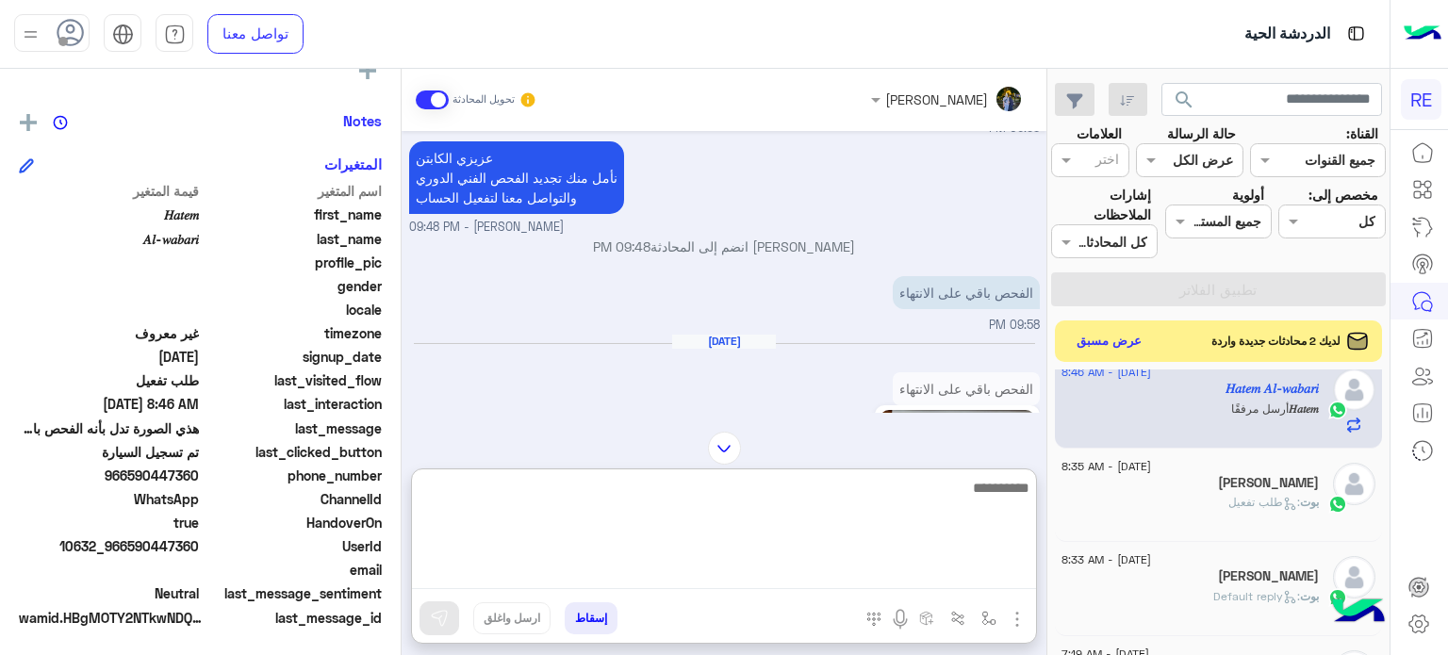
click at [789, 580] on textarea at bounding box center [724, 532] width 624 height 113
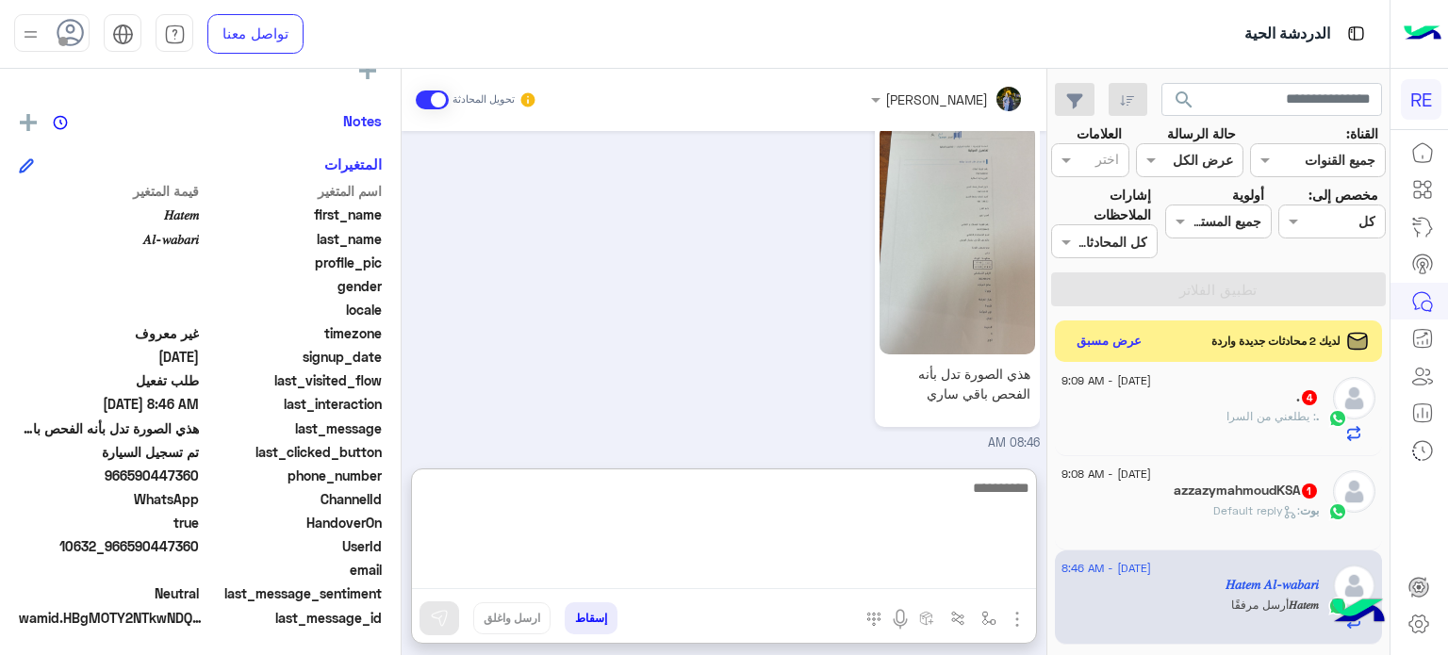
scroll to position [829, 0]
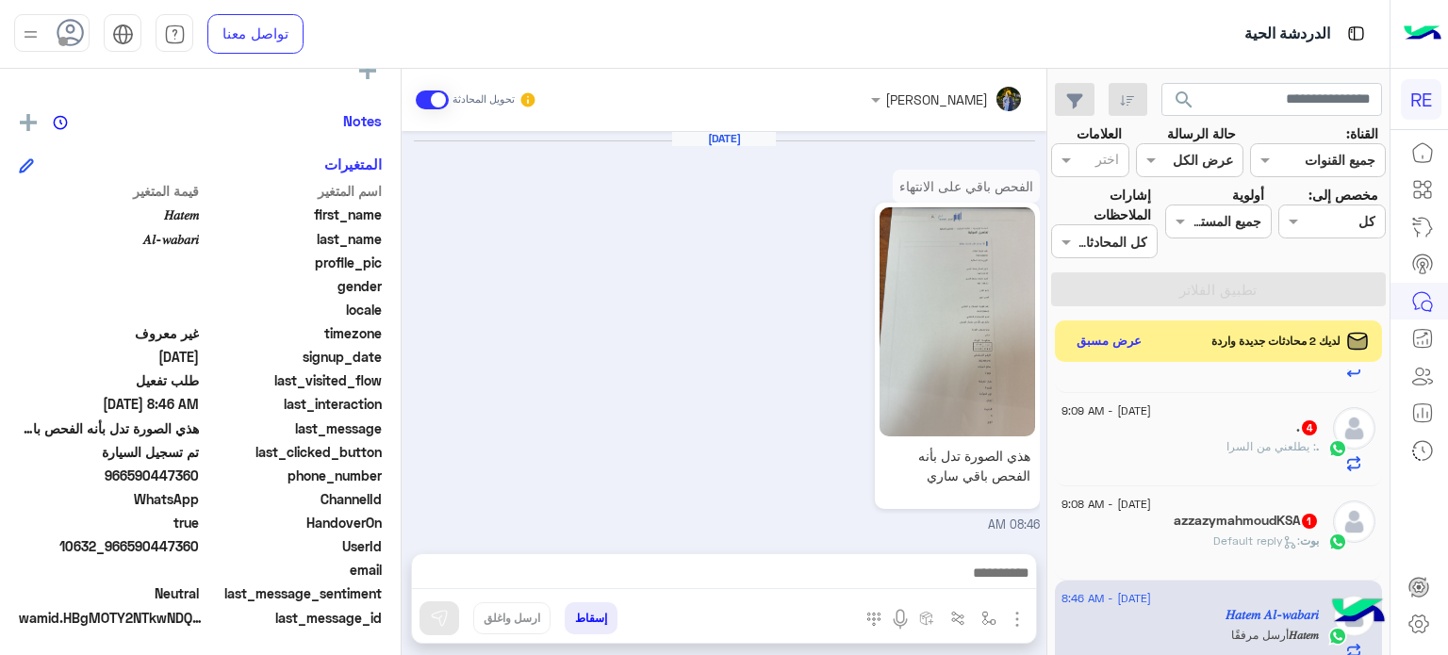
click at [1184, 504] on div "[DATE] - 9:08 AM" at bounding box center [1189, 506] width 257 height 12
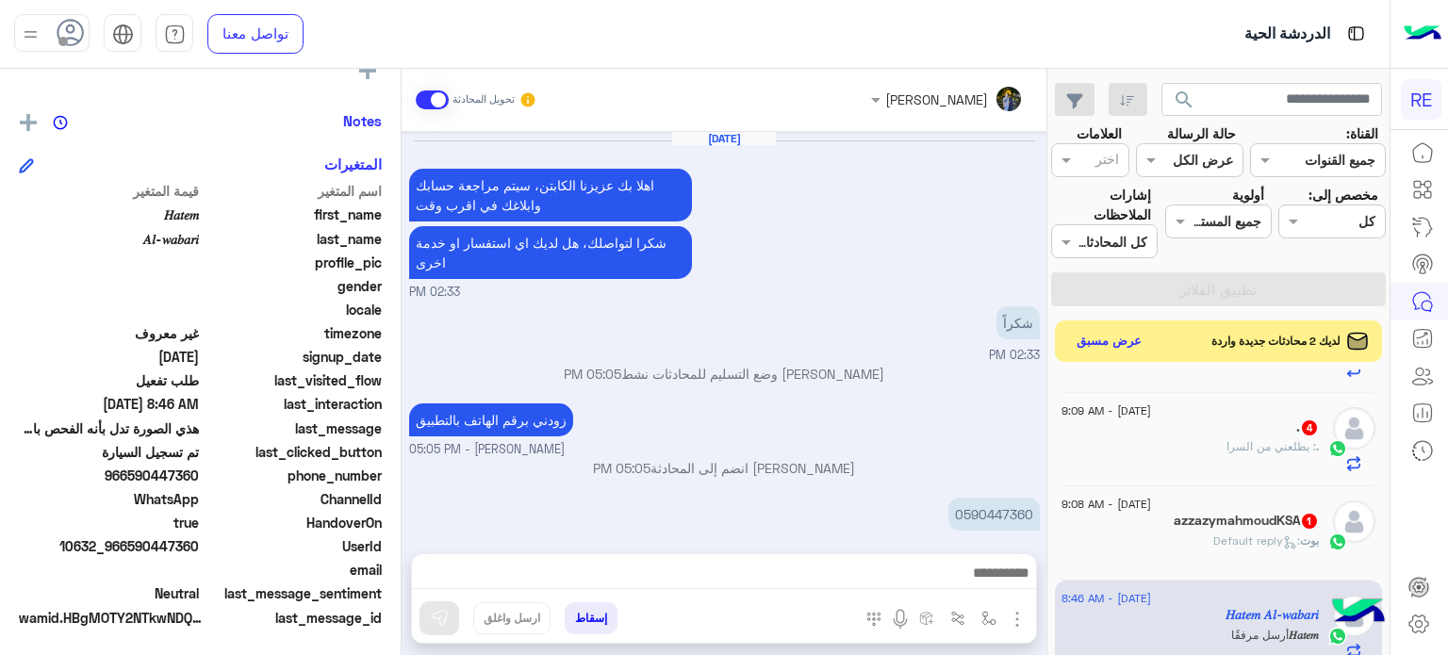
scroll to position [413, 0]
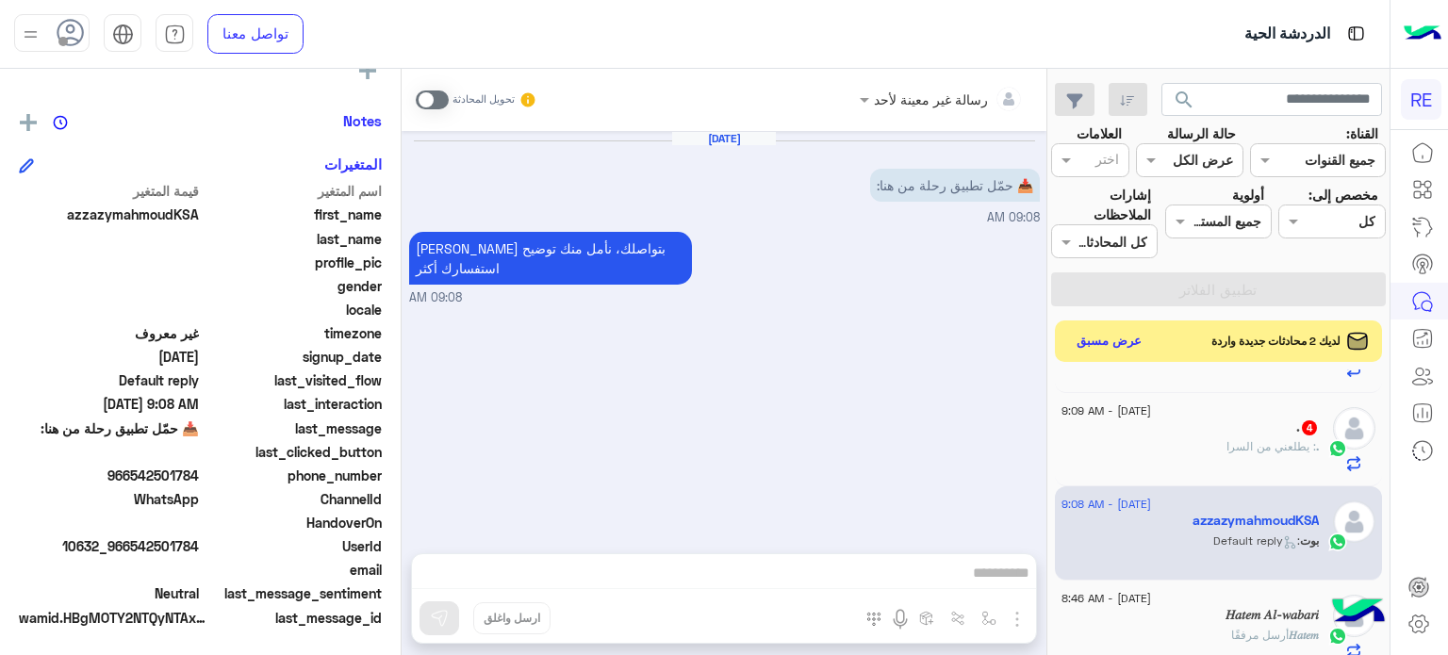
click at [1259, 453] on span ": يطلعني من السرا" at bounding box center [1271, 446] width 90 height 14
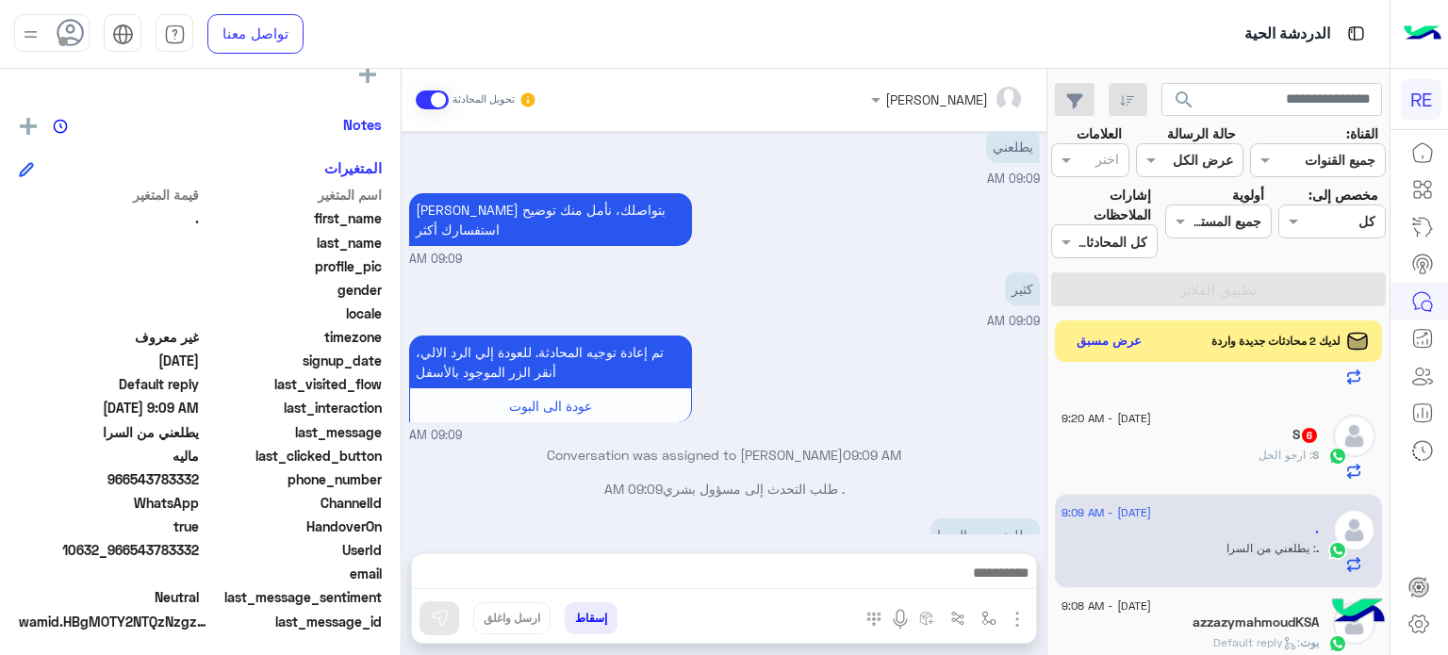
scroll to position [358, 0]
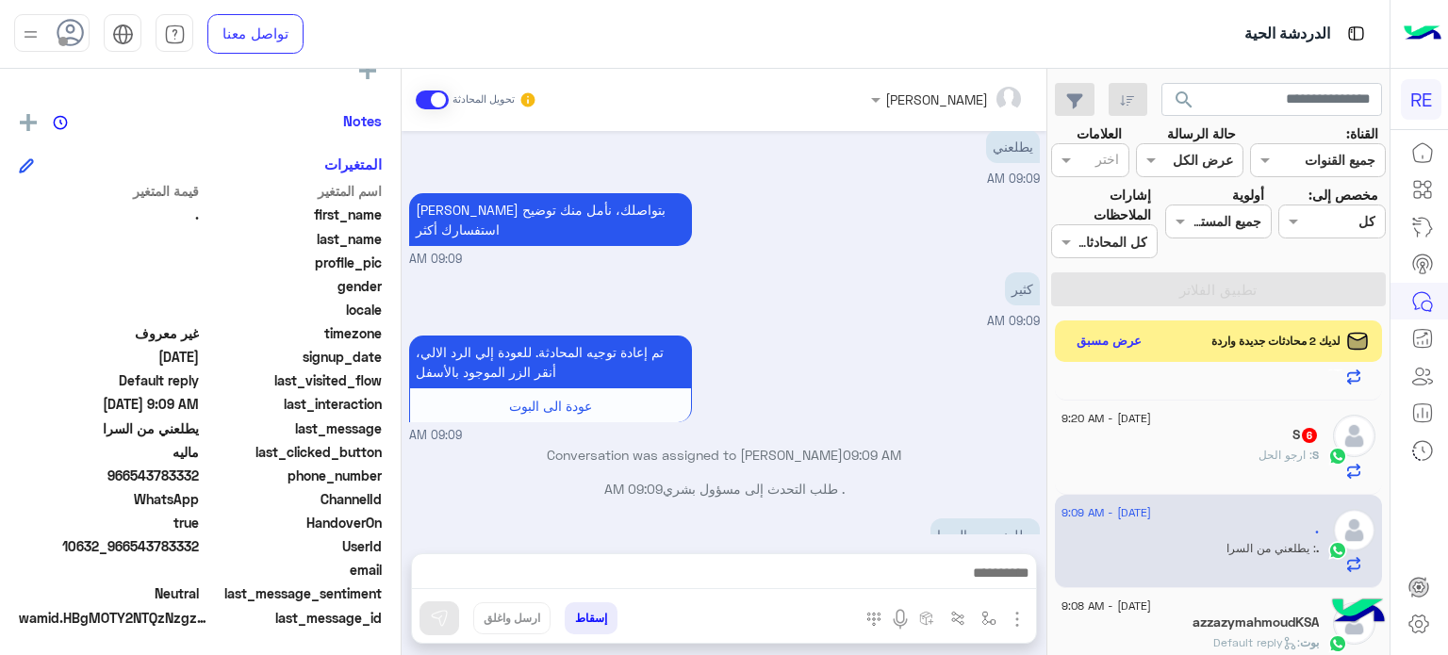
click at [1221, 465] on div "S : ارجو الحل" at bounding box center [1189, 463] width 257 height 33
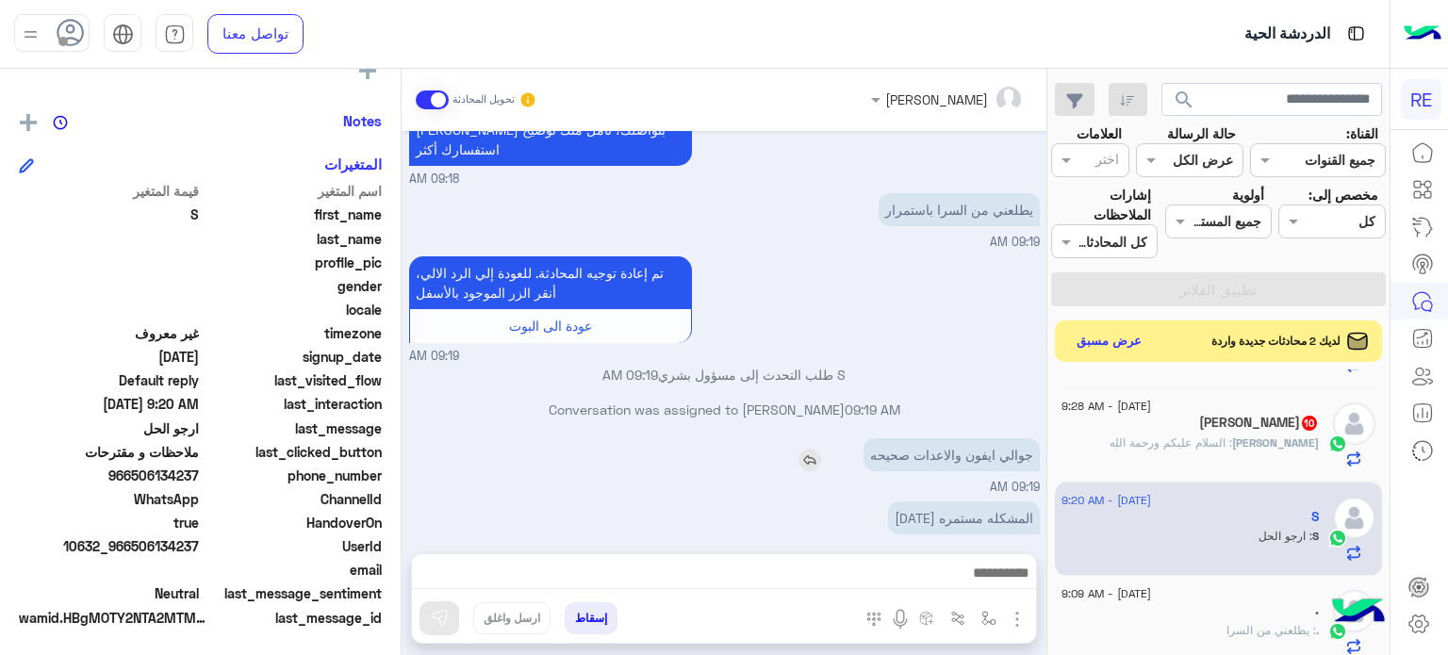
scroll to position [684, 0]
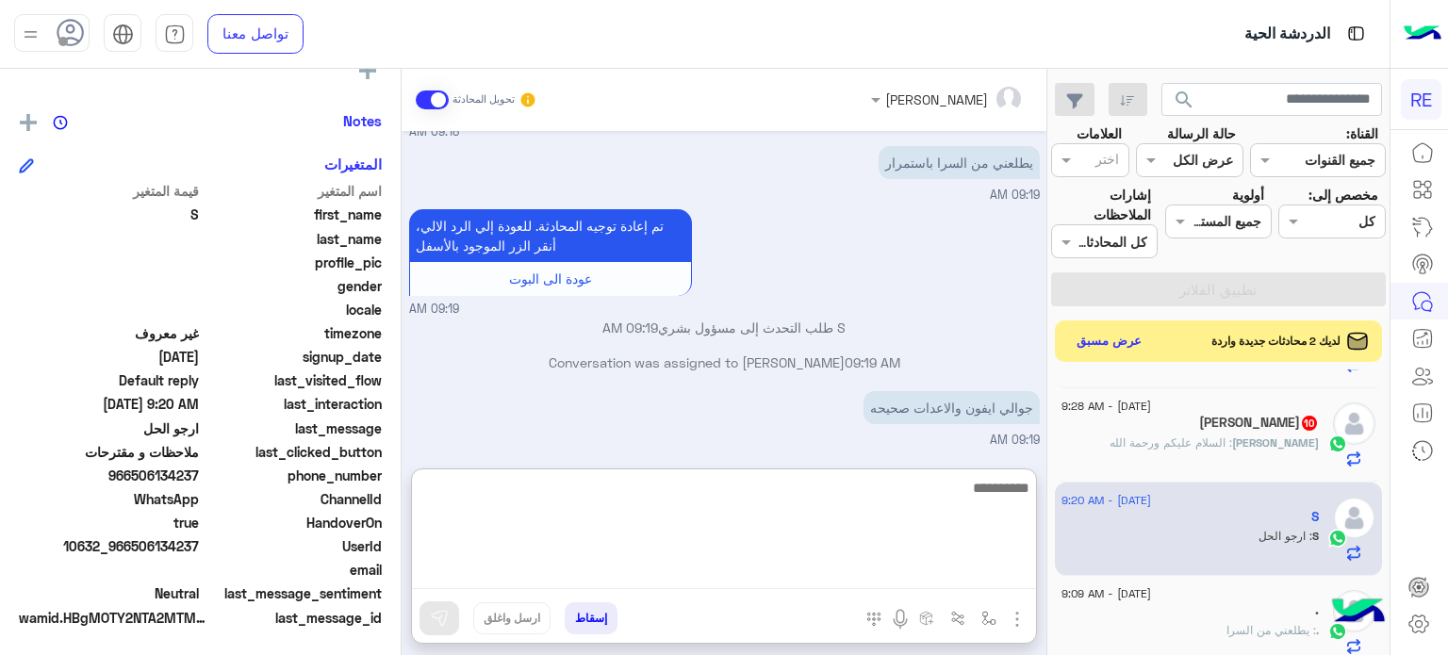
click at [890, 564] on textarea at bounding box center [724, 532] width 624 height 113
type textarea "**********"
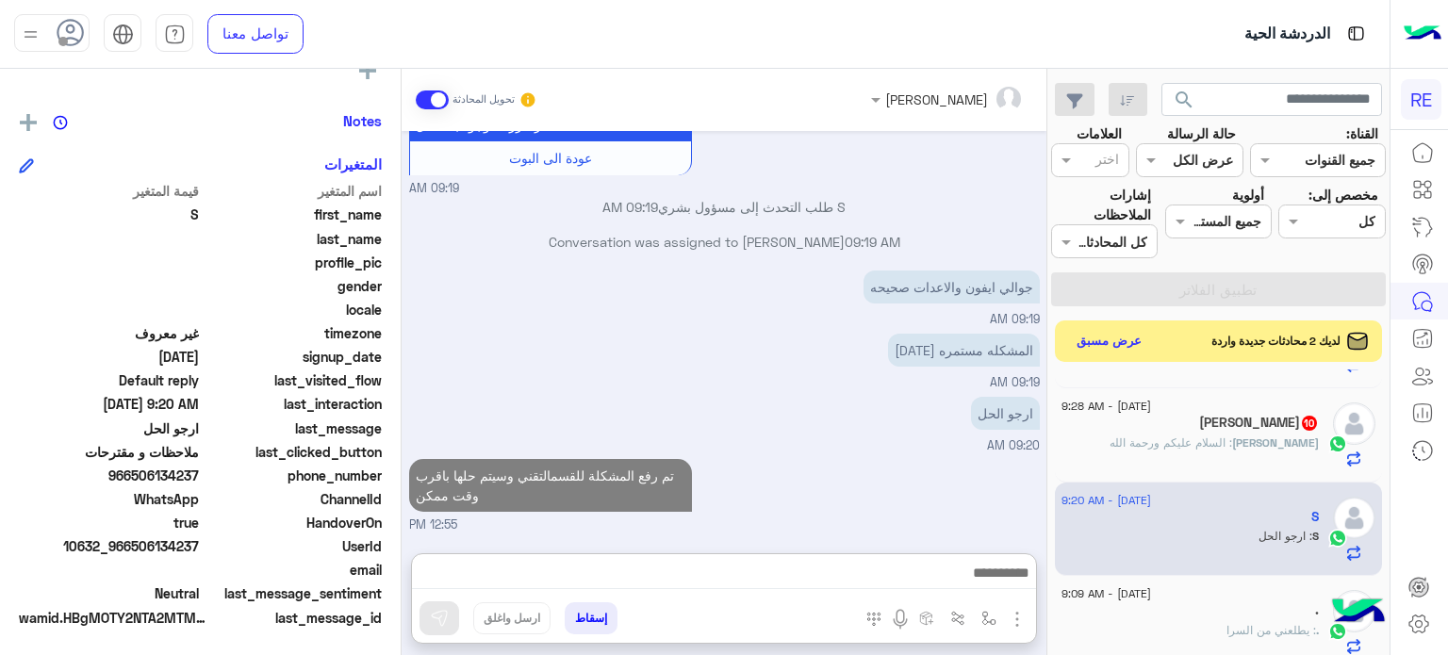
click at [1257, 486] on div "[DATE] - 9:20 AM S S : ارجو الحل" at bounding box center [1219, 530] width 328 height 94
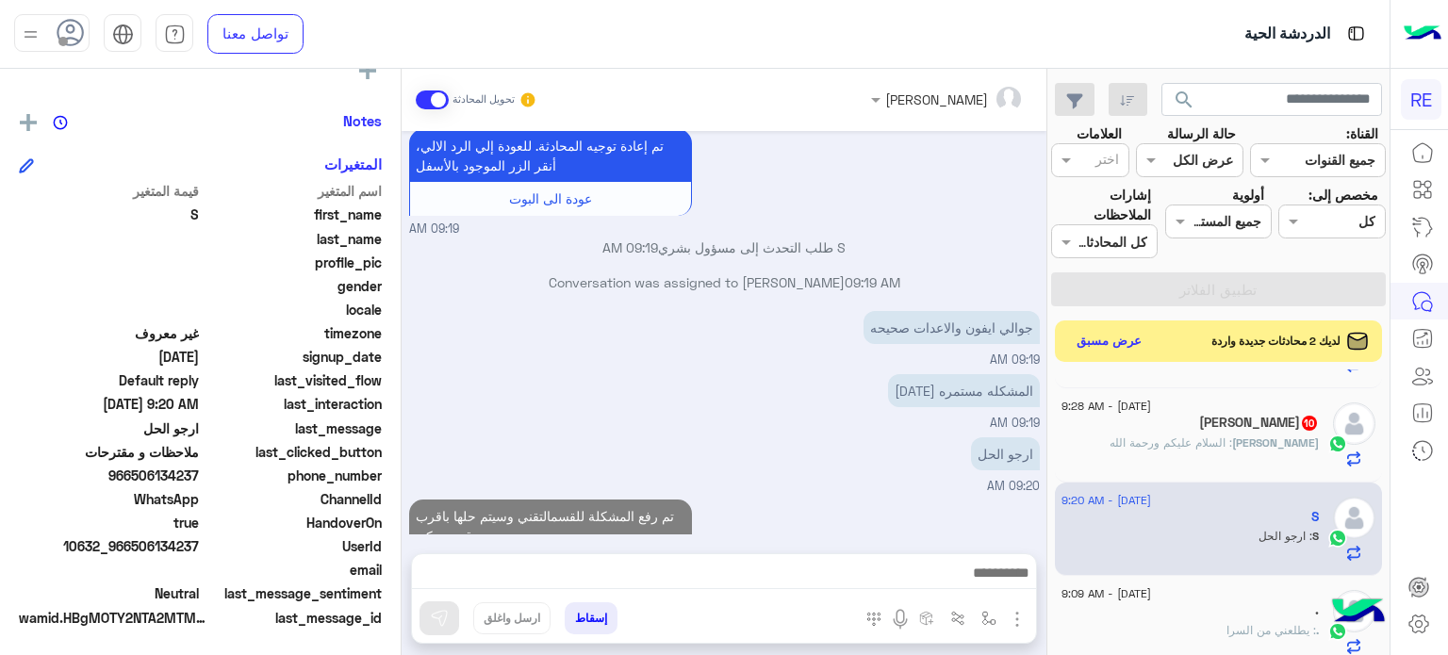
click at [1278, 457] on div "[PERSON_NAME]إله : السلام عليكم ورحمة الله" at bounding box center [1189, 450] width 257 height 33
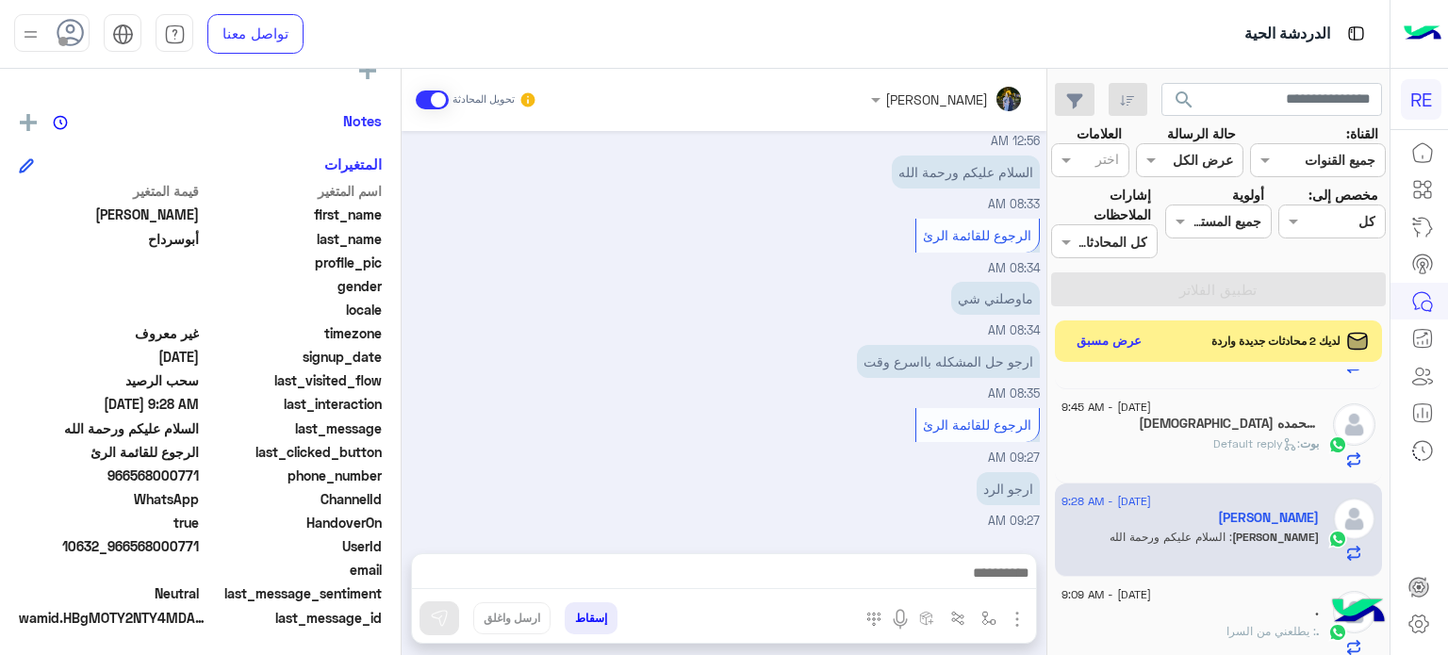
scroll to position [1277, 0]
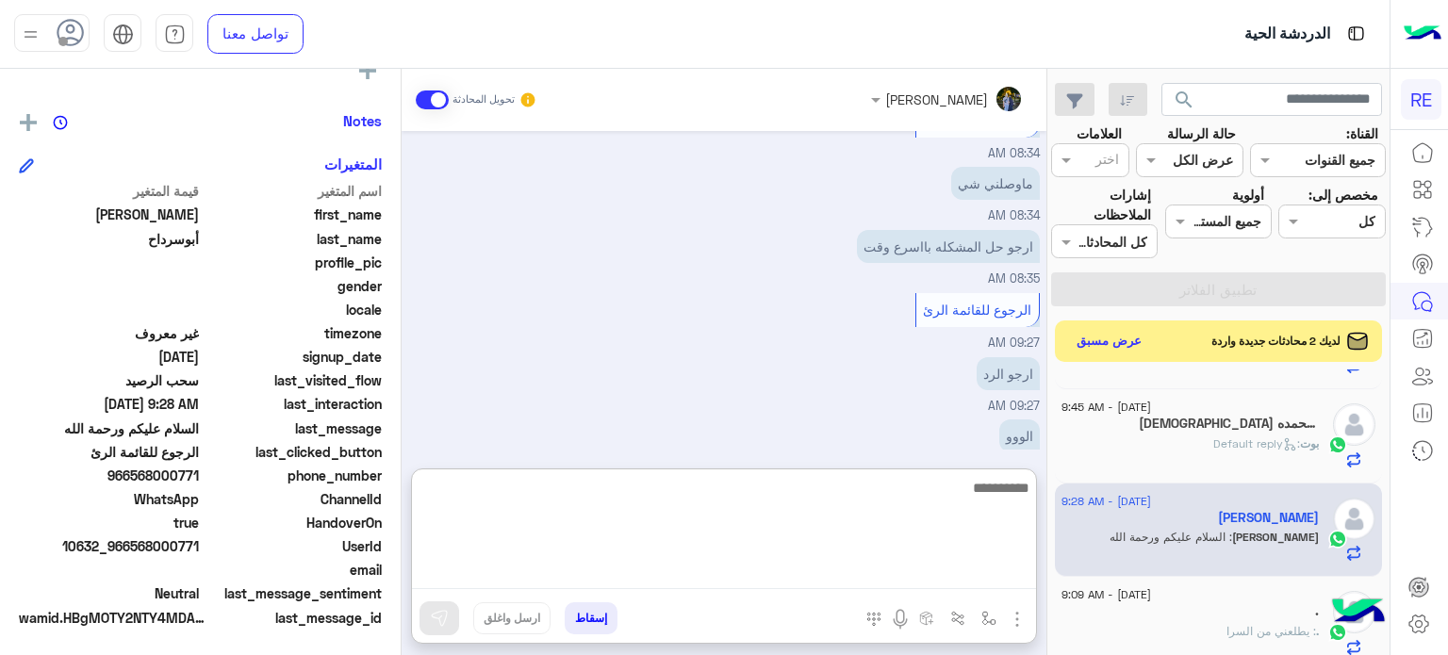
click at [871, 582] on textarea at bounding box center [724, 532] width 624 height 113
type textarea "**********"
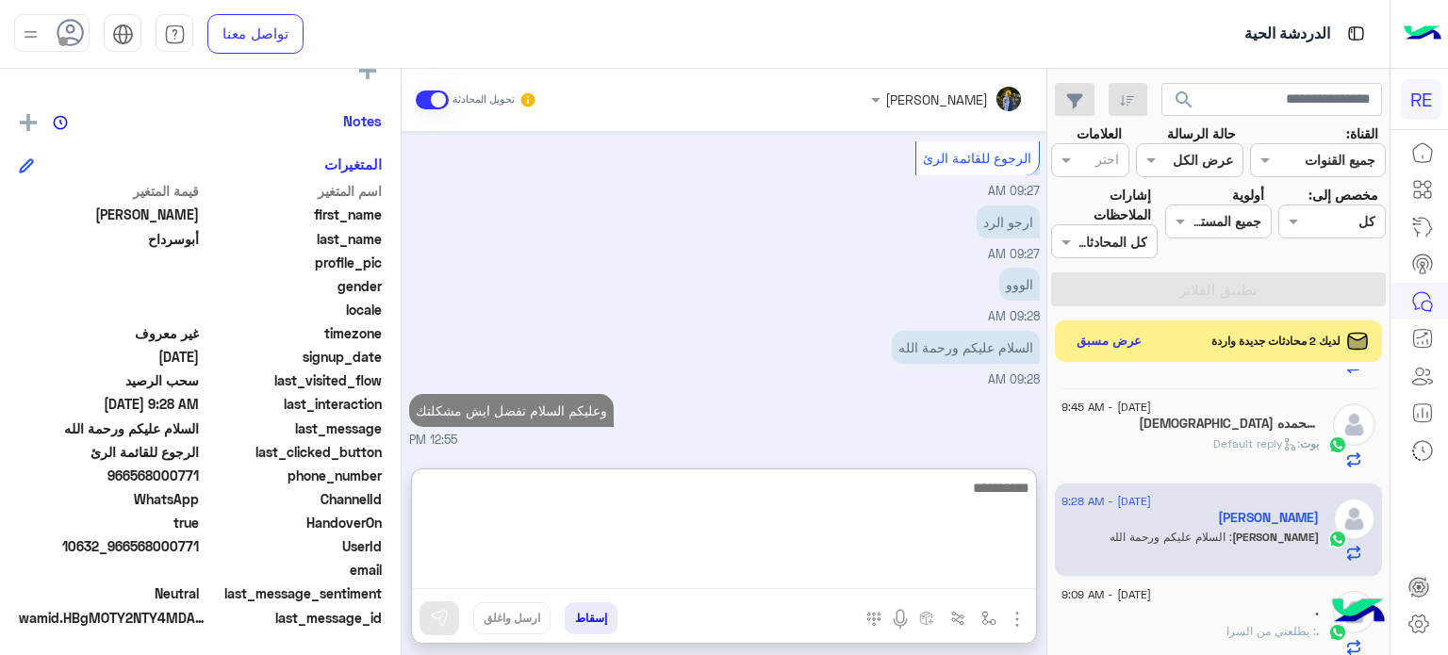
scroll to position [1422, 0]
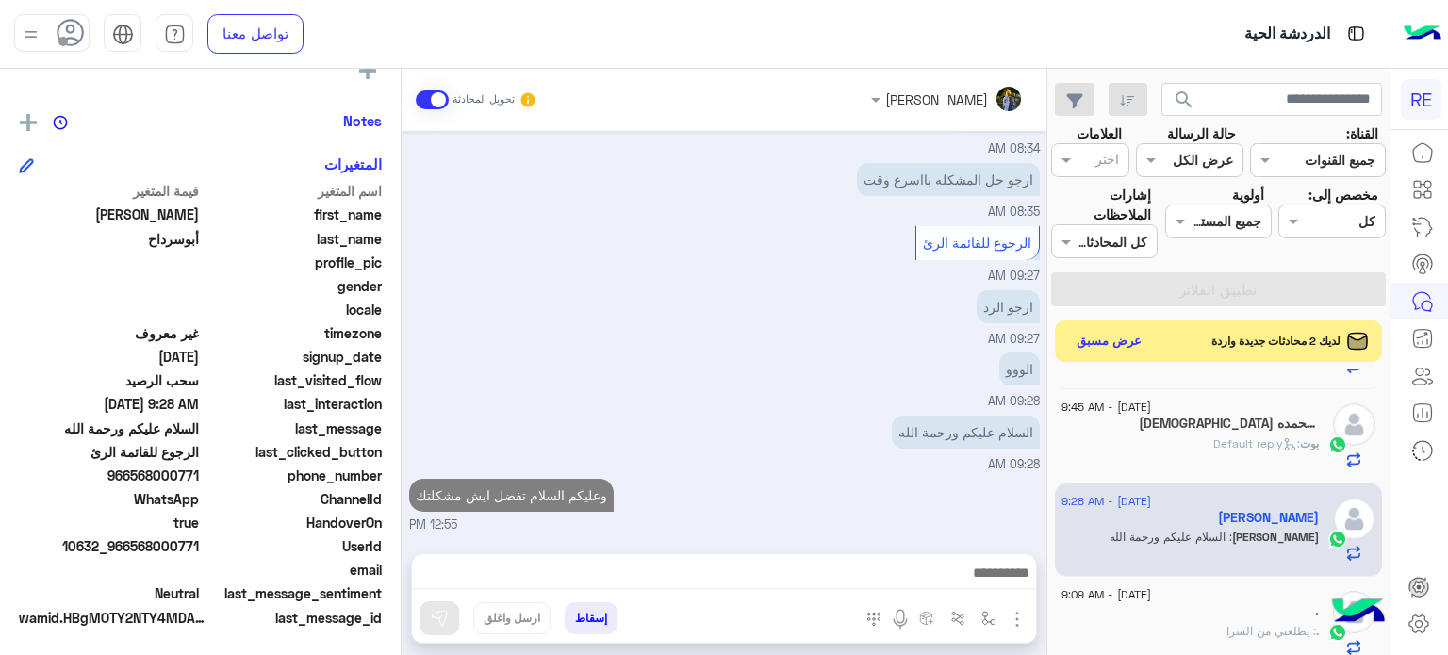
click at [1154, 448] on div "[PERSON_NAME] : Default reply" at bounding box center [1189, 451] width 257 height 33
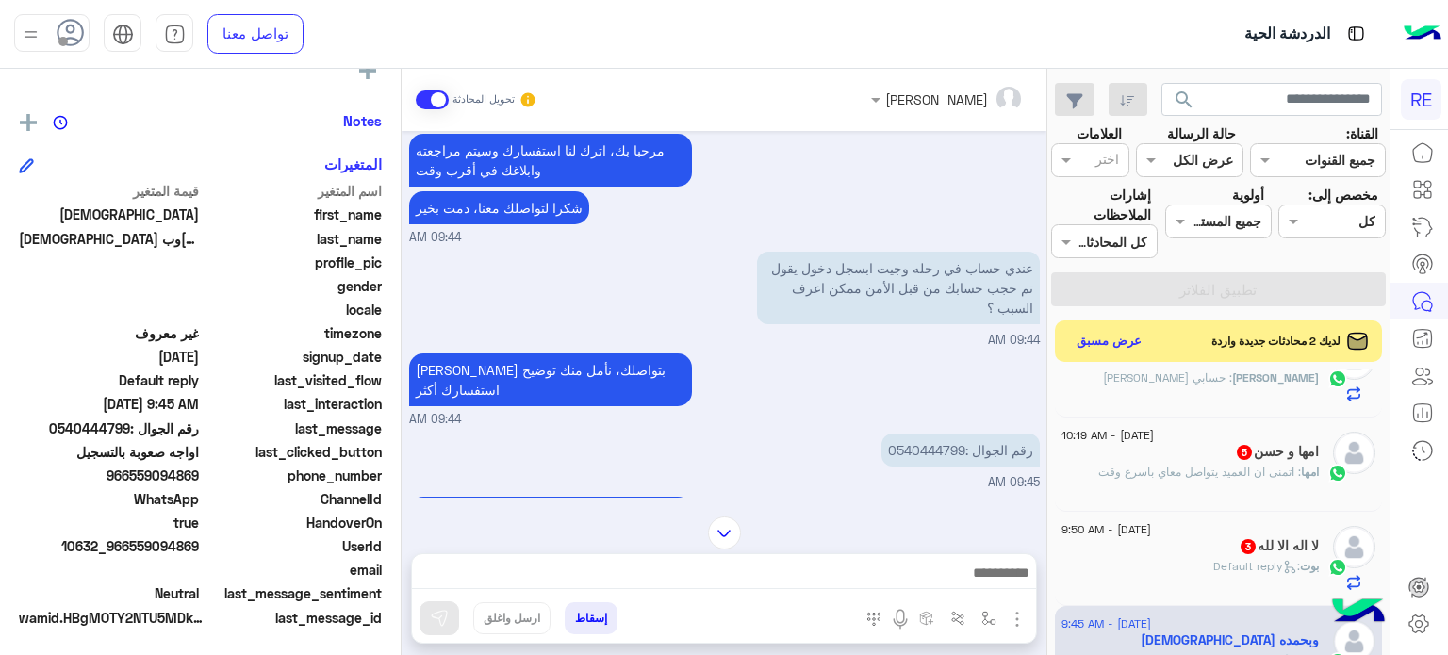
drag, startPoint x: 200, startPoint y: 545, endPoint x: 134, endPoint y: 554, distance: 66.6
click at [134, 554] on div "UserId 10632_966559094869" at bounding box center [200, 548] width 363 height 24
copy span "559094869"
drag, startPoint x: 962, startPoint y: 430, endPoint x: 894, endPoint y: 441, distance: 68.8
click at [894, 441] on p "رقم الجوال :0540444799" at bounding box center [960, 450] width 158 height 33
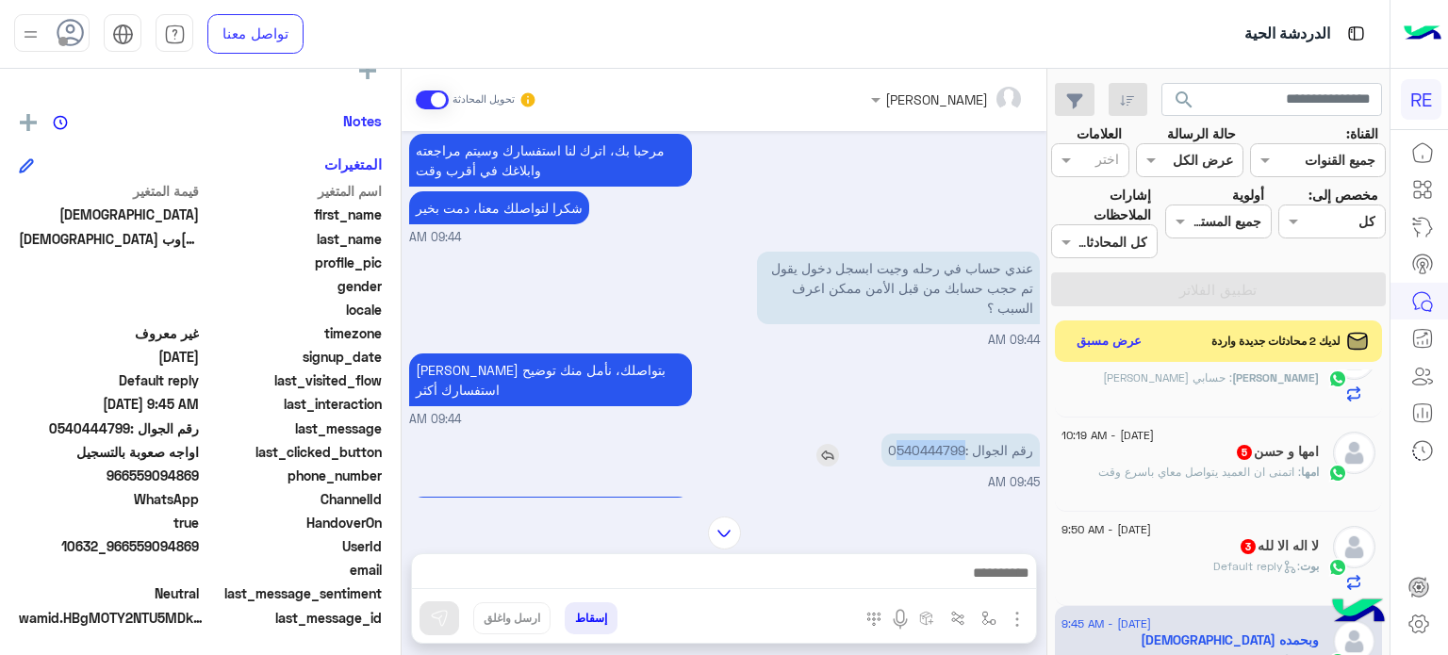
copy p "540444799"
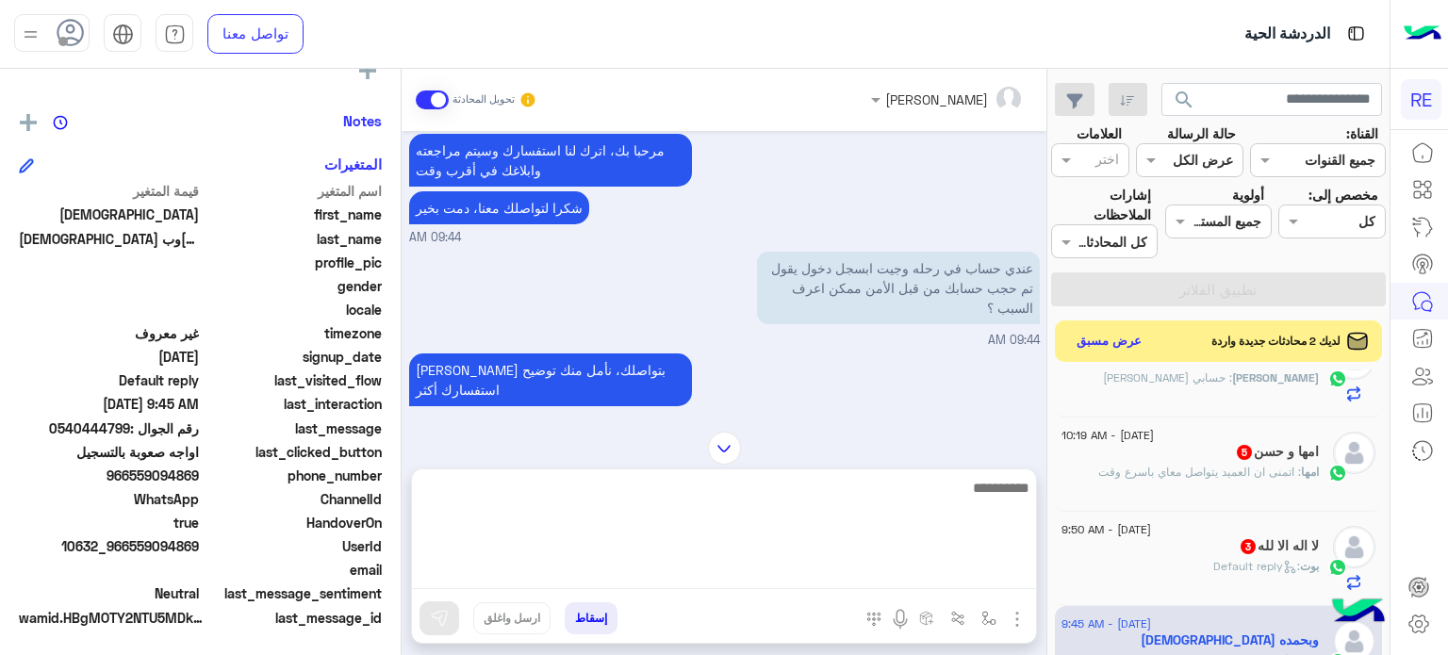
click at [856, 566] on textarea at bounding box center [724, 532] width 624 height 113
type textarea "**********"
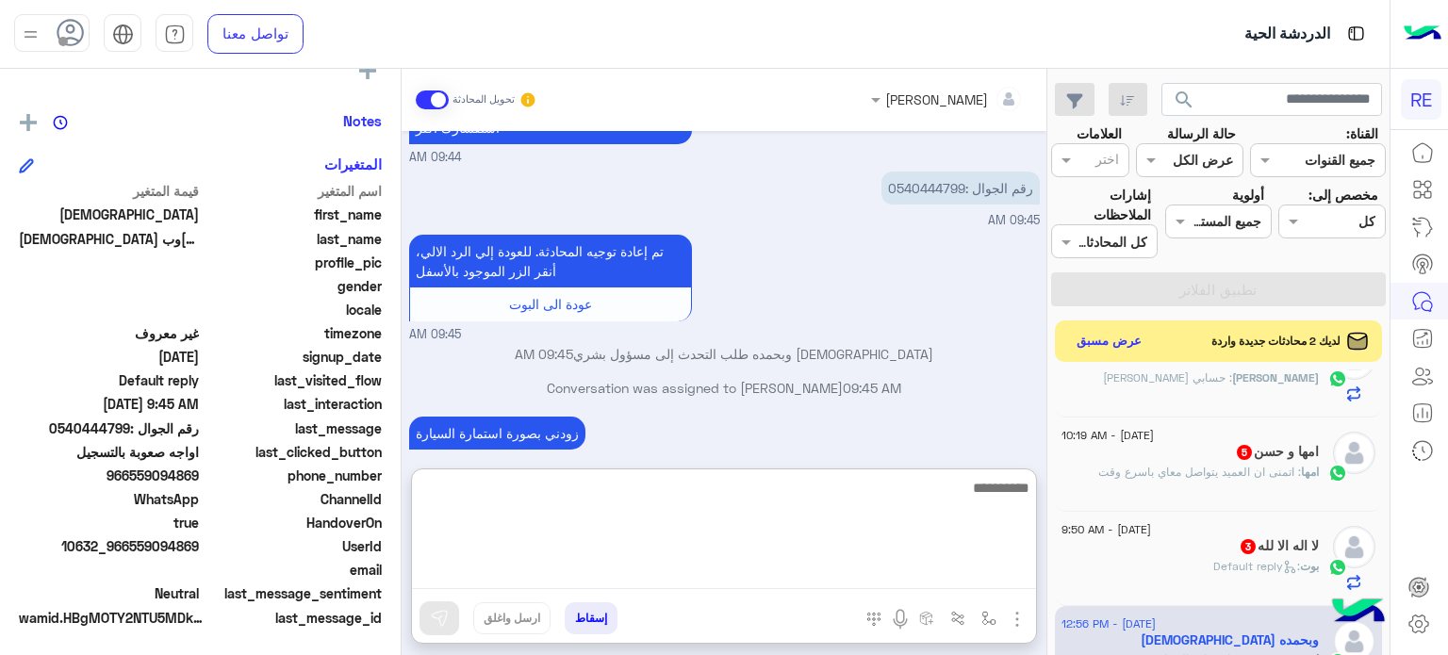
scroll to position [1255, 0]
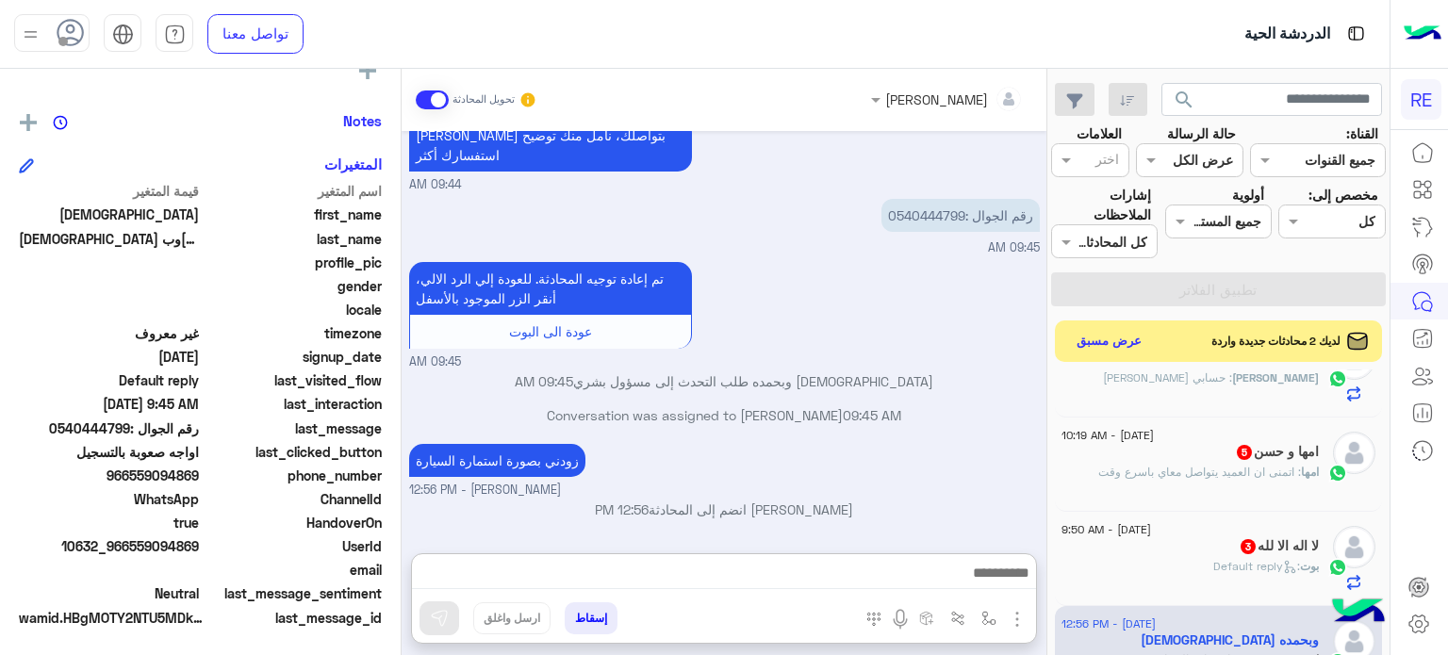
click at [1142, 551] on div "لا اله الا لله 3" at bounding box center [1189, 548] width 257 height 20
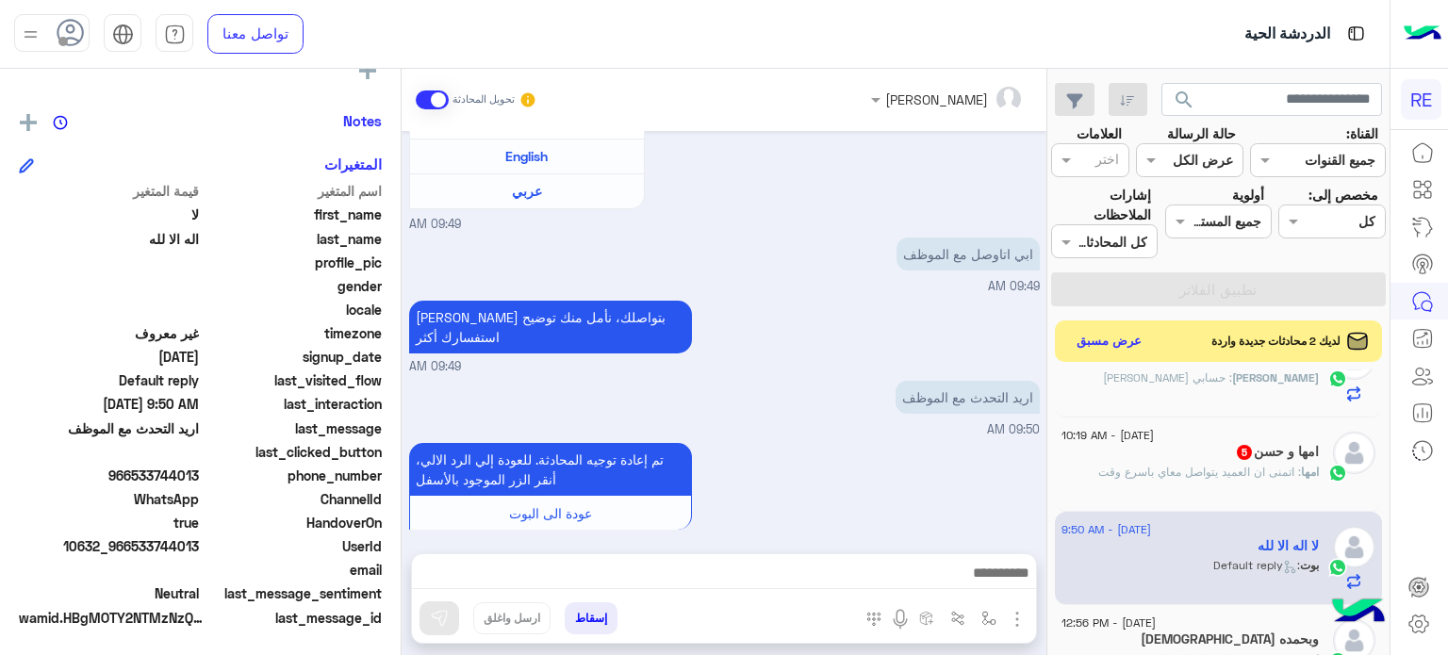
scroll to position [560, 0]
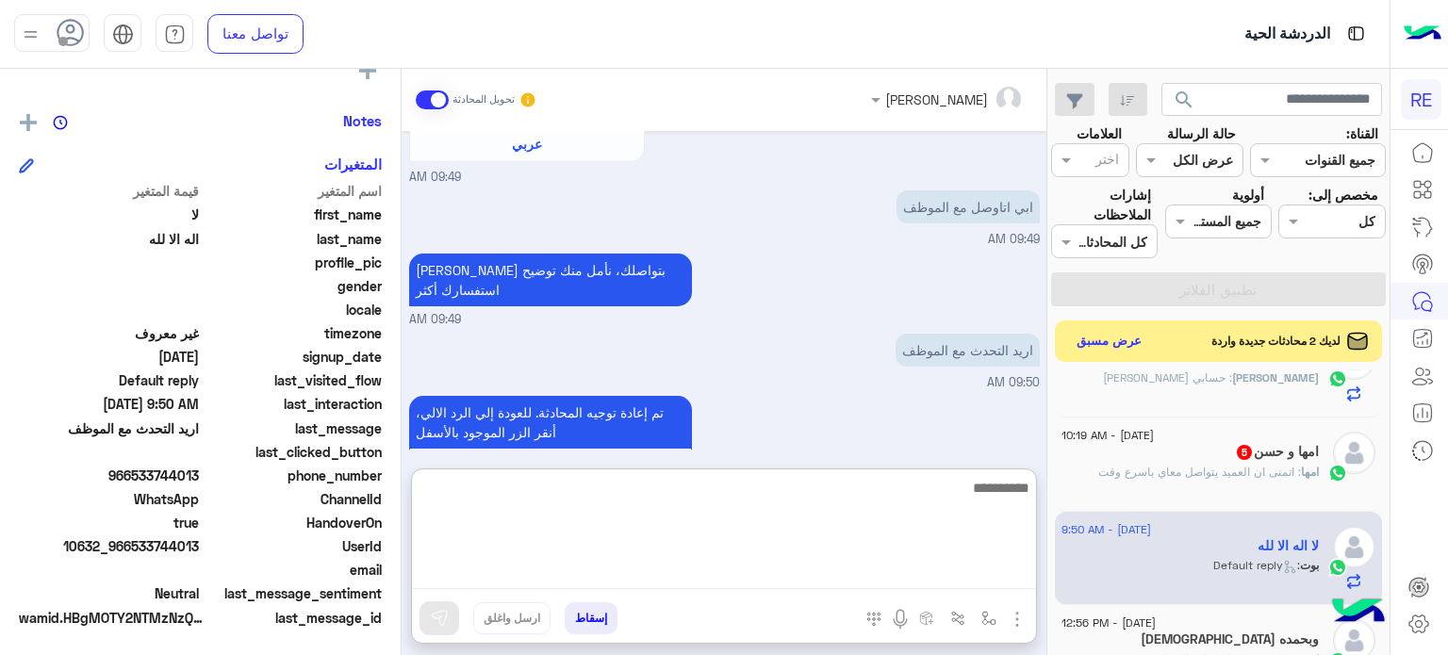
click at [802, 573] on textarea at bounding box center [724, 532] width 624 height 113
type textarea "**********"
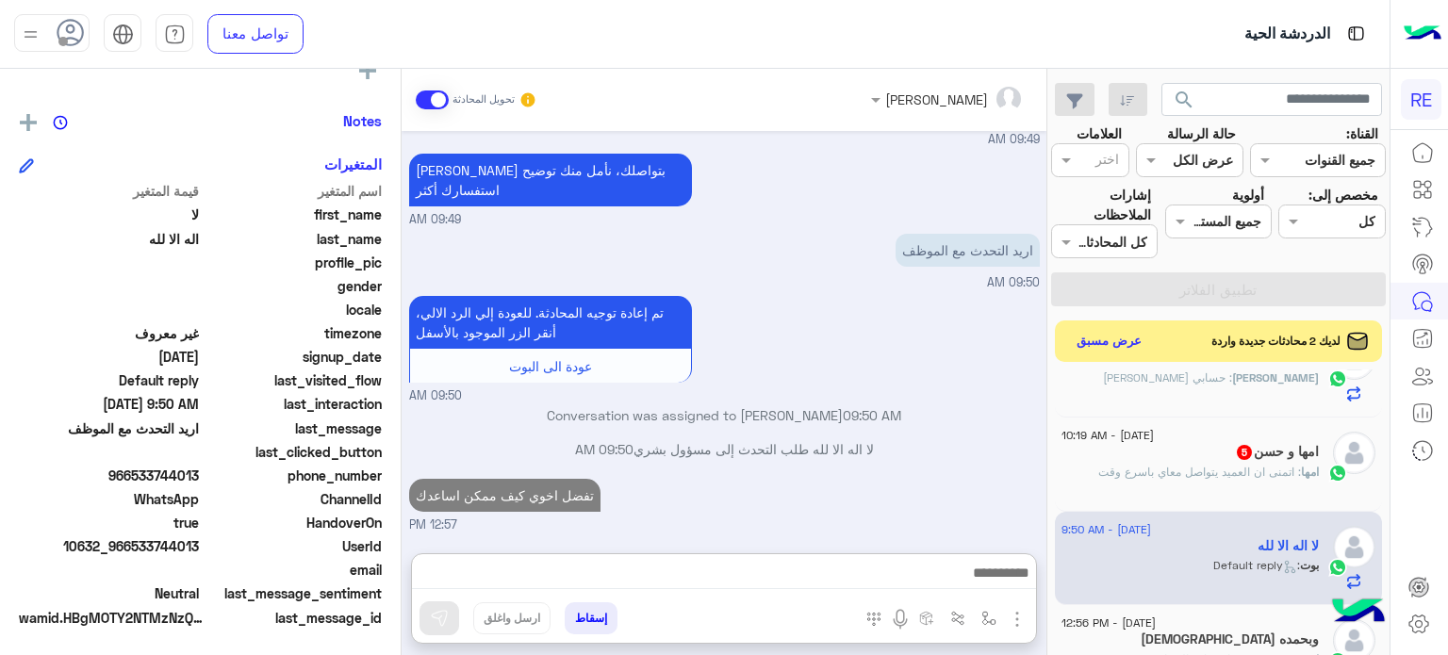
click at [1159, 478] on p "امها : اتمنى ان العميد يتواصل معاي باسرع وقت" at bounding box center [1208, 472] width 221 height 17
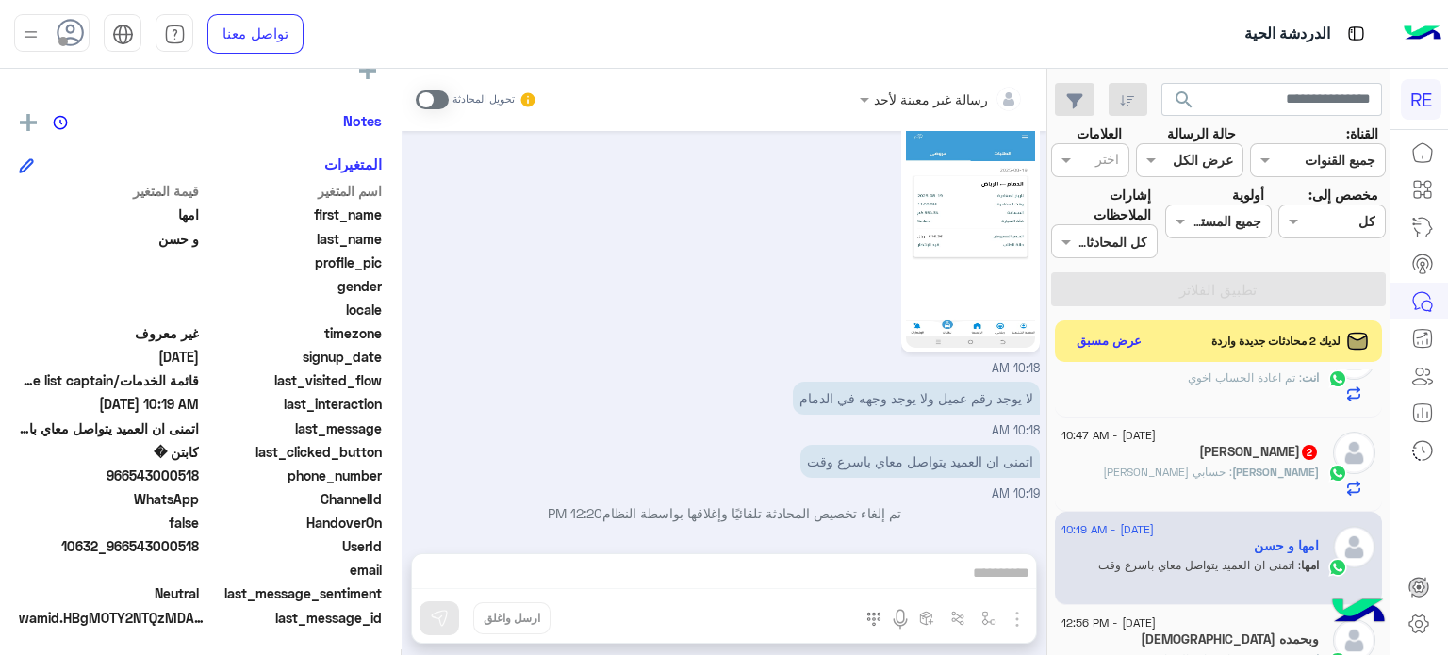
click at [879, 571] on div "رسالة غير معينة لأحد تحويل المحادثة [DATE] الدمام --- [PERSON_NAME] - 12:00 AM …" at bounding box center [724, 366] width 645 height 594
click at [428, 101] on span at bounding box center [432, 99] width 33 height 19
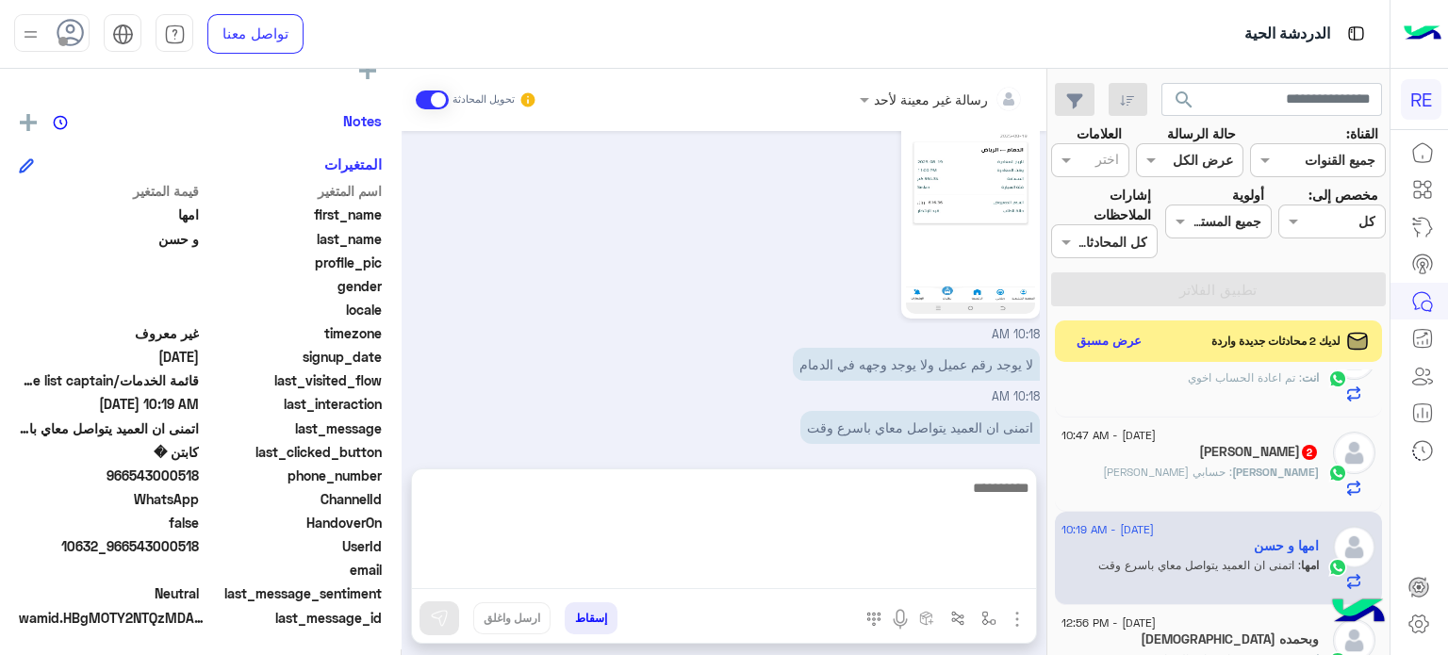
click at [566, 560] on textarea at bounding box center [724, 532] width 624 height 113
type textarea "**********"
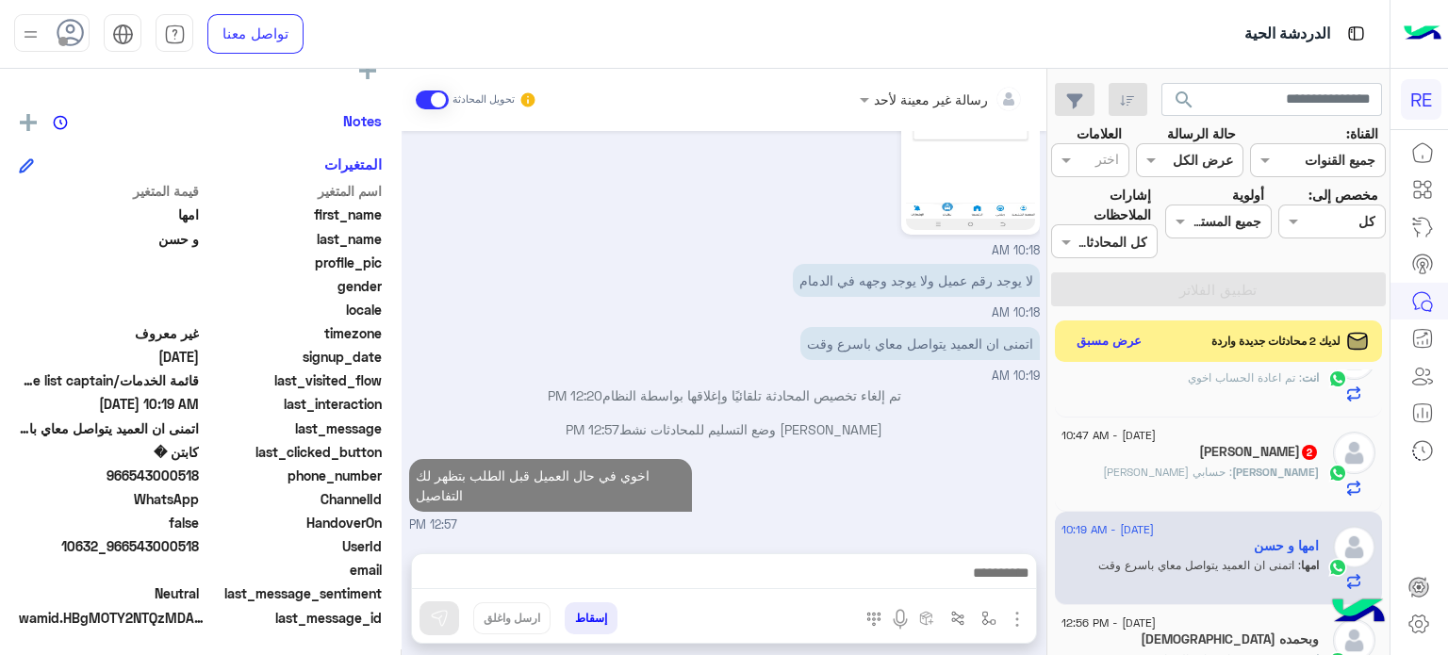
scroll to position [607, 0]
click at [1316, 481] on div "[PERSON_NAME] : حسابي [PERSON_NAME]" at bounding box center [1189, 480] width 257 height 33
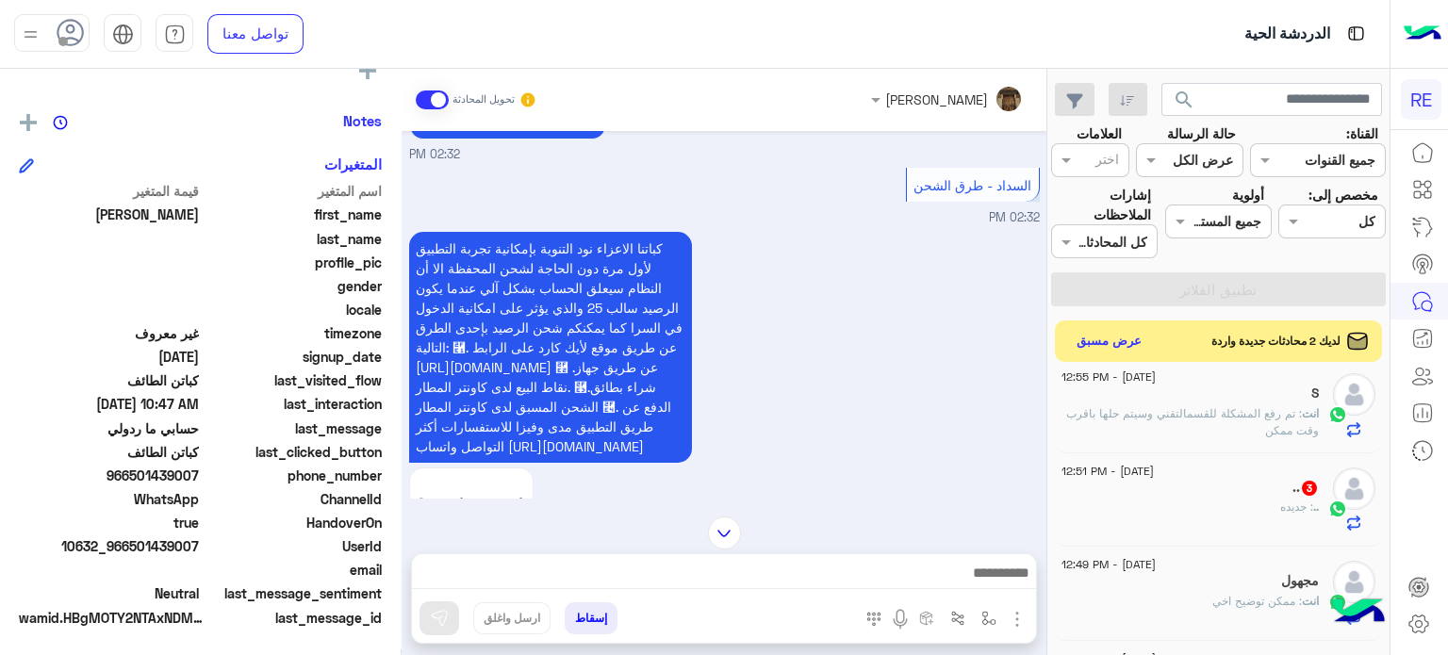
scroll to position [298, 0]
click at [1257, 515] on div ".. : جديده" at bounding box center [1189, 516] width 257 height 33
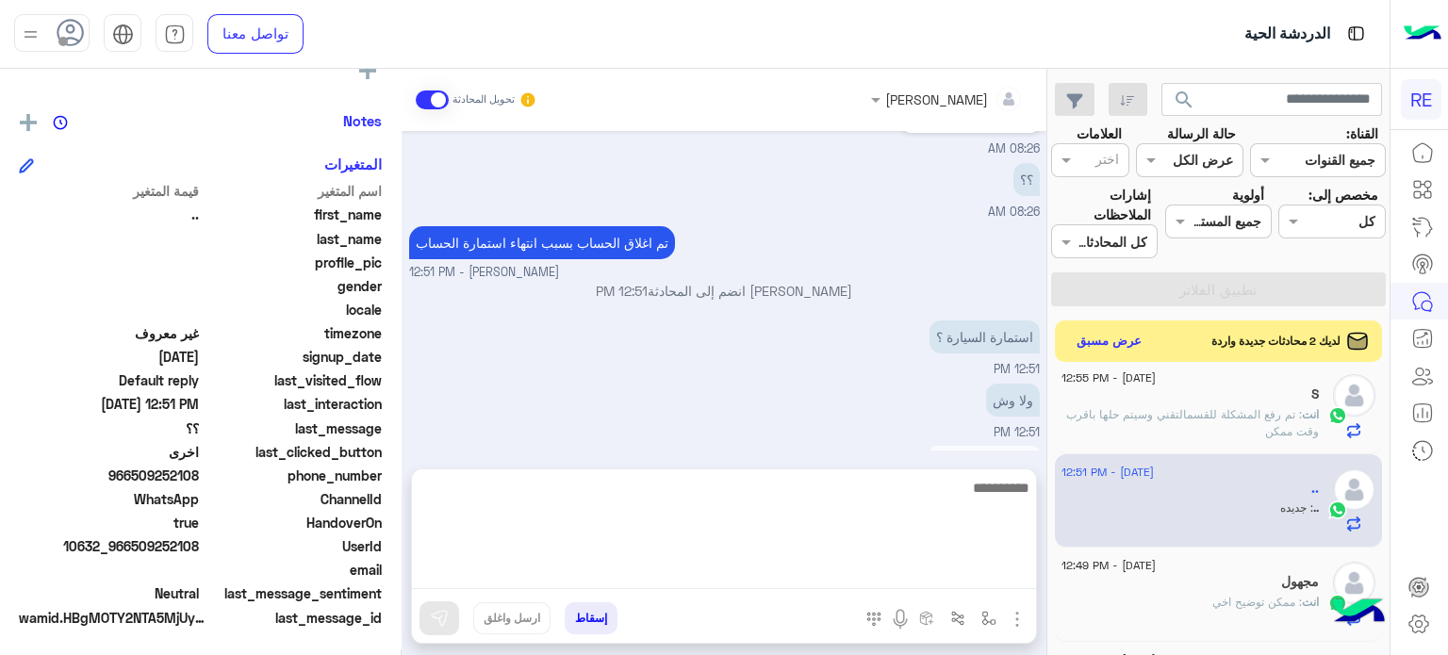
click at [742, 579] on textarea at bounding box center [724, 532] width 624 height 113
type textarea "**********"
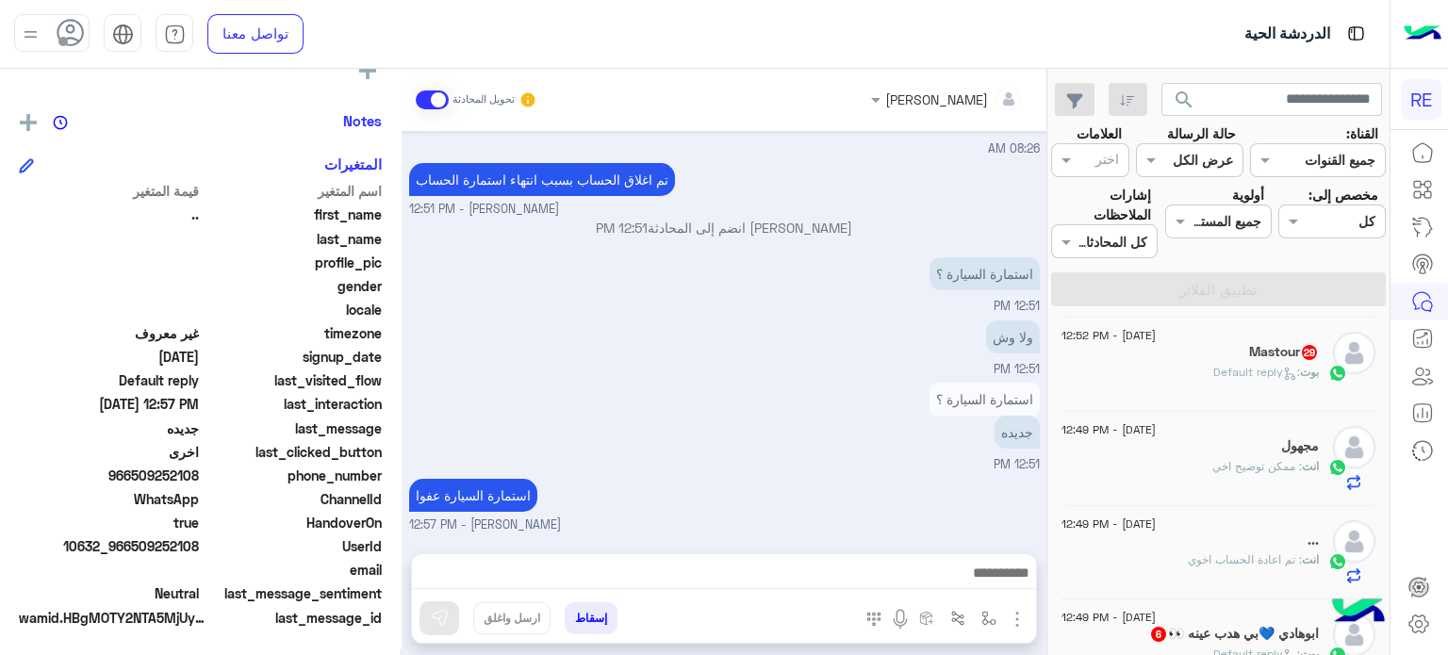
click at [1242, 356] on div "Mastour 29" at bounding box center [1189, 354] width 257 height 20
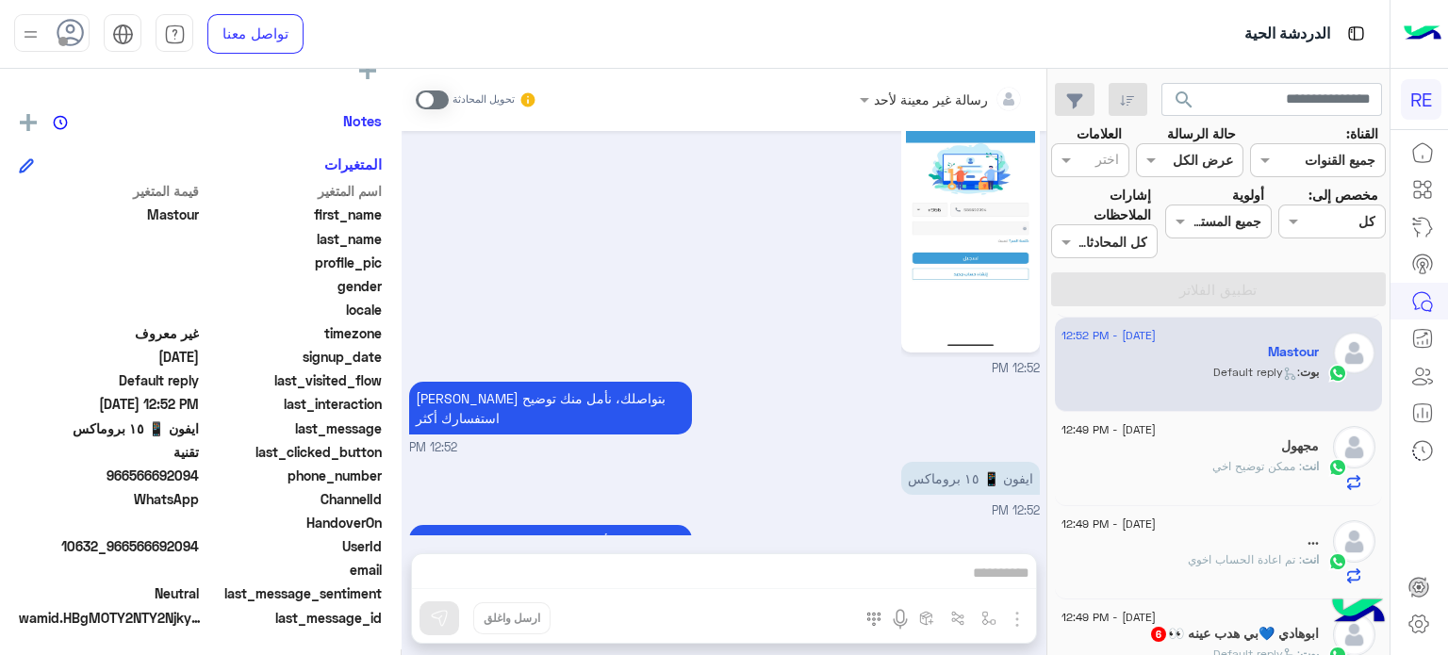
drag, startPoint x: 199, startPoint y: 478, endPoint x: 132, endPoint y: 481, distance: 67.0
click at [132, 481] on span "966566692094" at bounding box center [109, 476] width 180 height 20
copy span "566692094"
click at [855, 567] on div "رسالة غير معينة لأحد تحويل المحادثة [DATE] عربي 12:51 PM هل أنت ؟ كابتن 👨🏻‍✈️ ع…" at bounding box center [724, 366] width 645 height 594
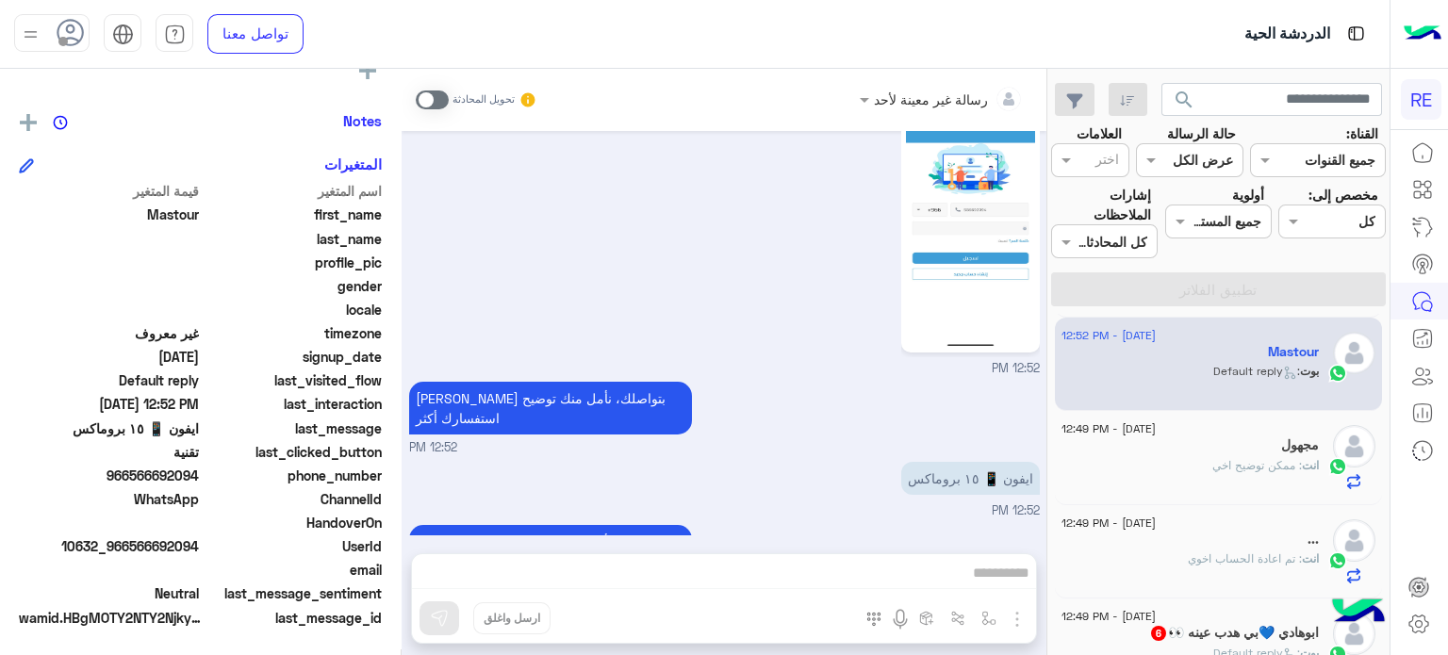
click at [437, 92] on span at bounding box center [432, 99] width 33 height 19
click at [681, 572] on div "رسالة غير معينة لأحد تحويل المحادثة [DATE] عربي 12:51 PM هل أنت ؟ كابتن 👨🏻‍✈️ ع…" at bounding box center [724, 366] width 645 height 594
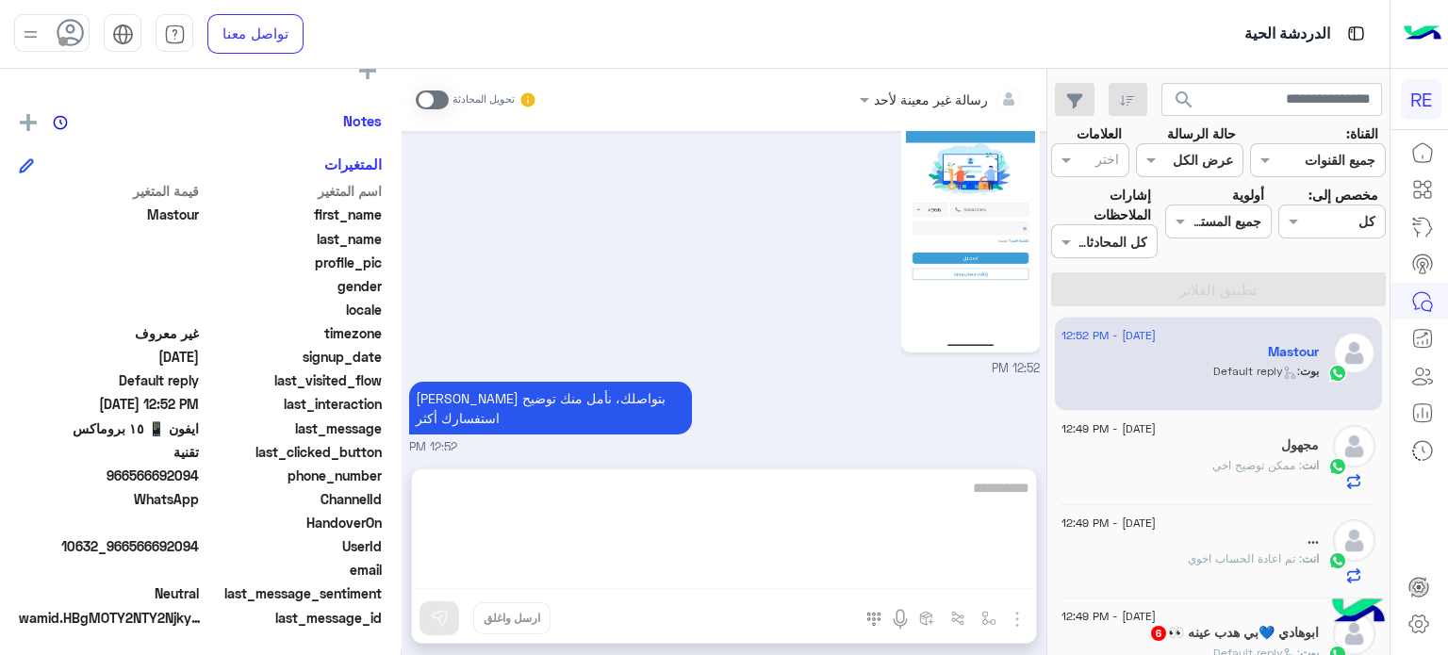
scroll to position [1420, 0]
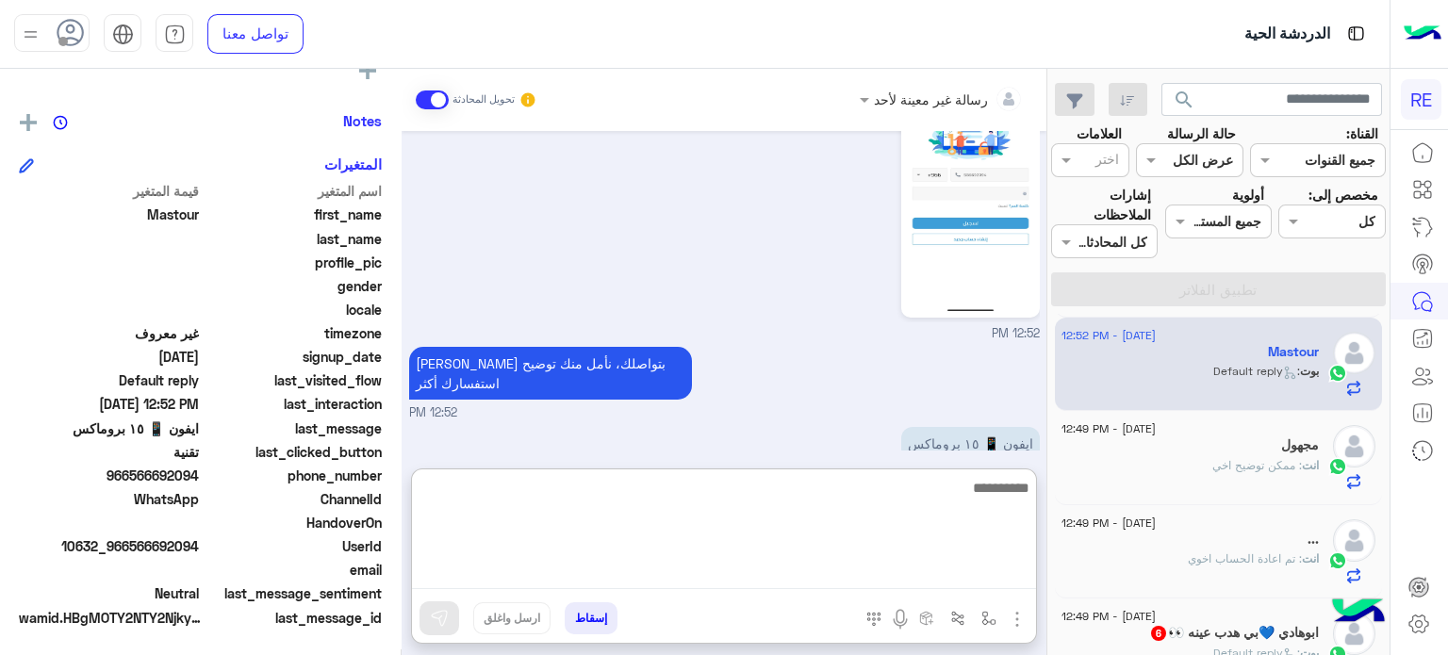
click at [681, 572] on textarea at bounding box center [724, 532] width 624 height 113
type textarea "**********"
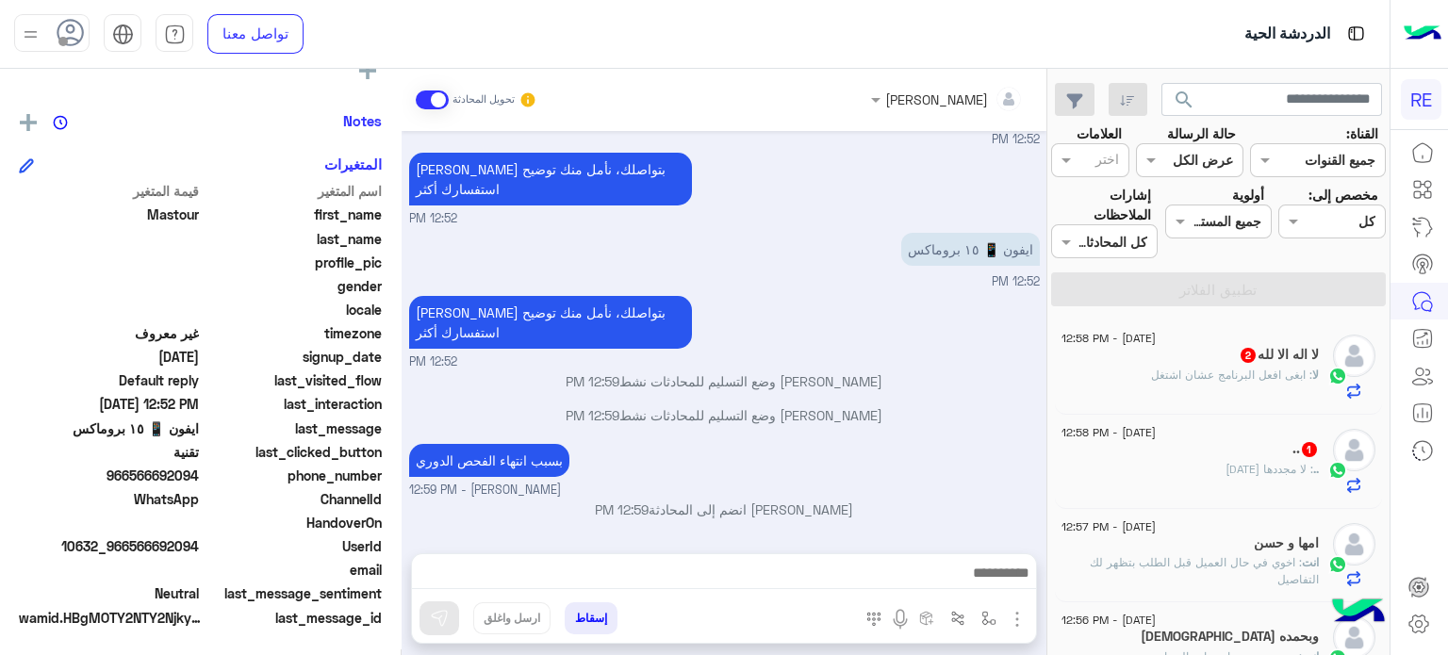
scroll to position [1614, 0]
click at [1252, 451] on div ".. 1" at bounding box center [1189, 451] width 257 height 20
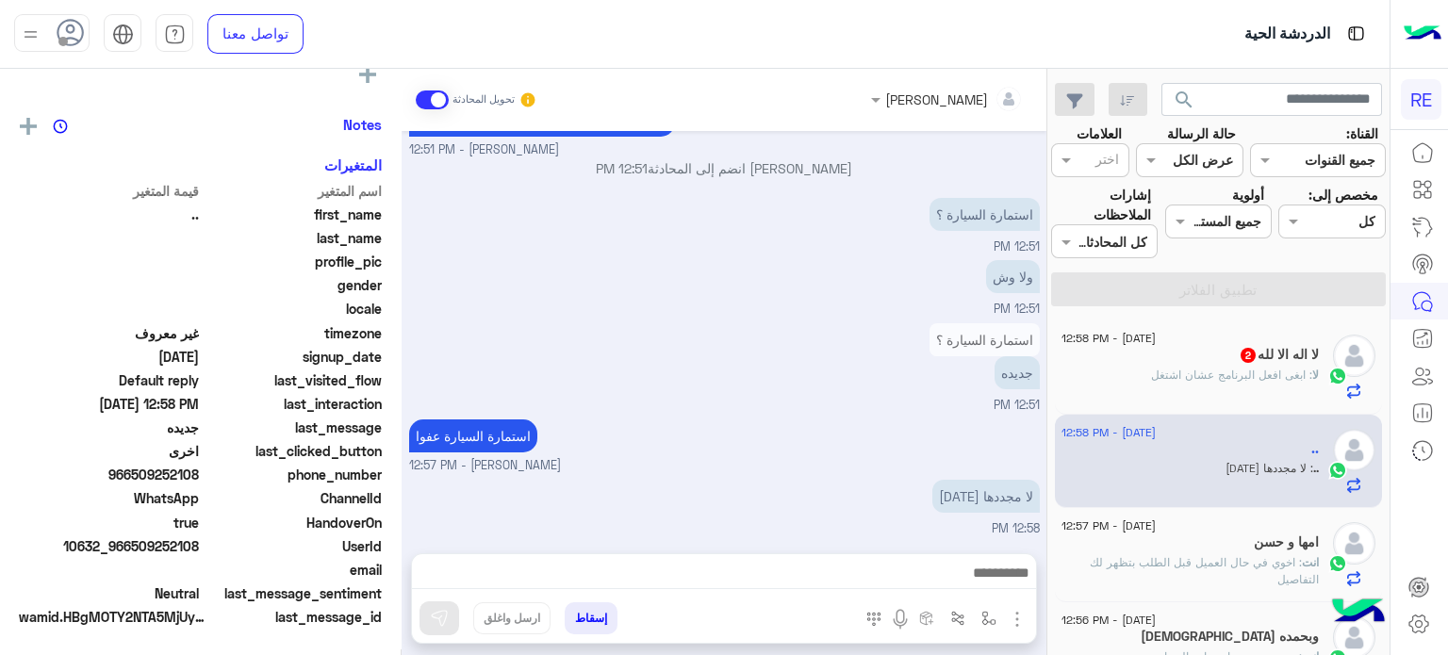
scroll to position [358, 0]
drag, startPoint x: 198, startPoint y: 543, endPoint x: 127, endPoint y: 547, distance: 70.8
click at [127, 547] on span "10632_966509252108" at bounding box center [109, 546] width 180 height 20
click at [198, 547] on span "10632_966509252108" at bounding box center [109, 546] width 180 height 20
drag, startPoint x: 202, startPoint y: 547, endPoint x: 135, endPoint y: 548, distance: 66.9
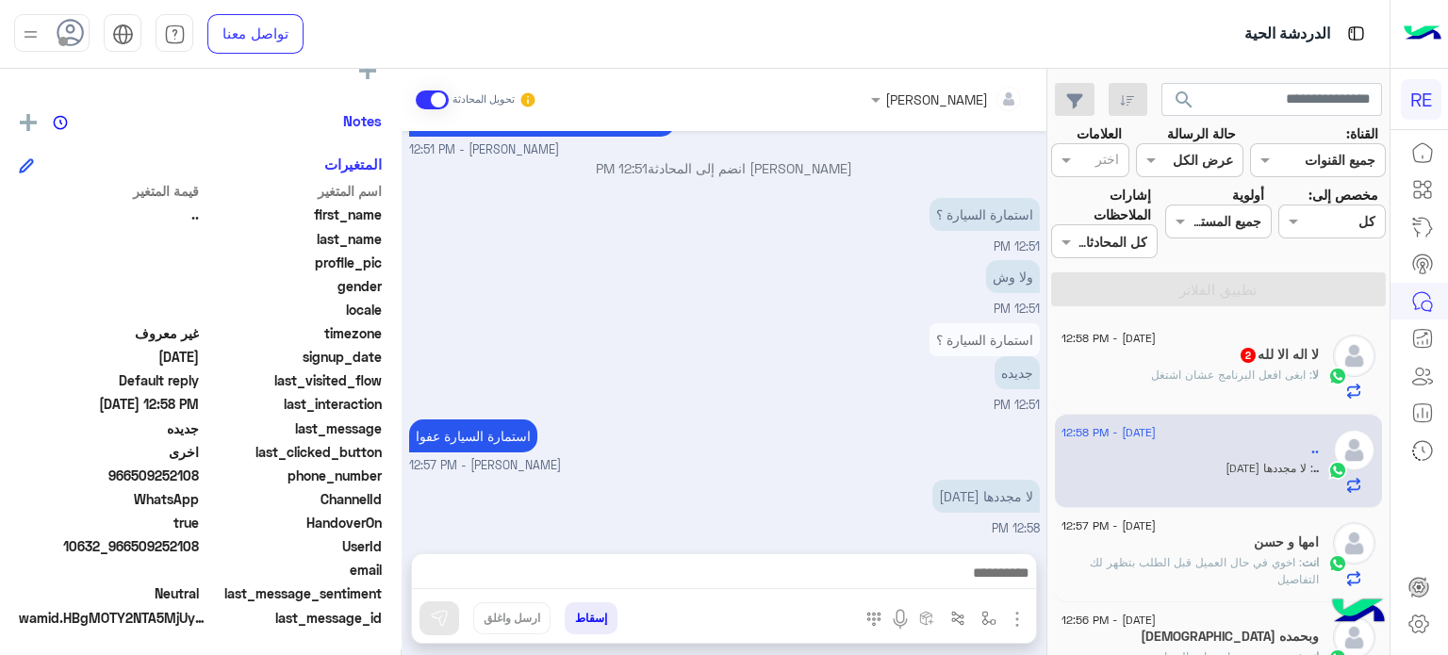
click at [135, 548] on div "UserId 10632_966509252108" at bounding box center [200, 548] width 363 height 24
copy span "509252108"
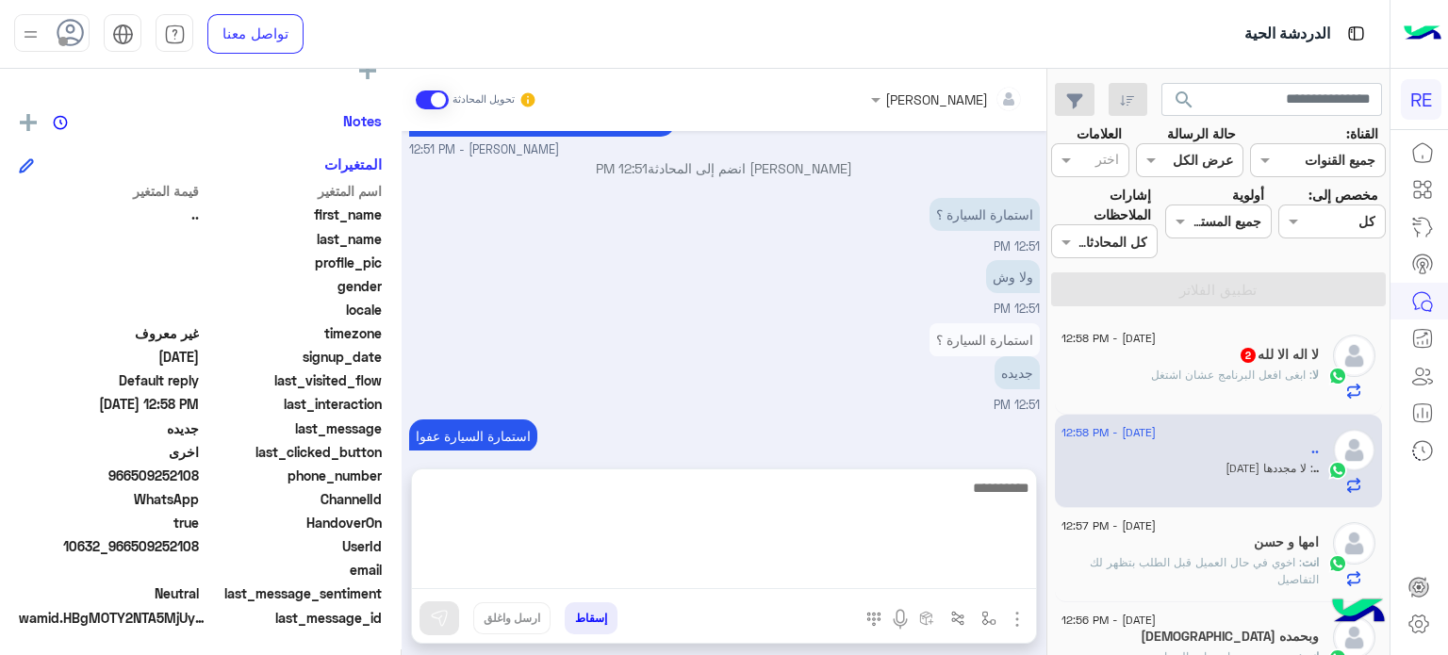
click at [797, 564] on textarea at bounding box center [724, 532] width 624 height 113
type textarea "**********"
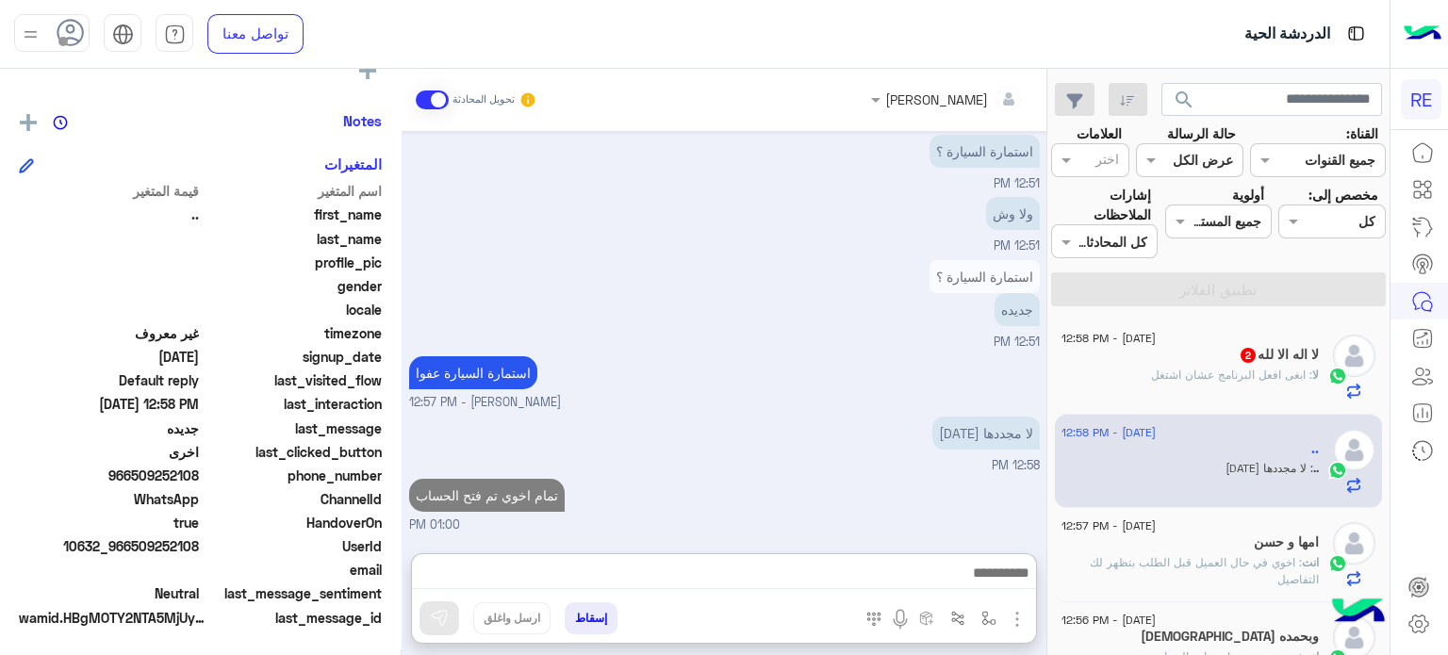
click at [1217, 380] on span ": ابغى افعل البرنامج عشان اشتغل" at bounding box center [1231, 375] width 161 height 14
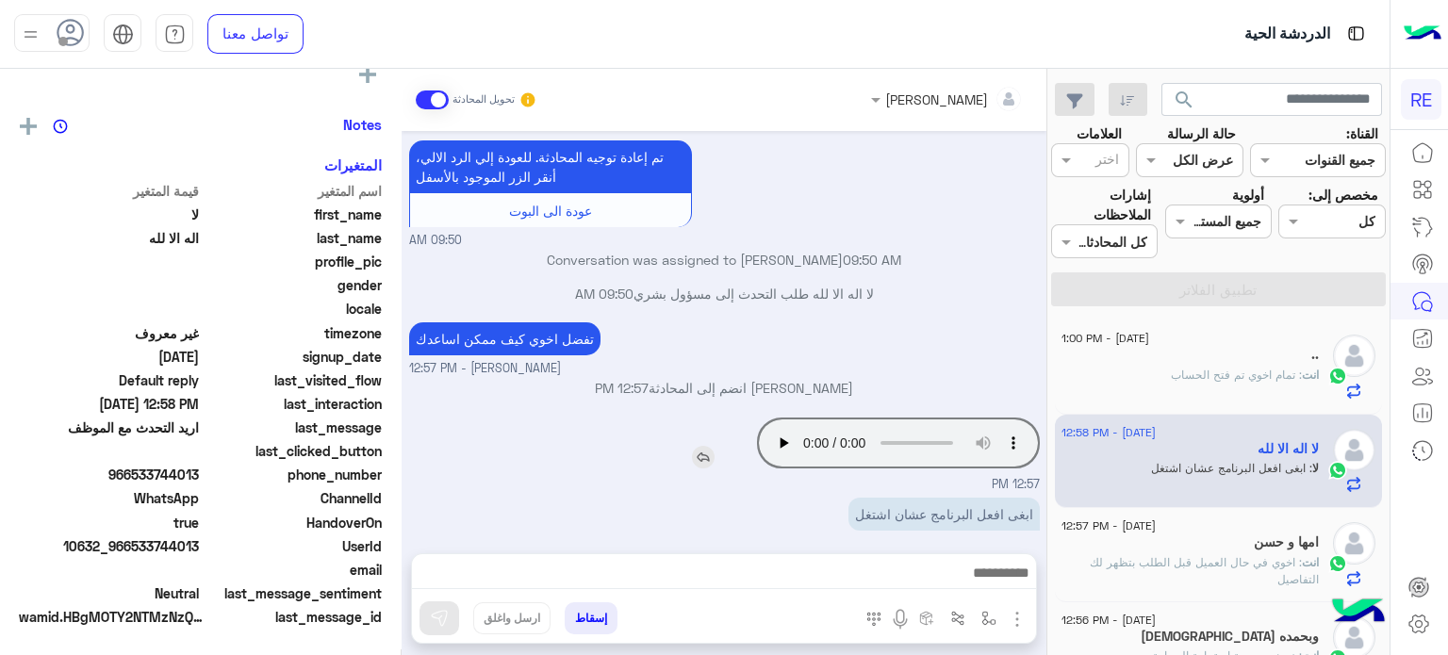
scroll to position [358, 0]
drag, startPoint x: 198, startPoint y: 548, endPoint x: 134, endPoint y: 548, distance: 64.1
click at [134, 548] on span "10632_966533744013" at bounding box center [109, 546] width 180 height 20
drag, startPoint x: 202, startPoint y: 544, endPoint x: 139, endPoint y: 547, distance: 62.3
click at [139, 547] on div "UserId 10632_966533744013" at bounding box center [200, 548] width 363 height 24
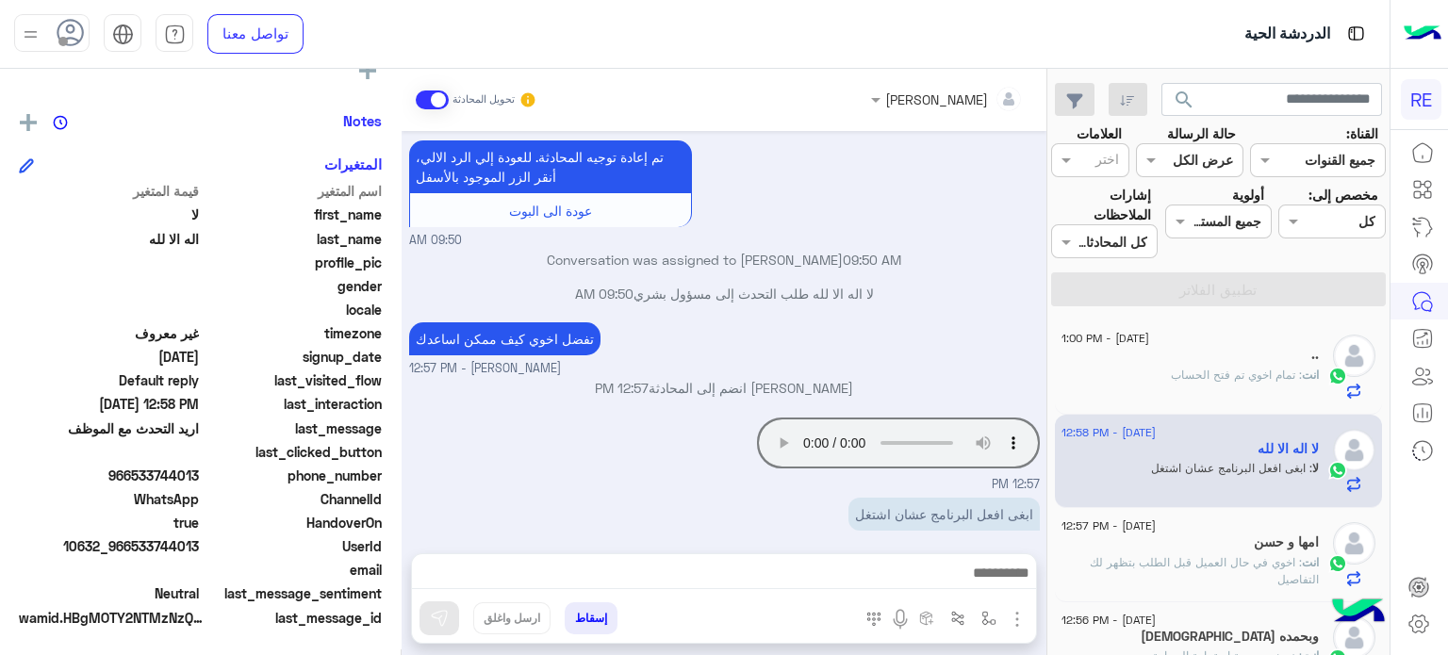
drag, startPoint x: 135, startPoint y: 547, endPoint x: 200, endPoint y: 547, distance: 65.0
click at [199, 547] on span "10632_966533744013" at bounding box center [109, 546] width 180 height 20
copy span "533744013"
click at [790, 554] on div at bounding box center [724, 577] width 624 height 47
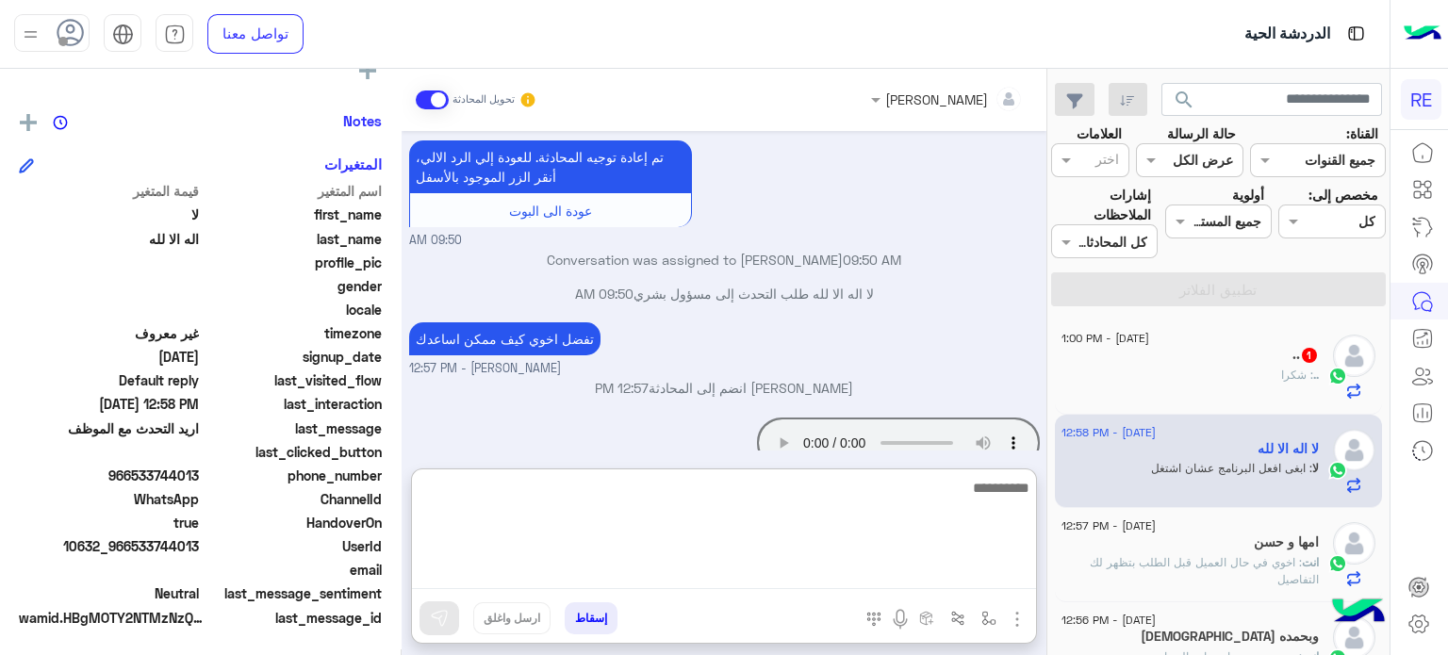
click at [641, 567] on textarea at bounding box center [724, 532] width 624 height 113
type textarea "**********"
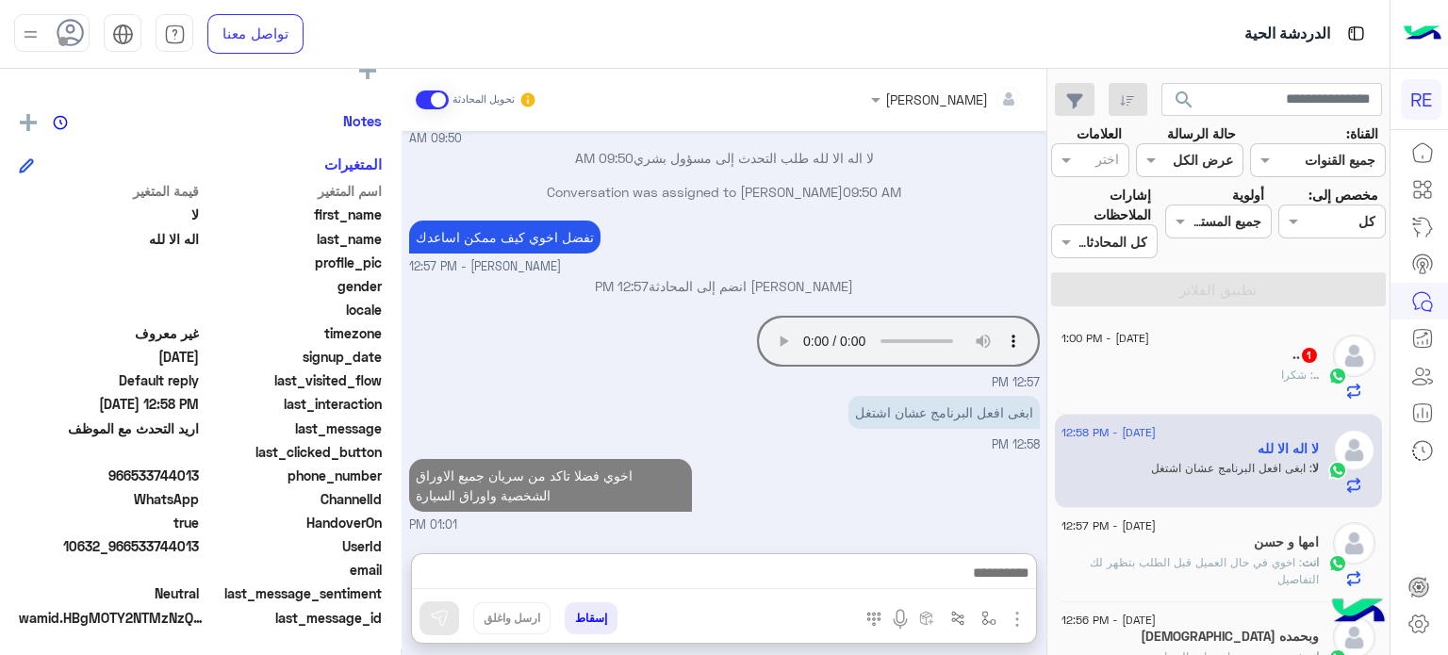
click at [1185, 361] on div ".. 1" at bounding box center [1189, 357] width 257 height 20
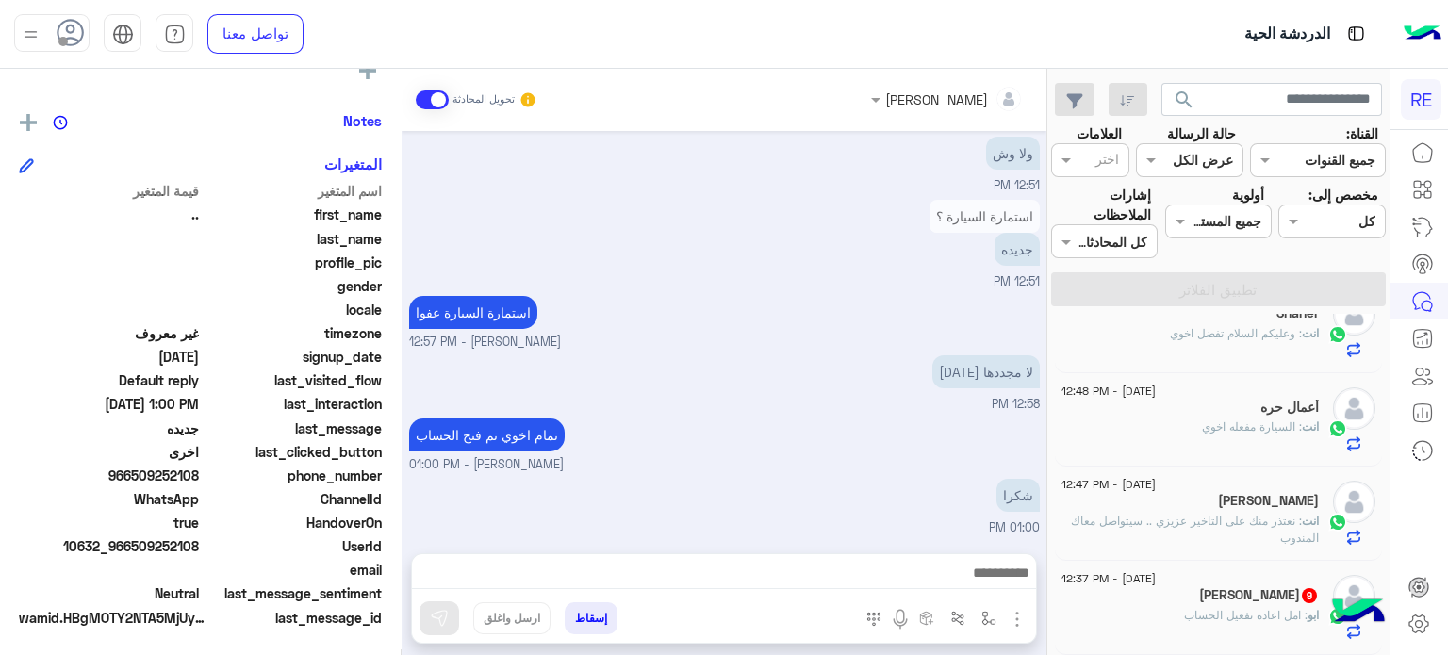
scroll to position [1074, 0]
click at [1141, 598] on div "[PERSON_NAME] 9" at bounding box center [1189, 597] width 257 height 20
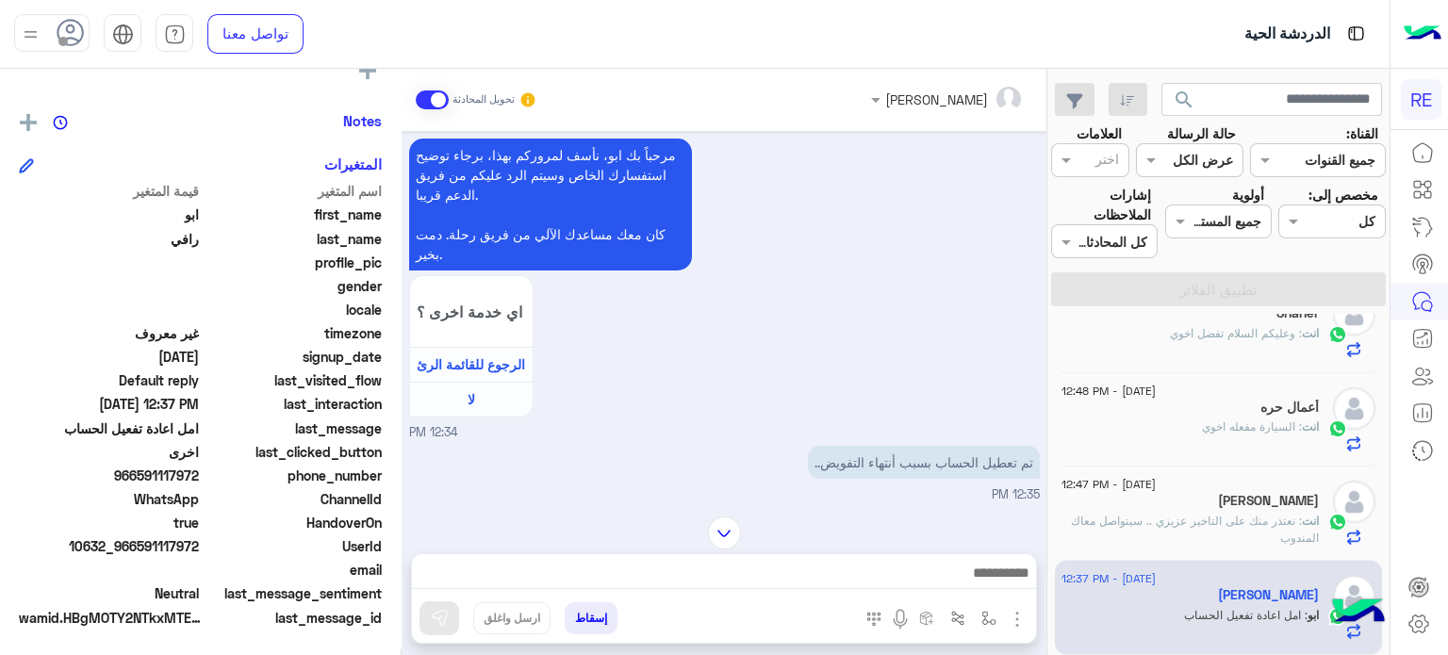
scroll to position [622, 0]
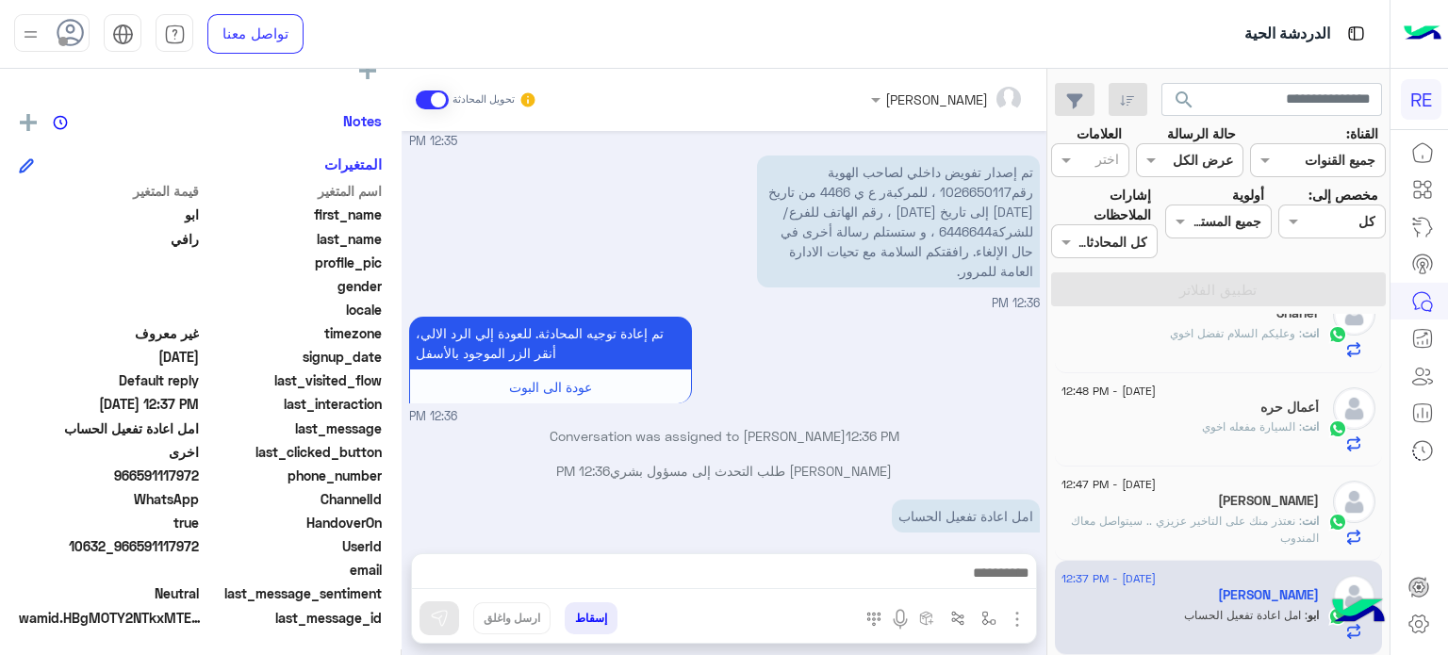
drag, startPoint x: 199, startPoint y: 547, endPoint x: 142, endPoint y: 549, distance: 56.6
click at [142, 549] on span "10632_966591117972" at bounding box center [109, 546] width 180 height 20
copy span "591117972"
click at [898, 560] on div at bounding box center [724, 577] width 624 height 47
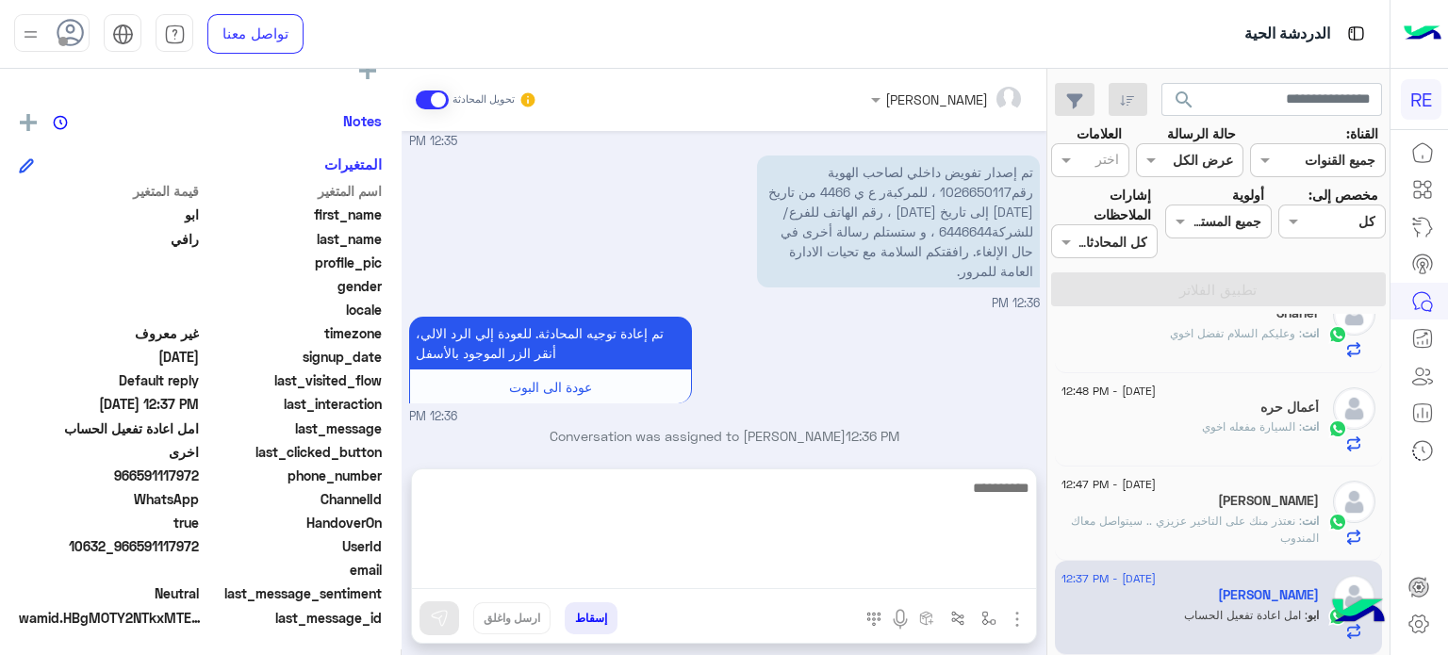
click at [894, 565] on textarea at bounding box center [724, 532] width 624 height 113
type textarea "**********"
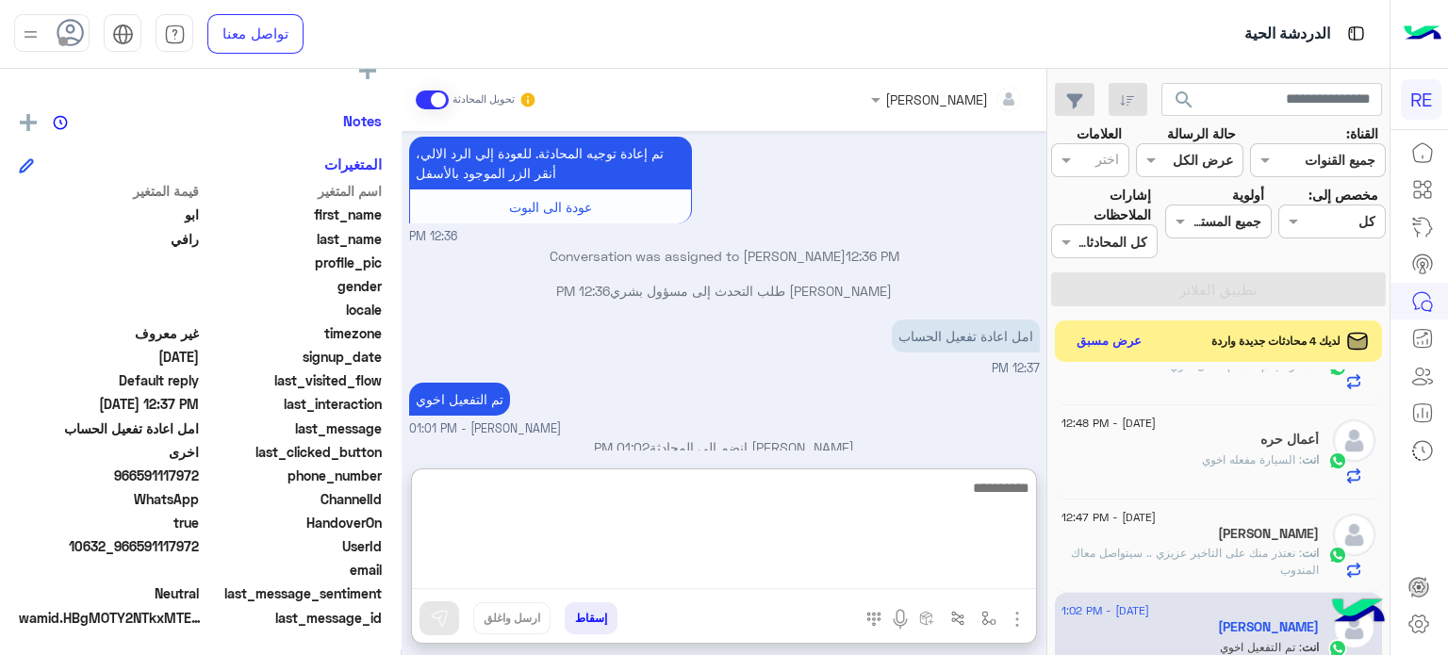
scroll to position [1072, 0]
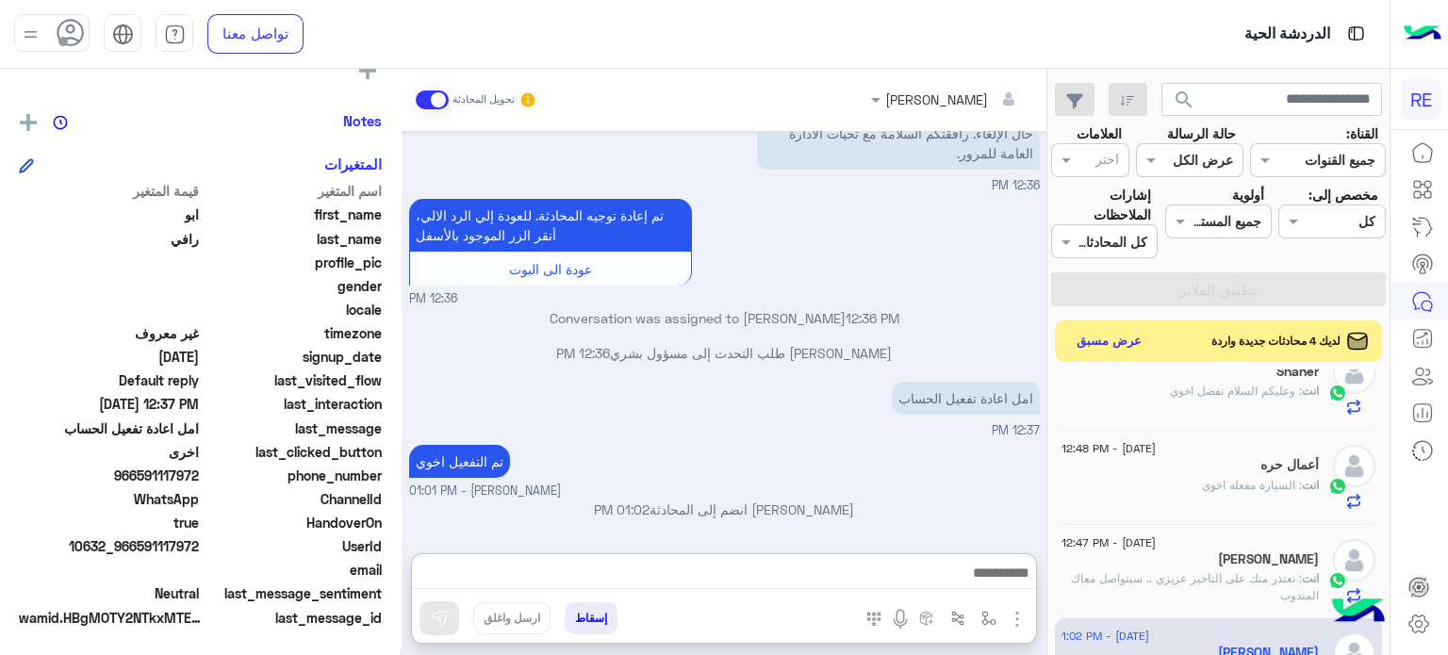
click at [1156, 539] on span "[DATE] - 12:47 PM" at bounding box center [1108, 542] width 94 height 17
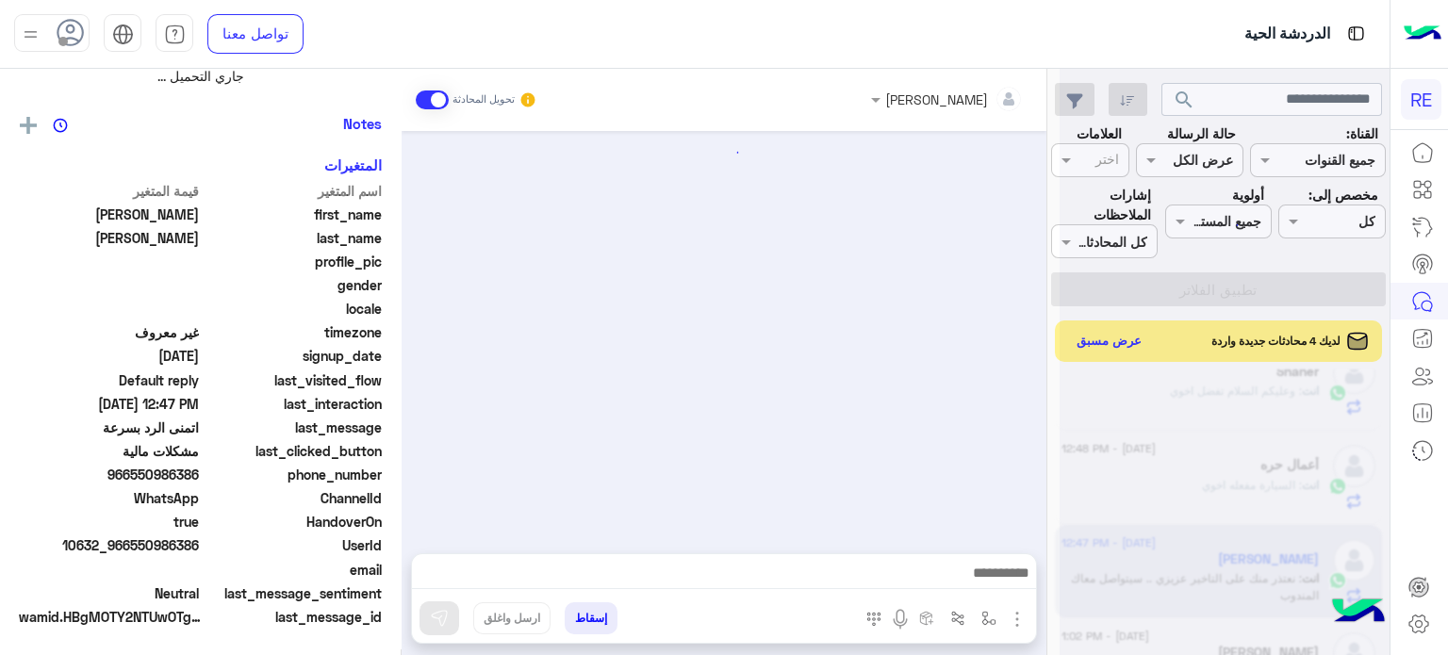
scroll to position [418, 0]
drag, startPoint x: 200, startPoint y: 546, endPoint x: 130, endPoint y: 554, distance: 70.3
click at [130, 554] on span "10632_966550986386" at bounding box center [109, 545] width 180 height 20
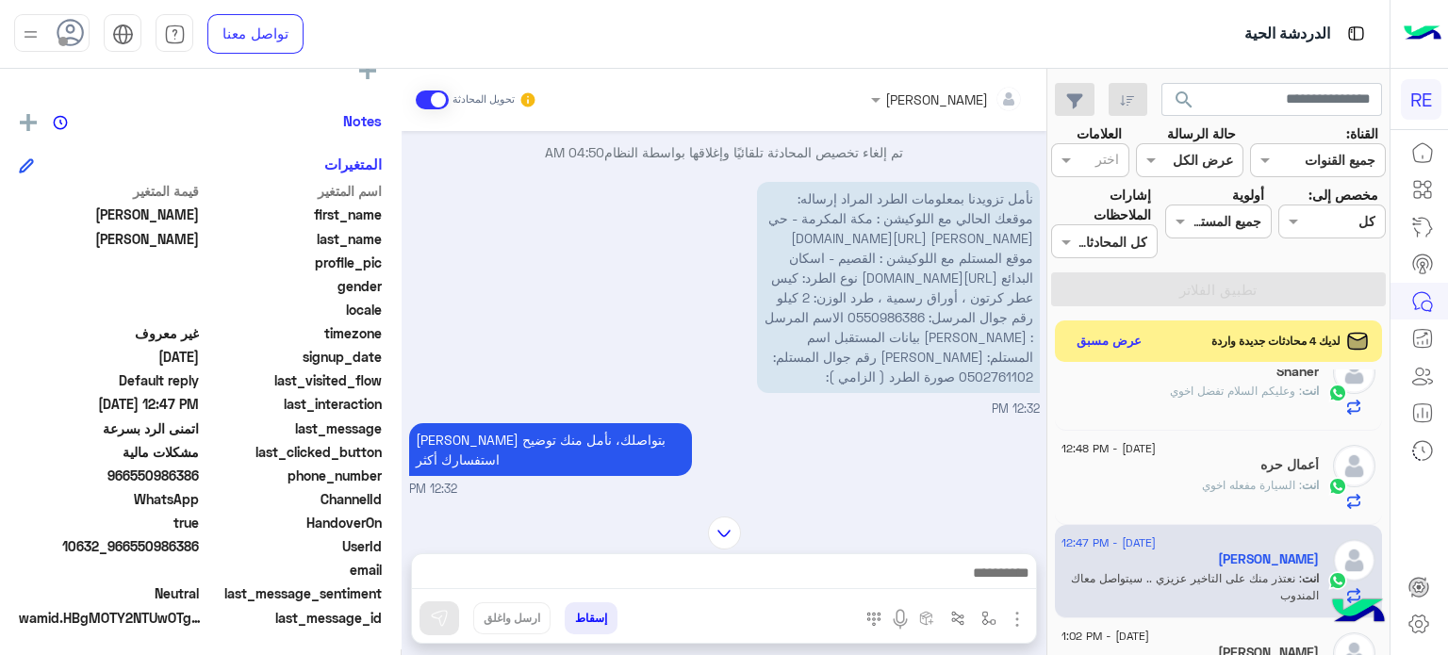
scroll to position [667, 0]
drag, startPoint x: 924, startPoint y: 416, endPoint x: 851, endPoint y: 420, distance: 72.7
click at [851, 385] on span "نأمل تزويدنا بمعلومات الطرد المراد إرساله: موقعك الحالي مع اللوكيشن : مكة المكر…" at bounding box center [898, 288] width 269 height 194
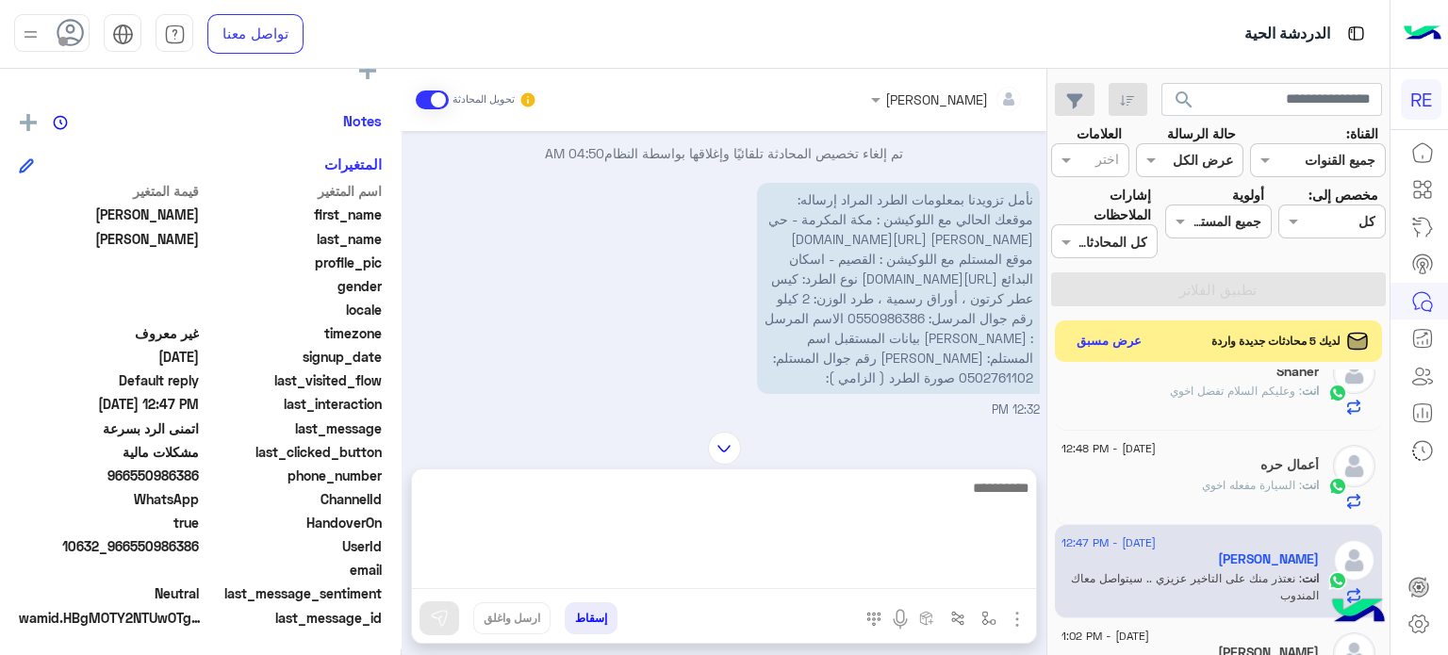
click at [487, 572] on textarea at bounding box center [724, 532] width 624 height 113
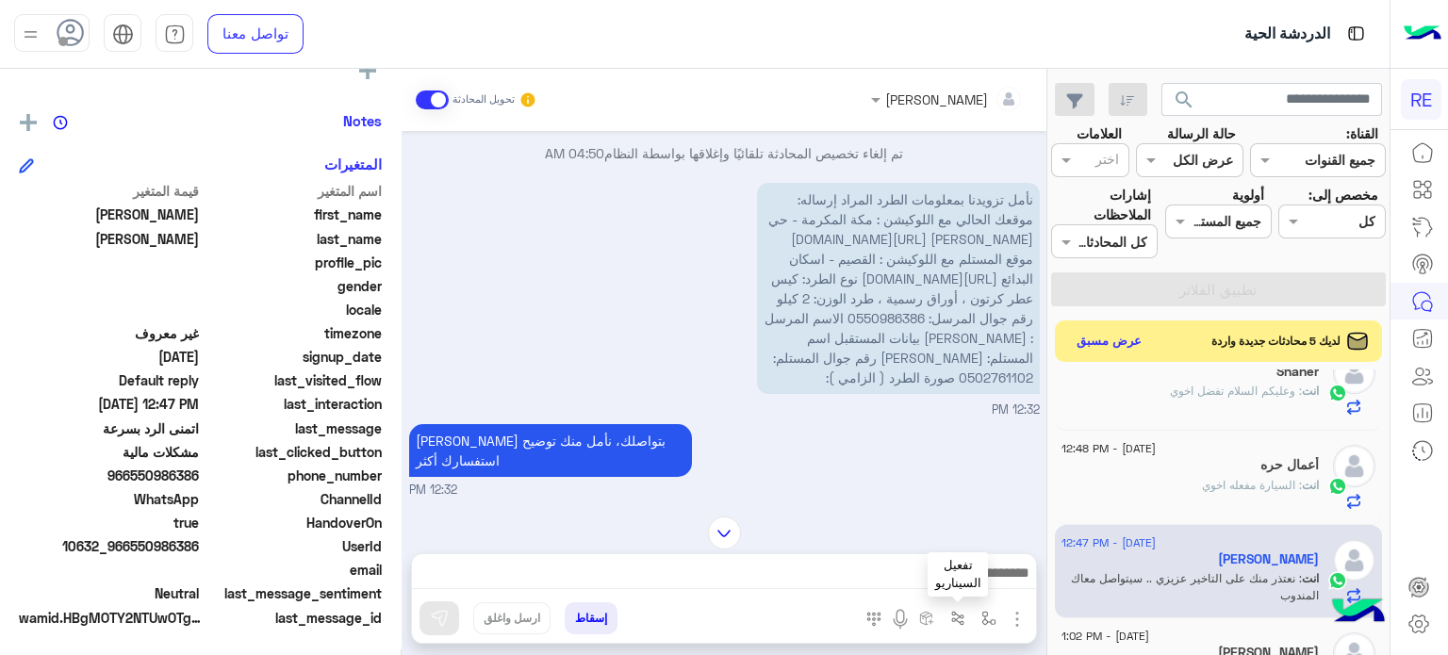
click at [950, 626] on button "button" at bounding box center [958, 617] width 31 height 31
click at [996, 613] on img "button" at bounding box center [988, 618] width 15 height 15
click at [942, 571] on input "text" at bounding box center [930, 577] width 127 height 22
click at [1013, 612] on img "button" at bounding box center [1017, 619] width 23 height 23
click at [989, 532] on span "المرفقات" at bounding box center [970, 541] width 57 height 22
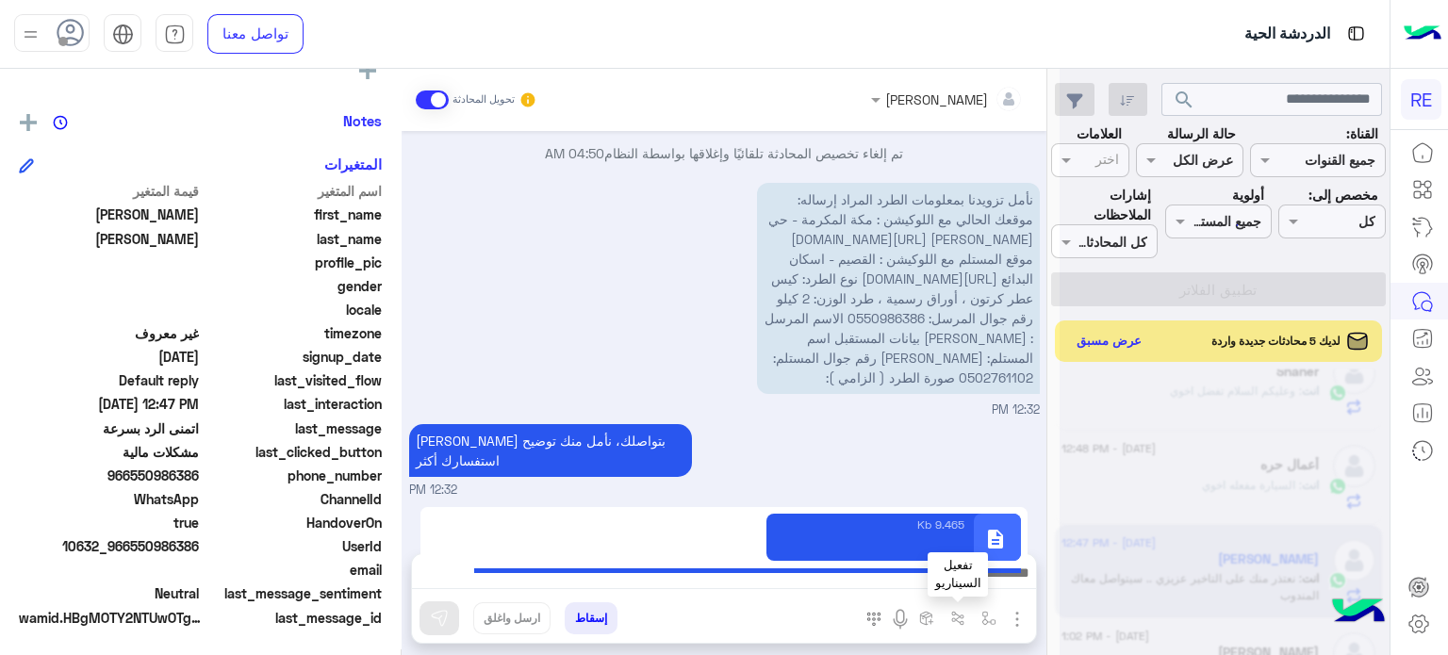
type textarea "**********"
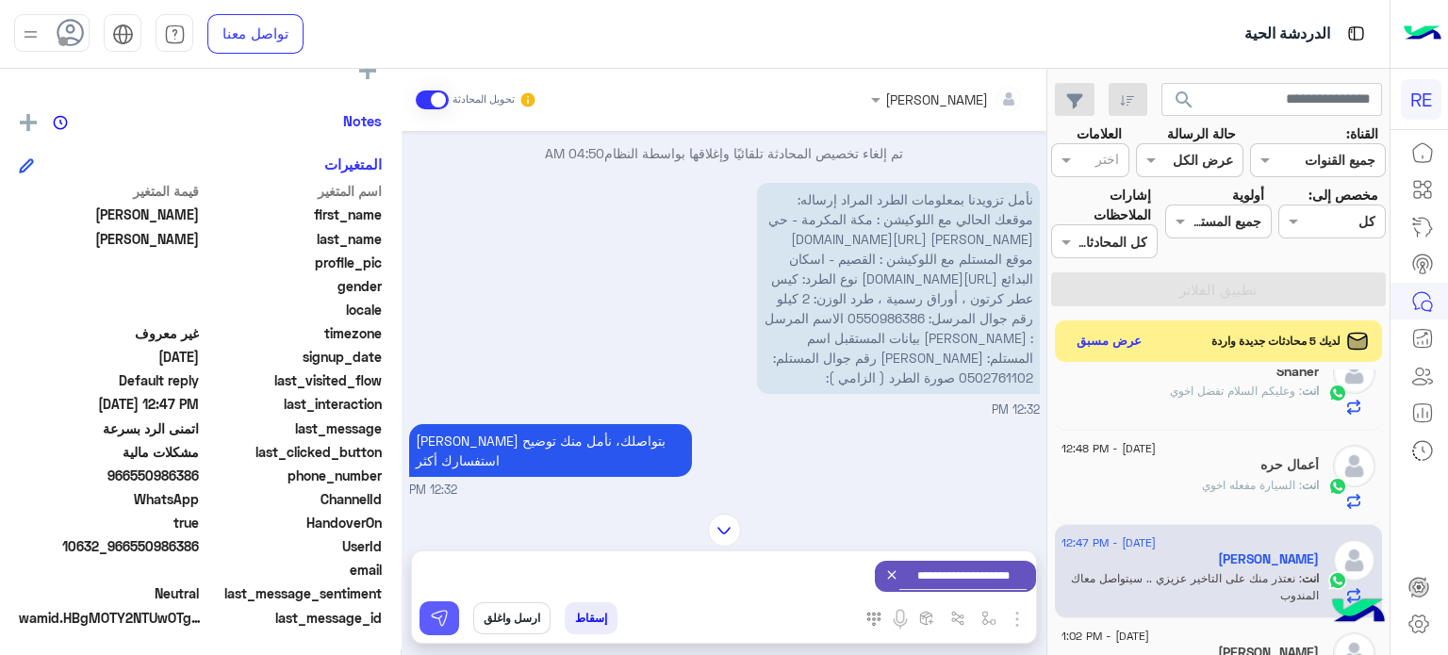
click at [441, 617] on img at bounding box center [439, 618] width 19 height 19
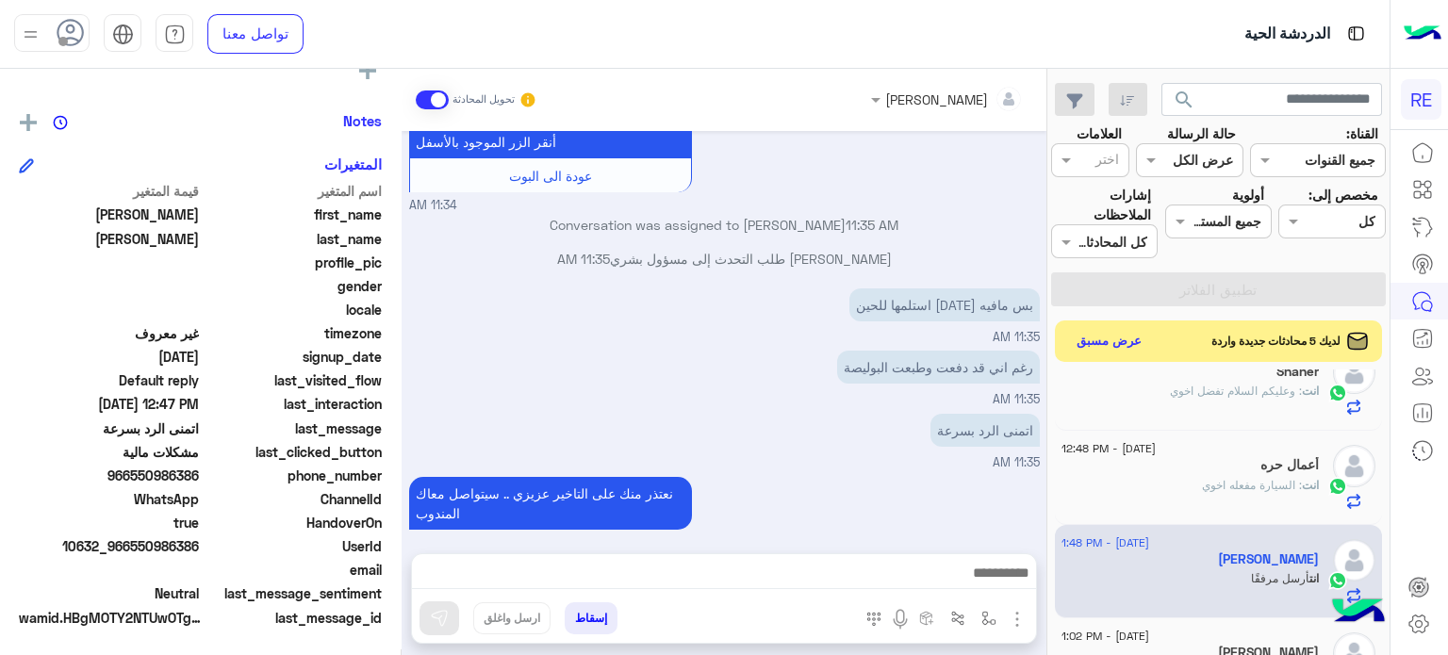
scroll to position [7305, 0]
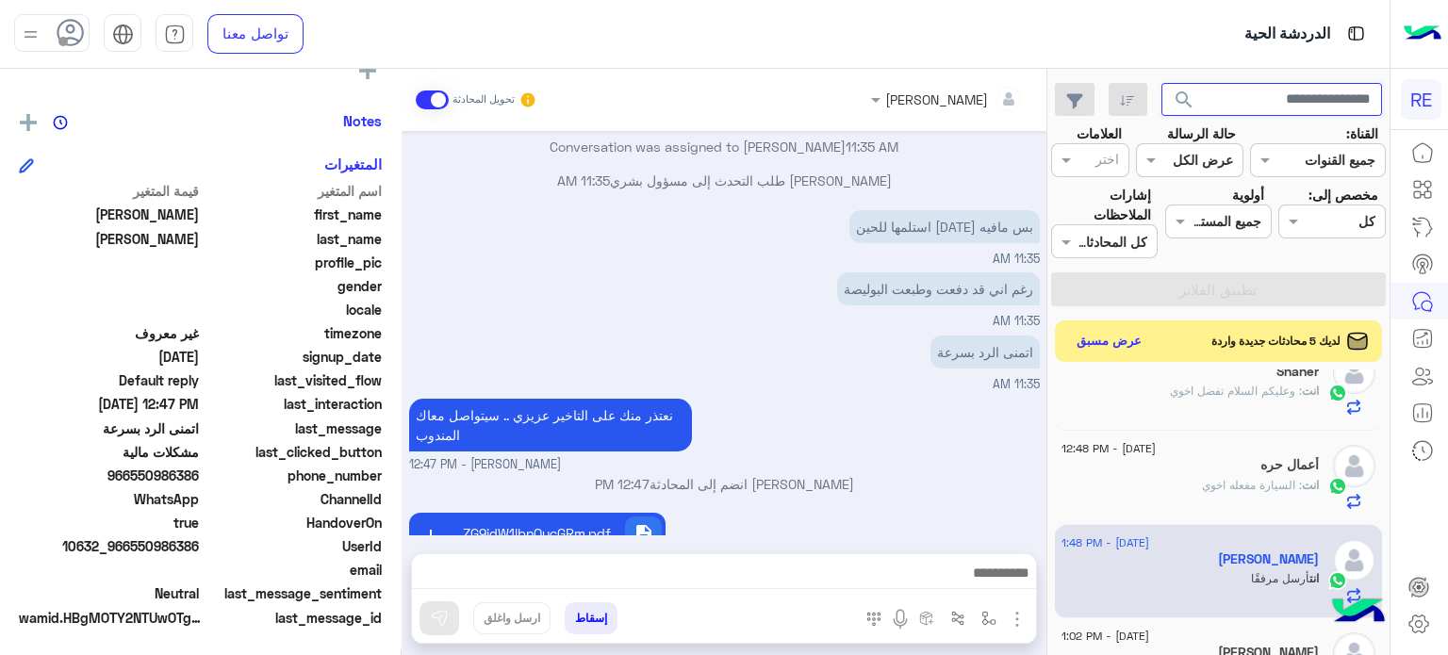
click at [1228, 98] on input "text" at bounding box center [1271, 100] width 221 height 34
type input "*********"
click at [1161, 83] on button "search" at bounding box center [1184, 103] width 46 height 41
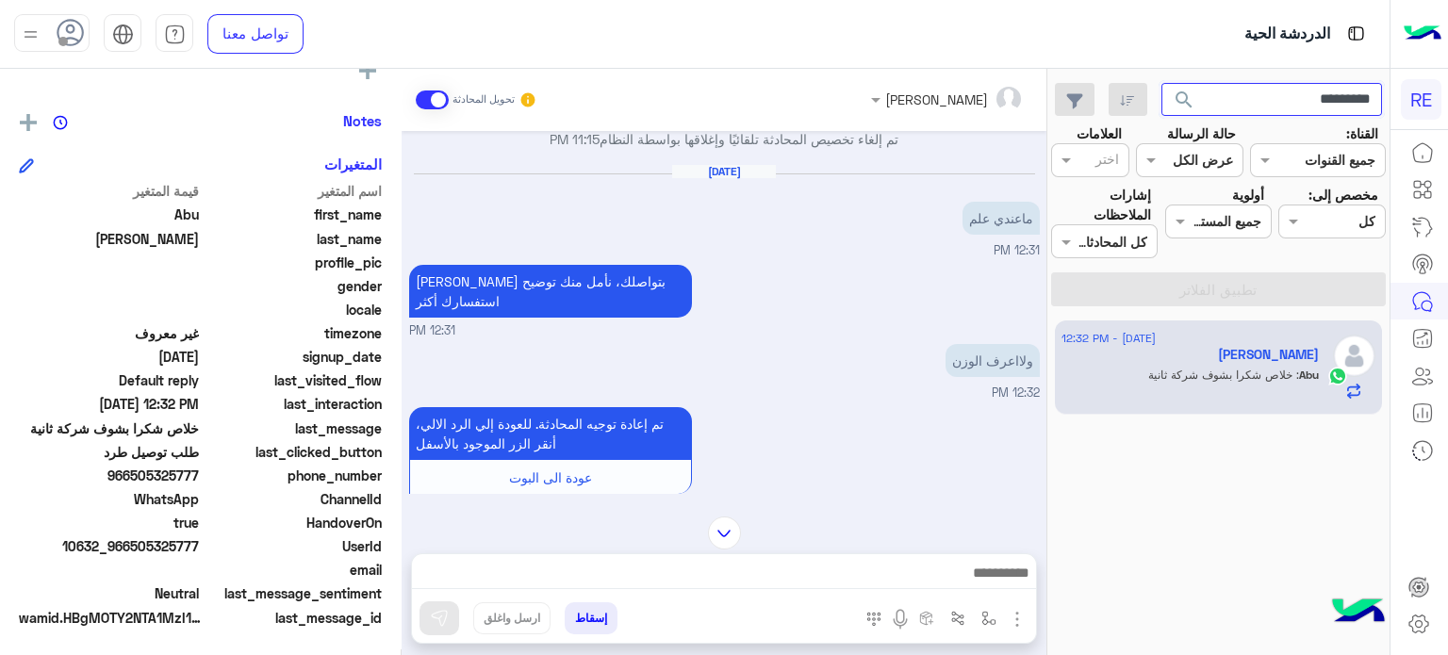
scroll to position [3775, 0]
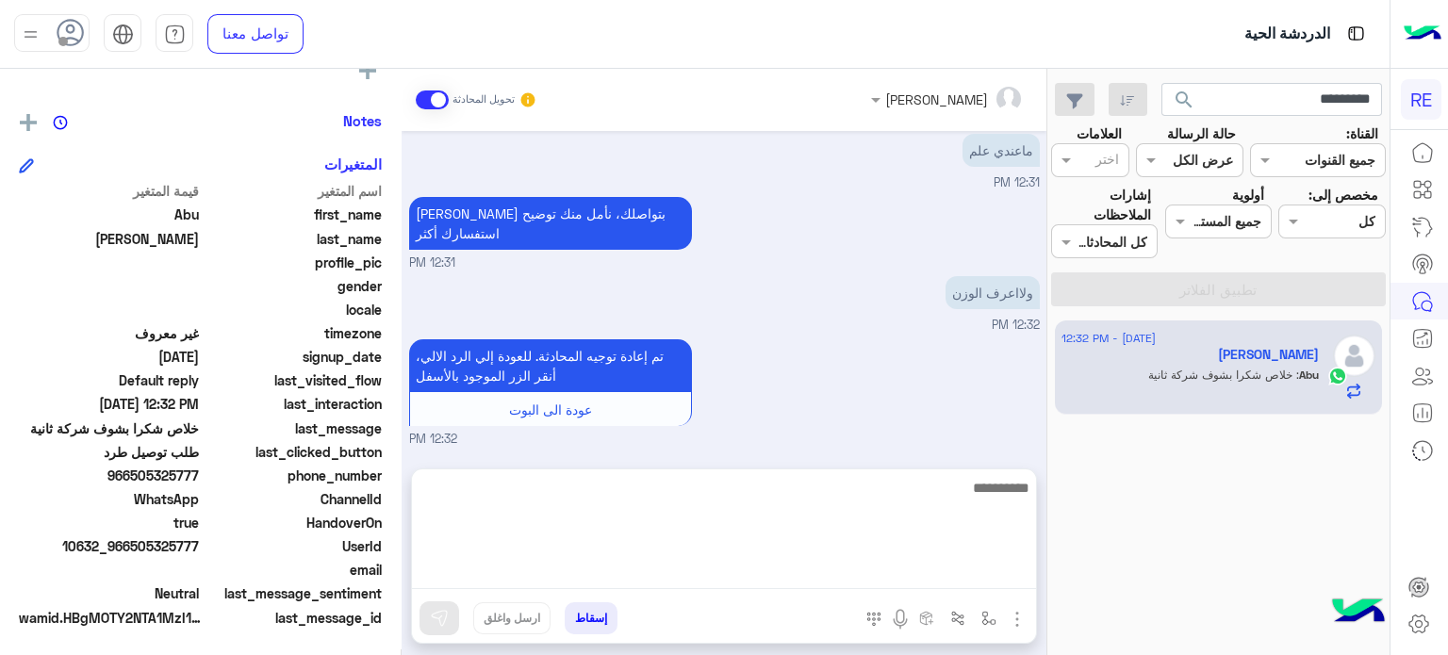
click at [811, 566] on textarea at bounding box center [724, 532] width 624 height 113
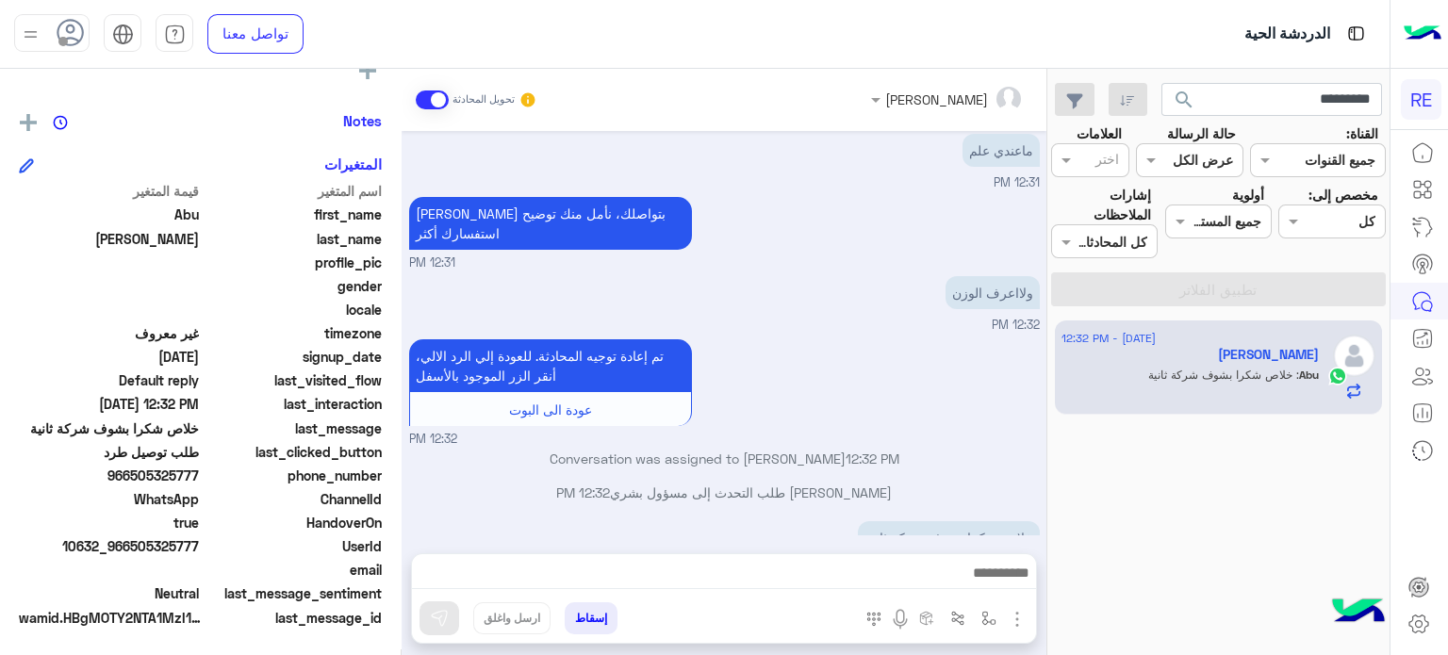
click at [926, 271] on div "ولااعرف الوزن 12:32 PM" at bounding box center [724, 302] width 631 height 63
click at [1283, 103] on input "*********" at bounding box center [1271, 100] width 221 height 34
click at [1161, 83] on button "search" at bounding box center [1184, 103] width 46 height 41
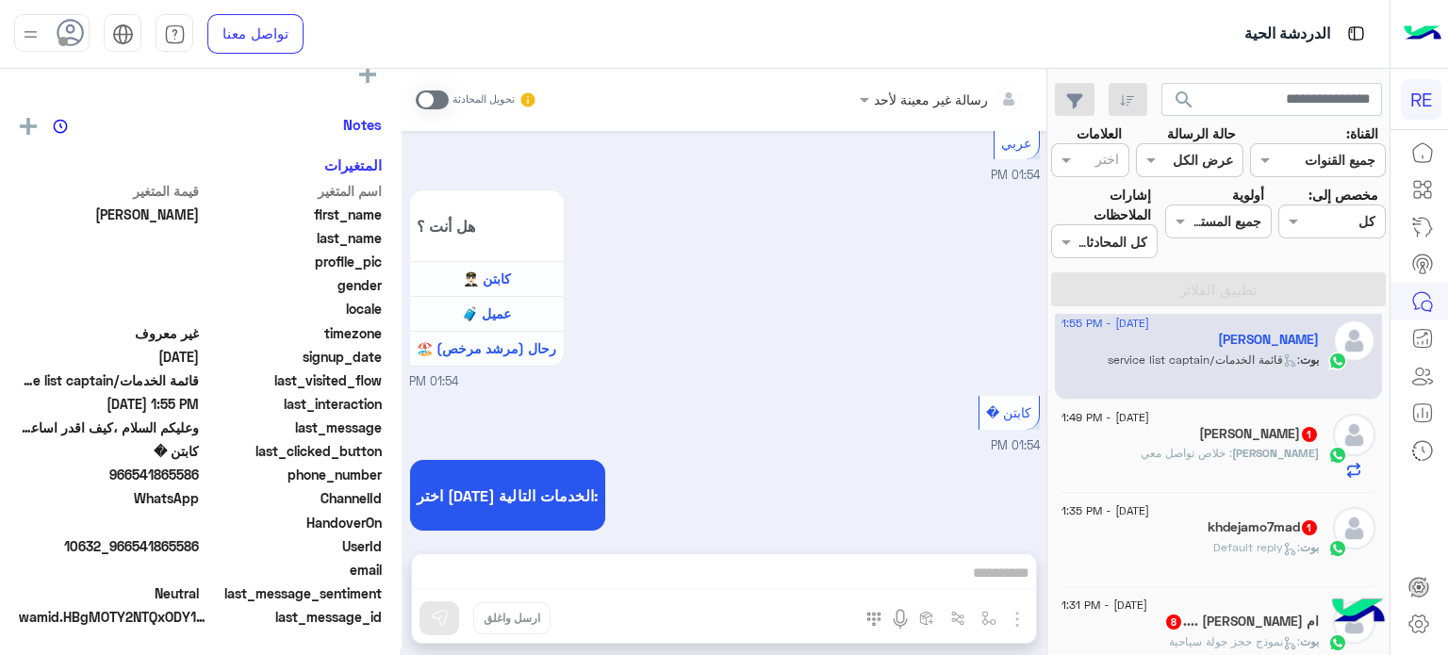
scroll to position [358, 0]
click at [1190, 451] on span ": خلاص تواصل معي" at bounding box center [1185, 453] width 91 height 14
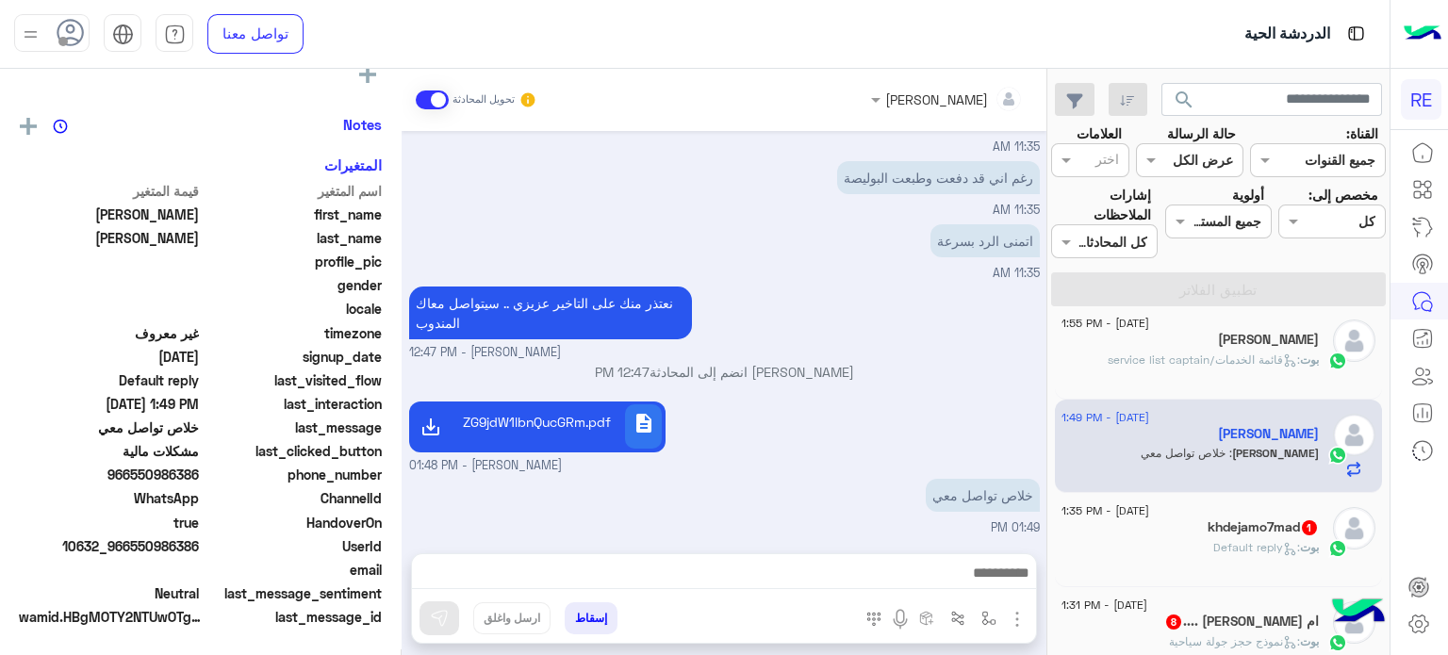
scroll to position [358, 0]
click at [864, 558] on div at bounding box center [724, 577] width 624 height 47
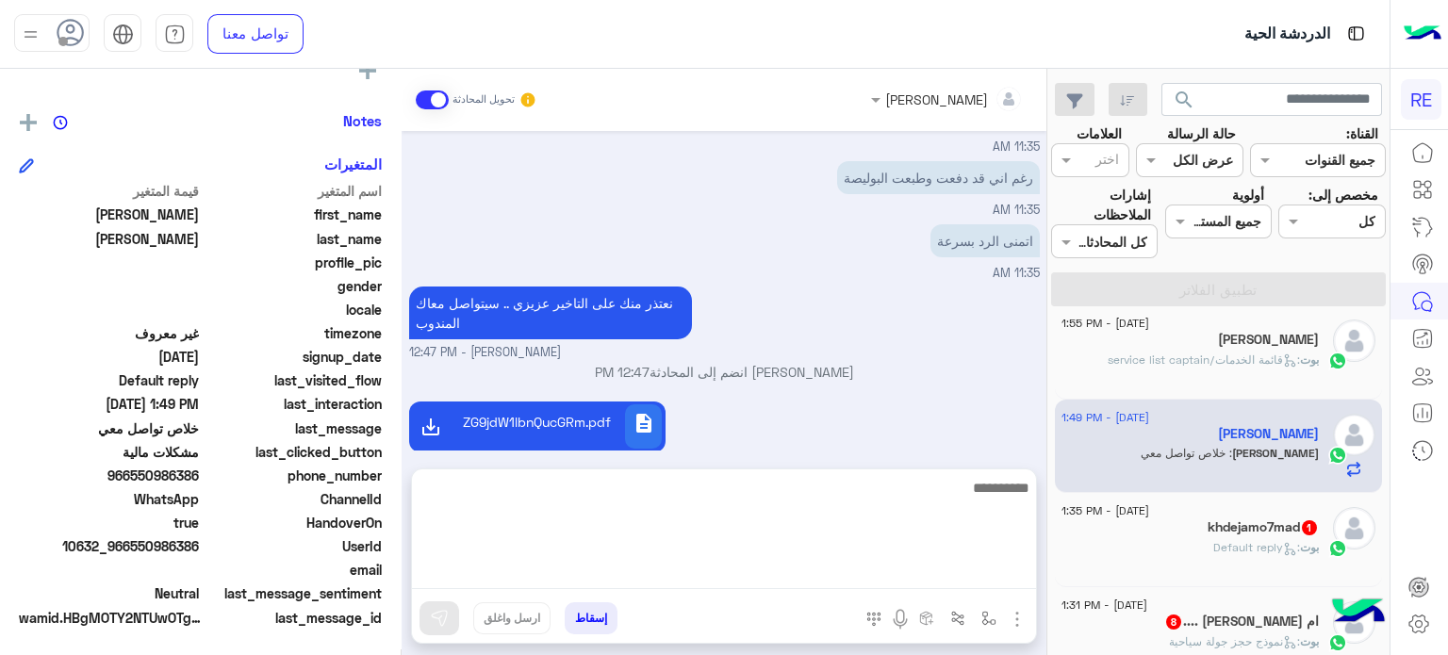
click at [860, 568] on textarea at bounding box center [724, 532] width 624 height 113
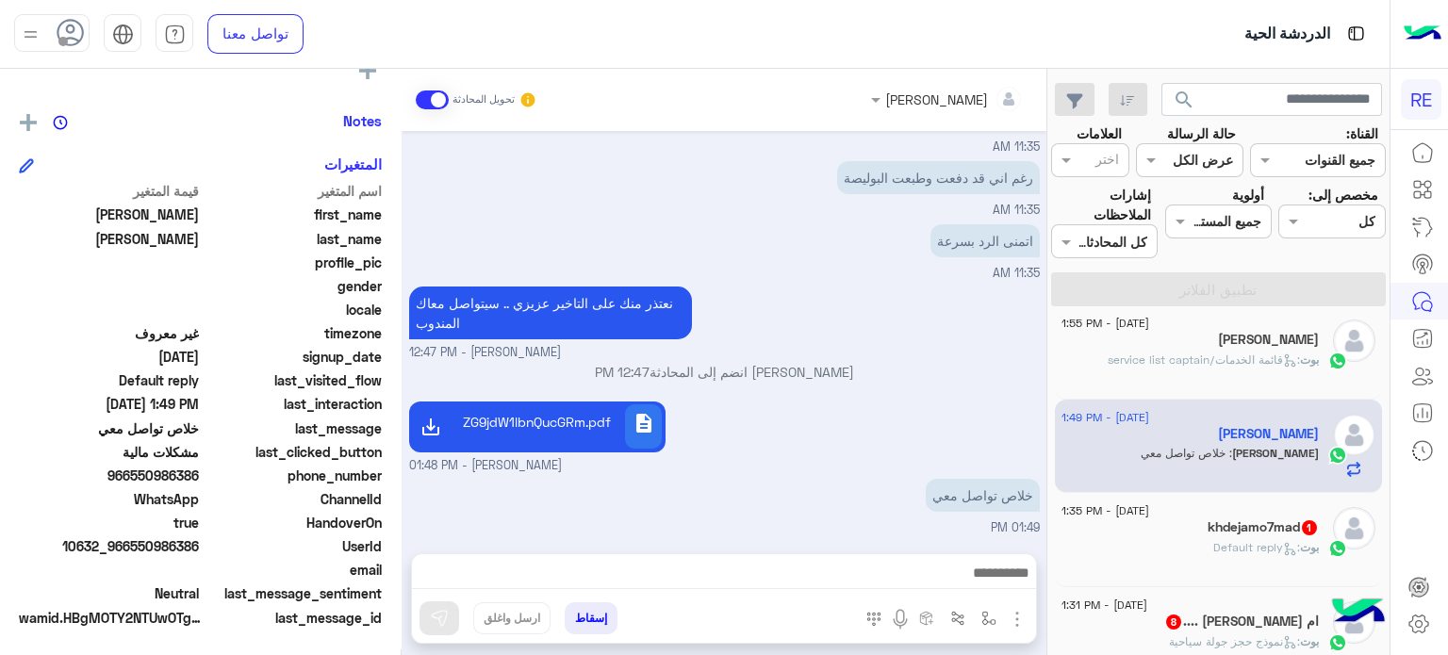
click at [926, 302] on div "نعتذر منك على التاخير عزيزي .. سيتواصل معاك المندوب Terhal Almodon - 12:47 PM" at bounding box center [724, 322] width 631 height 80
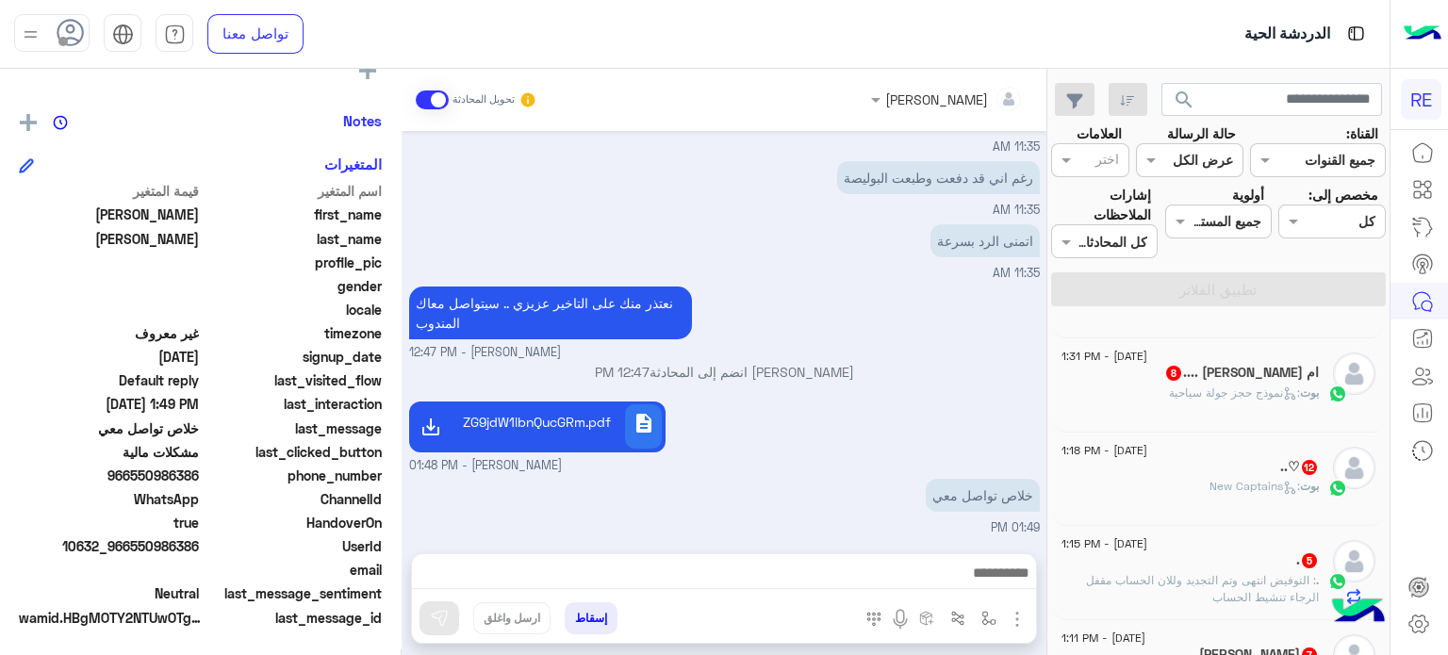
scroll to position [286, 0]
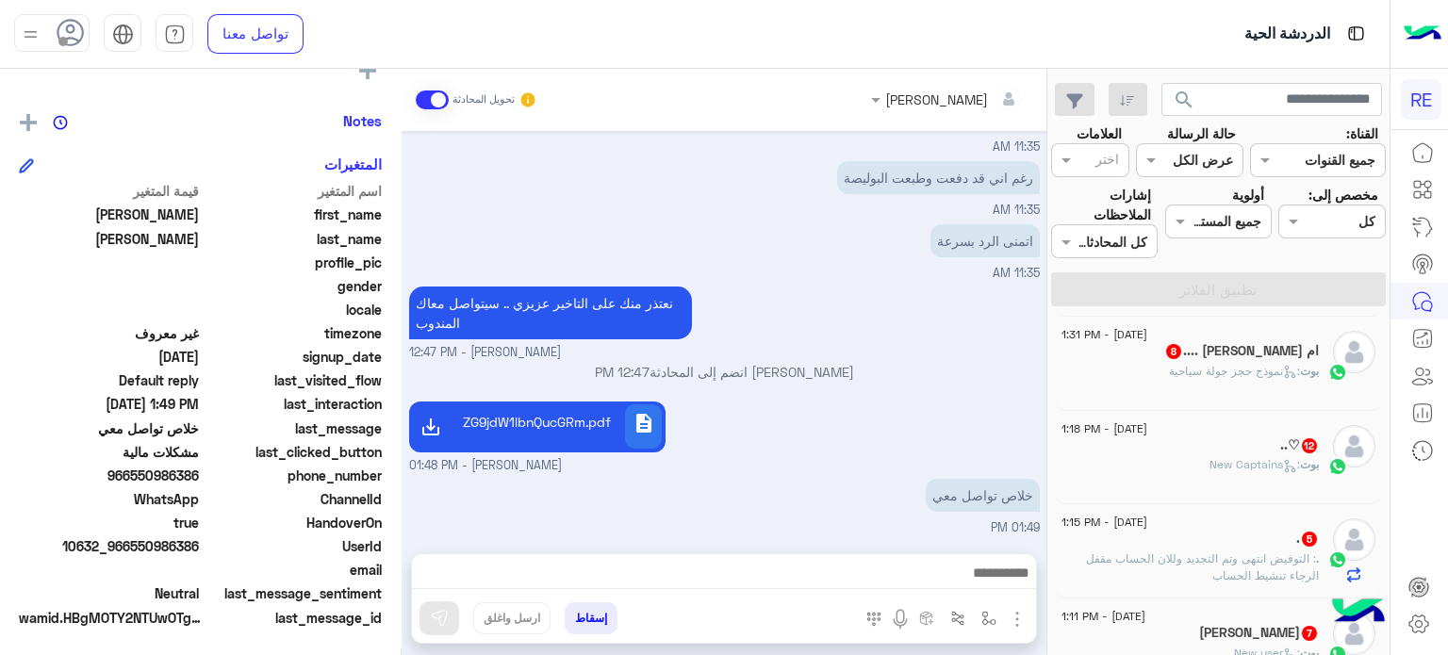
click at [1265, 356] on h5 "ام [PERSON_NAME] .... 8" at bounding box center [1241, 351] width 155 height 16
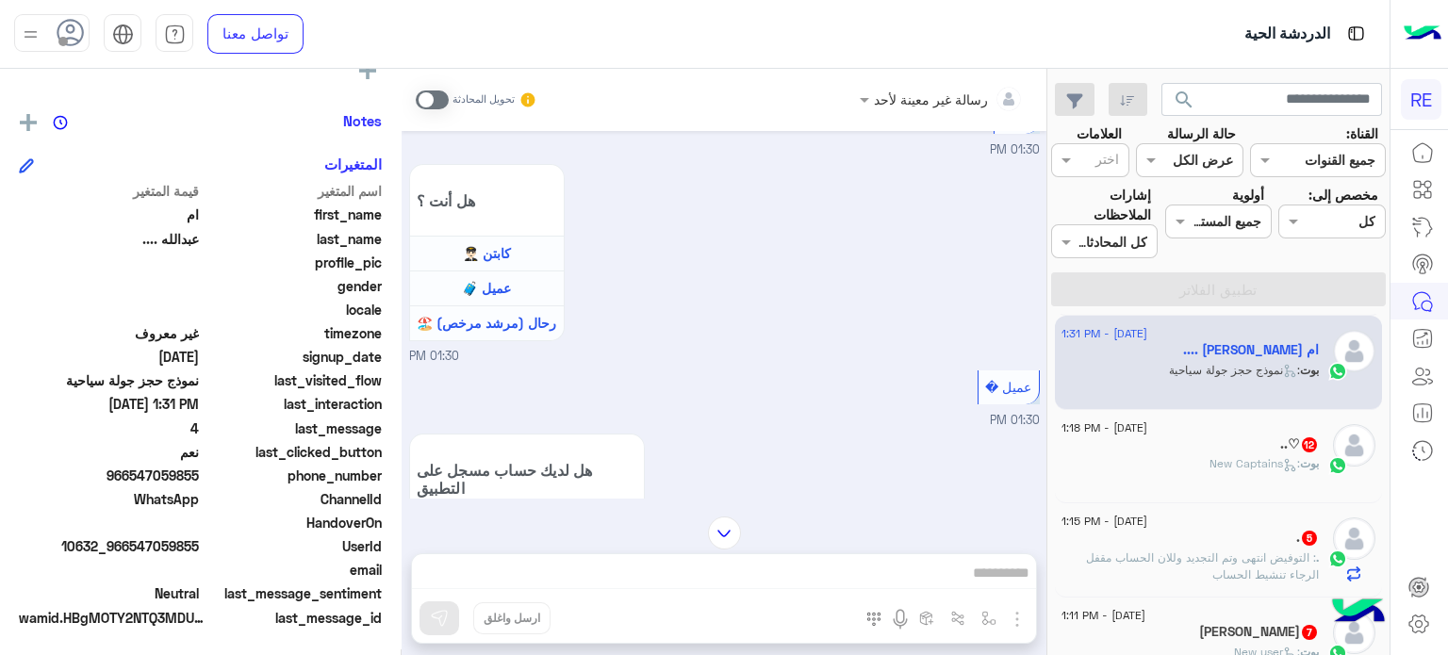
scroll to position [2345, 0]
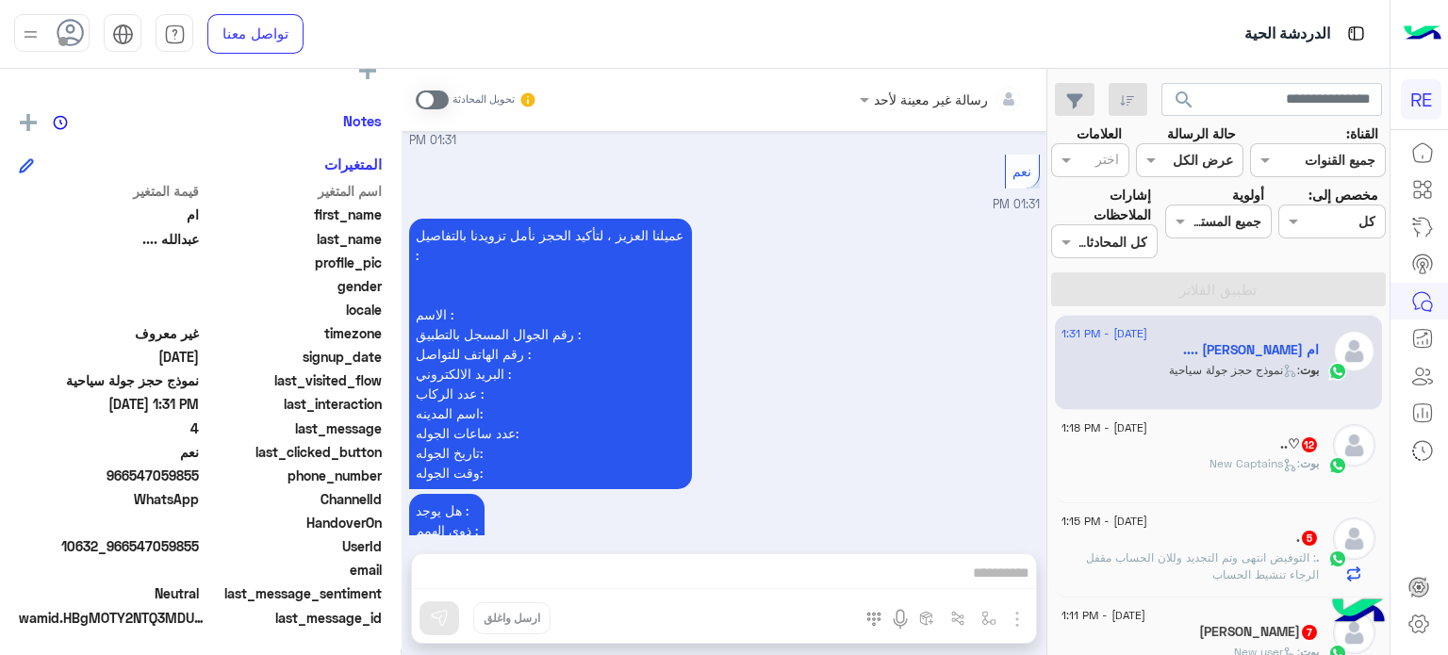
click at [430, 100] on span at bounding box center [432, 99] width 33 height 19
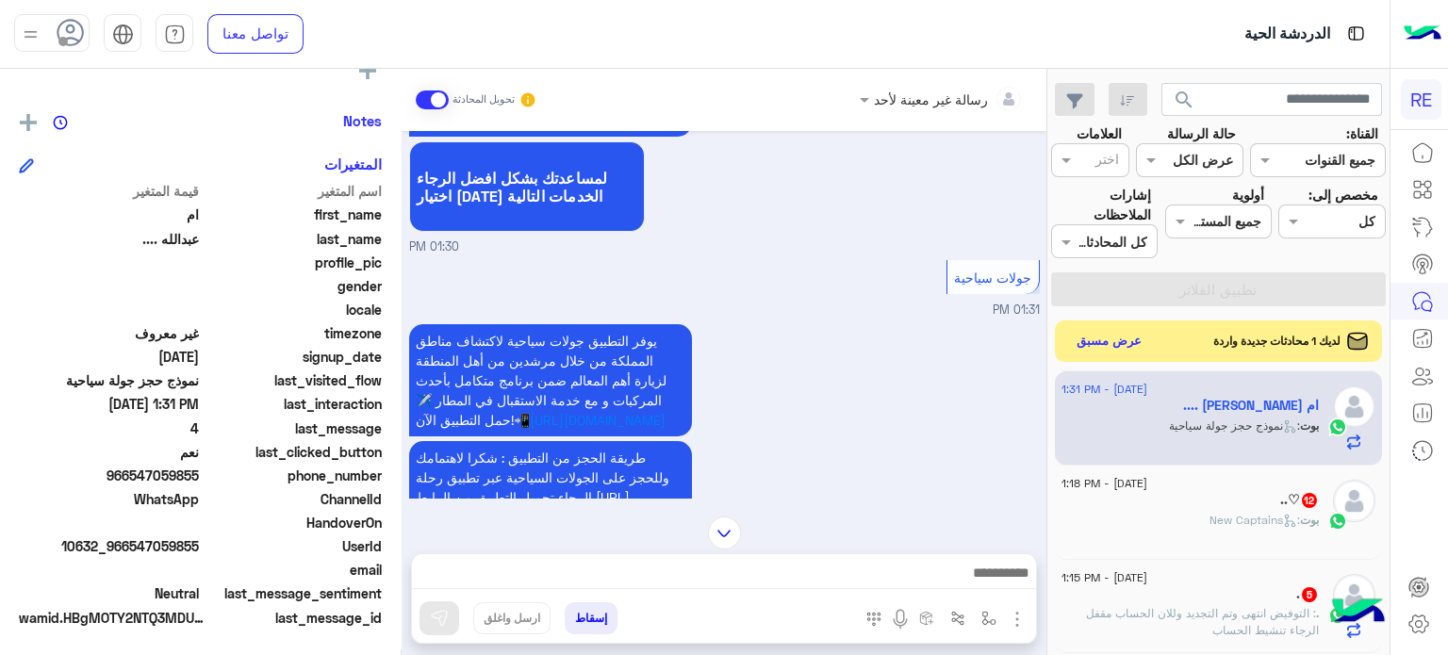
scroll to position [1657, 0]
